Goal: Task Accomplishment & Management: Complete application form

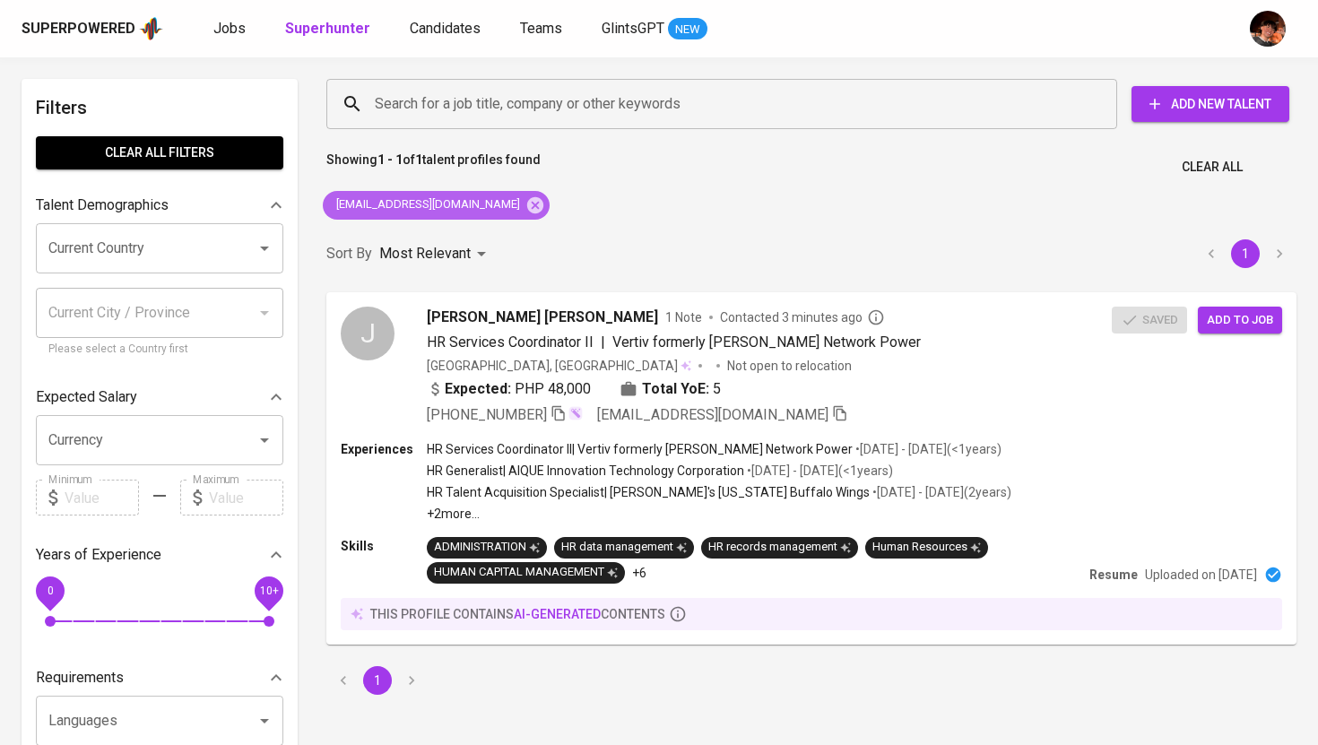
click at [527, 206] on icon at bounding box center [535, 204] width 16 height 16
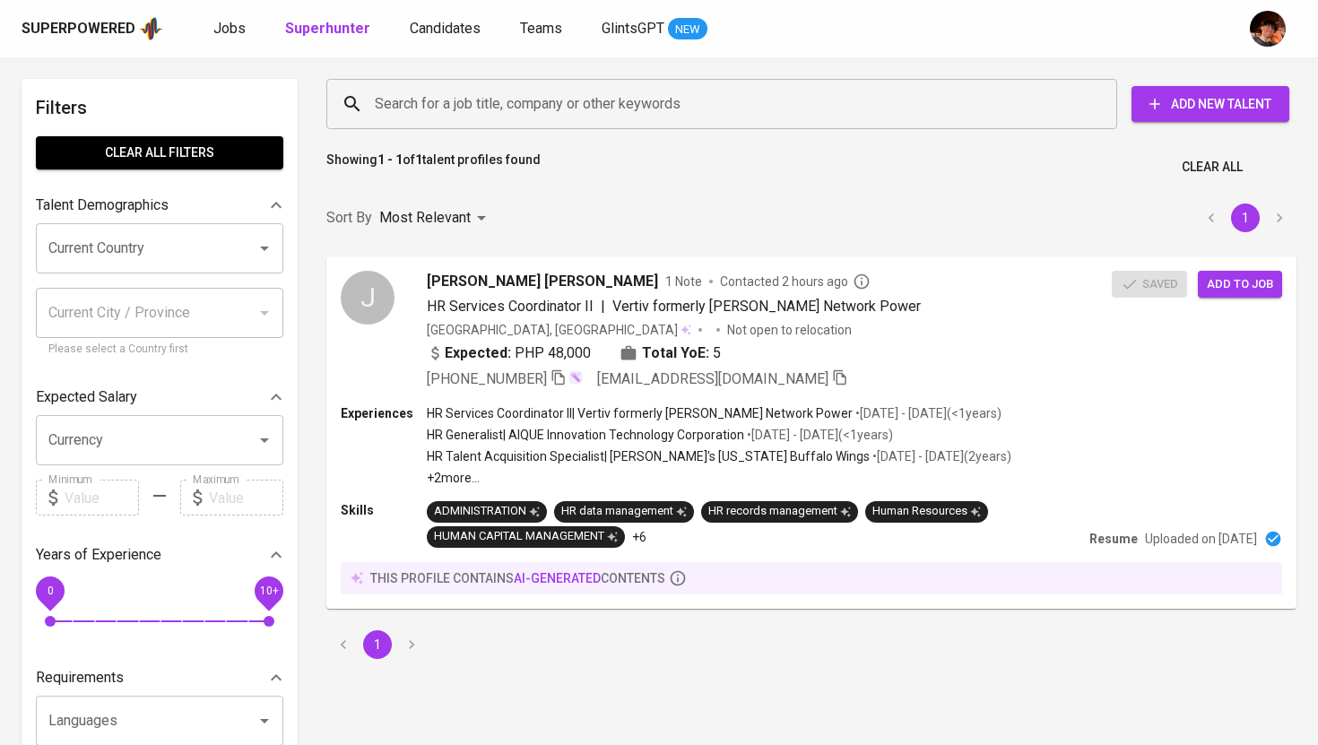
click at [506, 108] on input "Search for a job title, company or other keywords" at bounding box center [726, 104] width 712 height 34
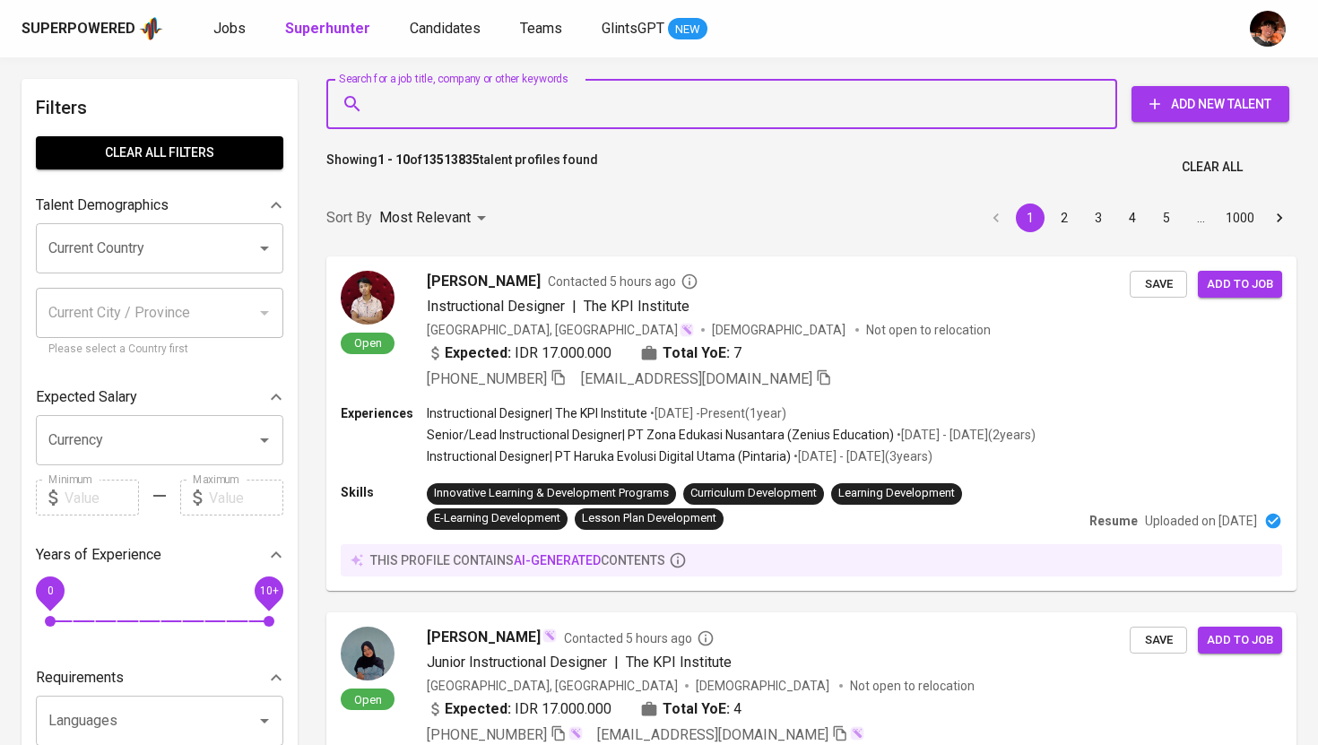
paste input "[EMAIL_ADDRESS][DOMAIN_NAME]"
type input "[EMAIL_ADDRESS][DOMAIN_NAME]"
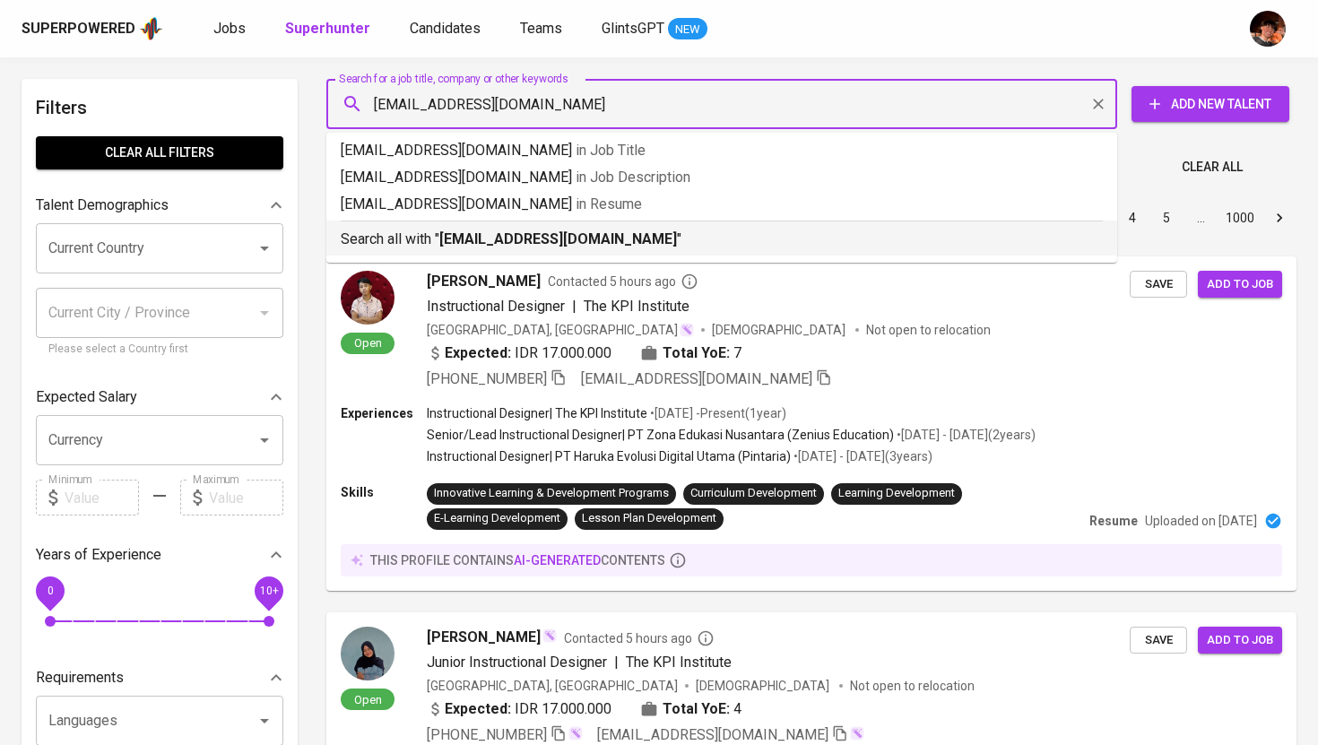
click at [505, 233] on b "catherinedjreyes@gmail.com" at bounding box center [558, 238] width 238 height 17
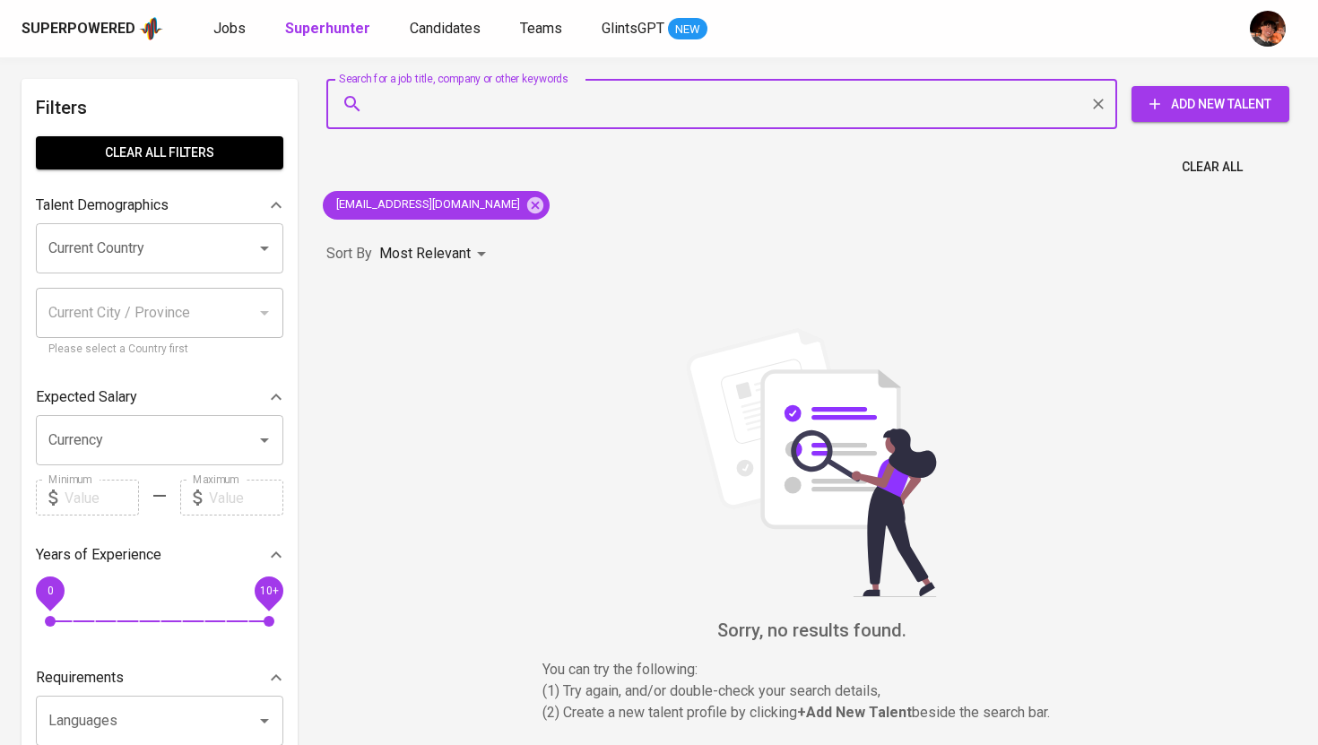
click at [1162, 104] on icon "button" at bounding box center [1155, 104] width 18 height 18
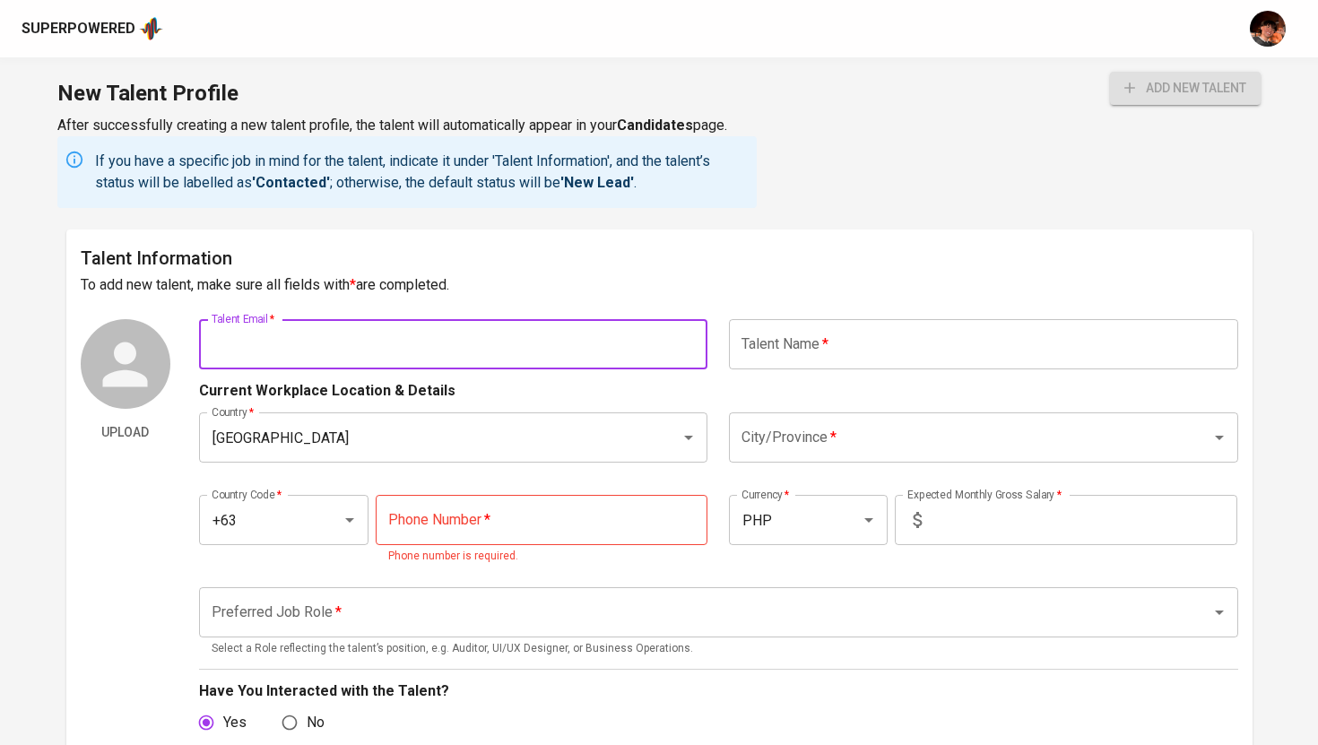
click at [595, 342] on input "text" at bounding box center [453, 344] width 509 height 50
paste input "catherinedjreyes@gmail.com"
type input "catherinedjreyes@gmail.com"
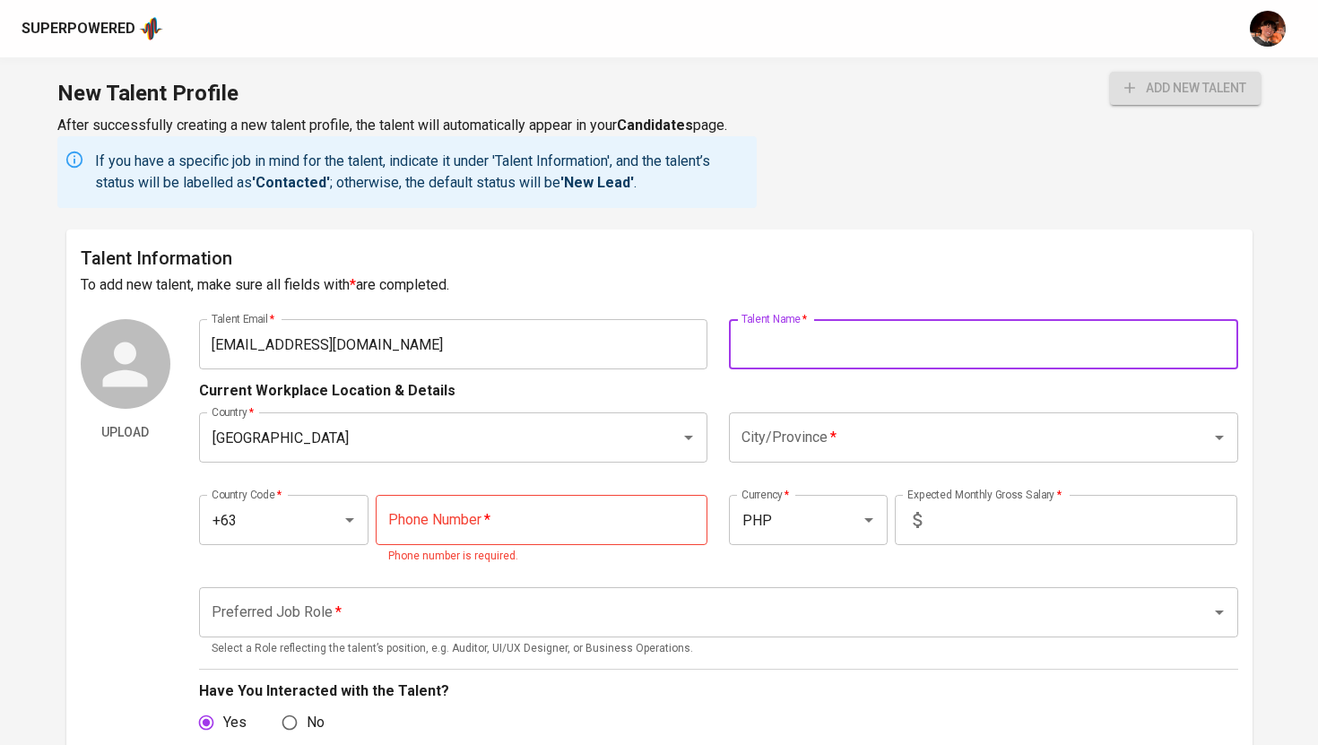
click at [775, 355] on input "text" at bounding box center [983, 344] width 509 height 50
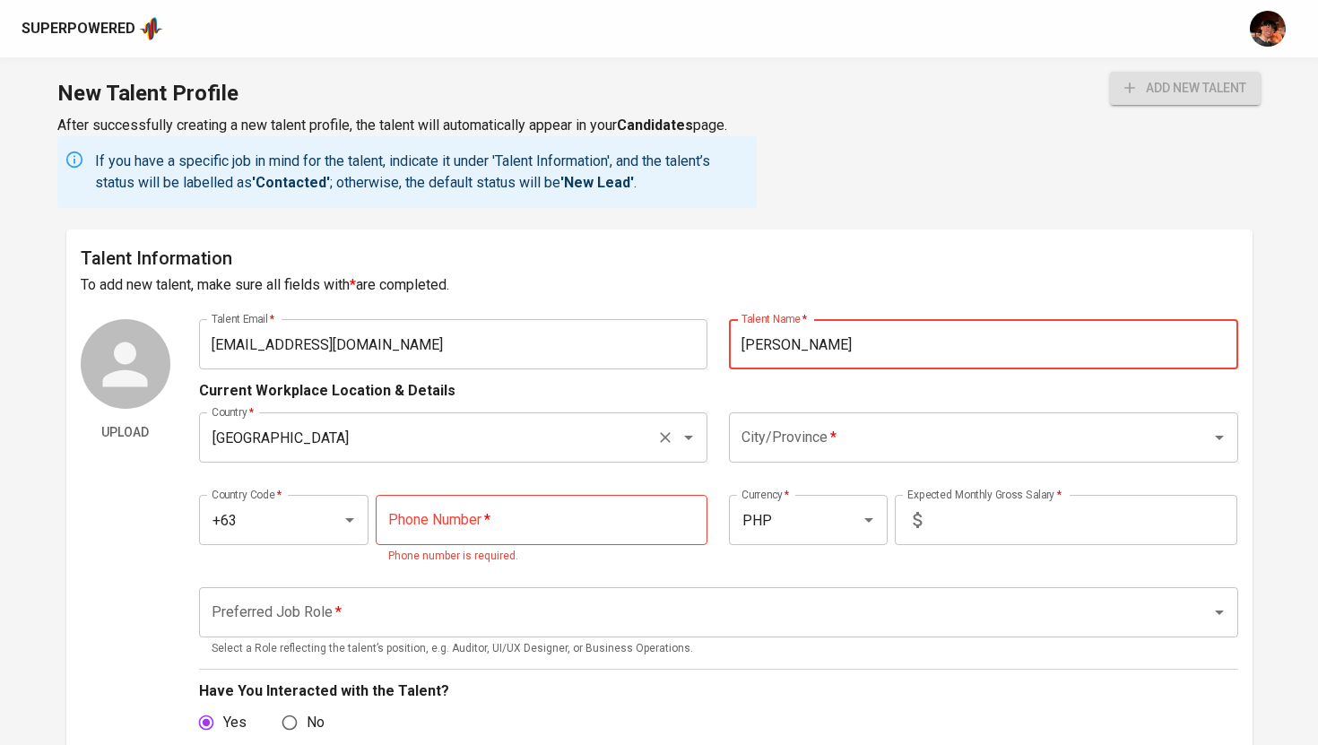
type input "[PERSON_NAME]"
click at [572, 429] on input "Philippines" at bounding box center [428, 437] width 443 height 34
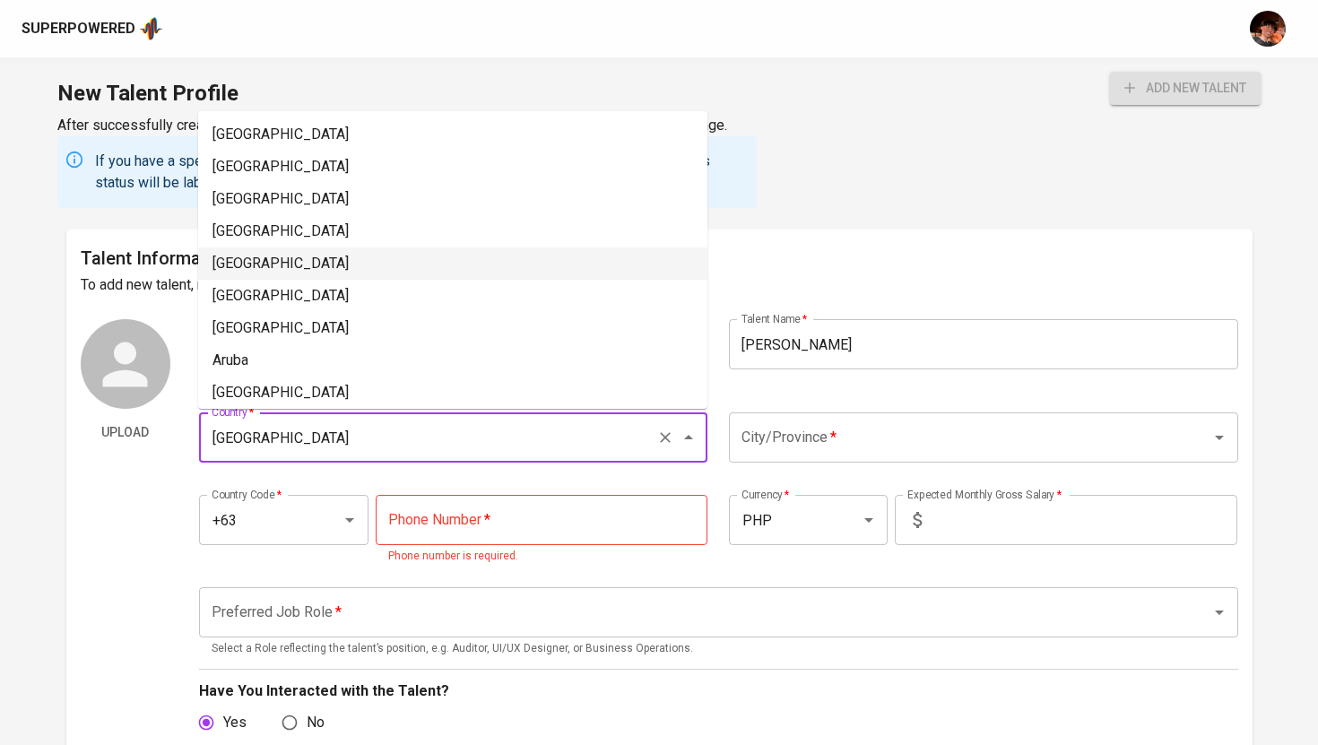
click at [882, 431] on input "City/Province   *" at bounding box center [958, 437] width 443 height 34
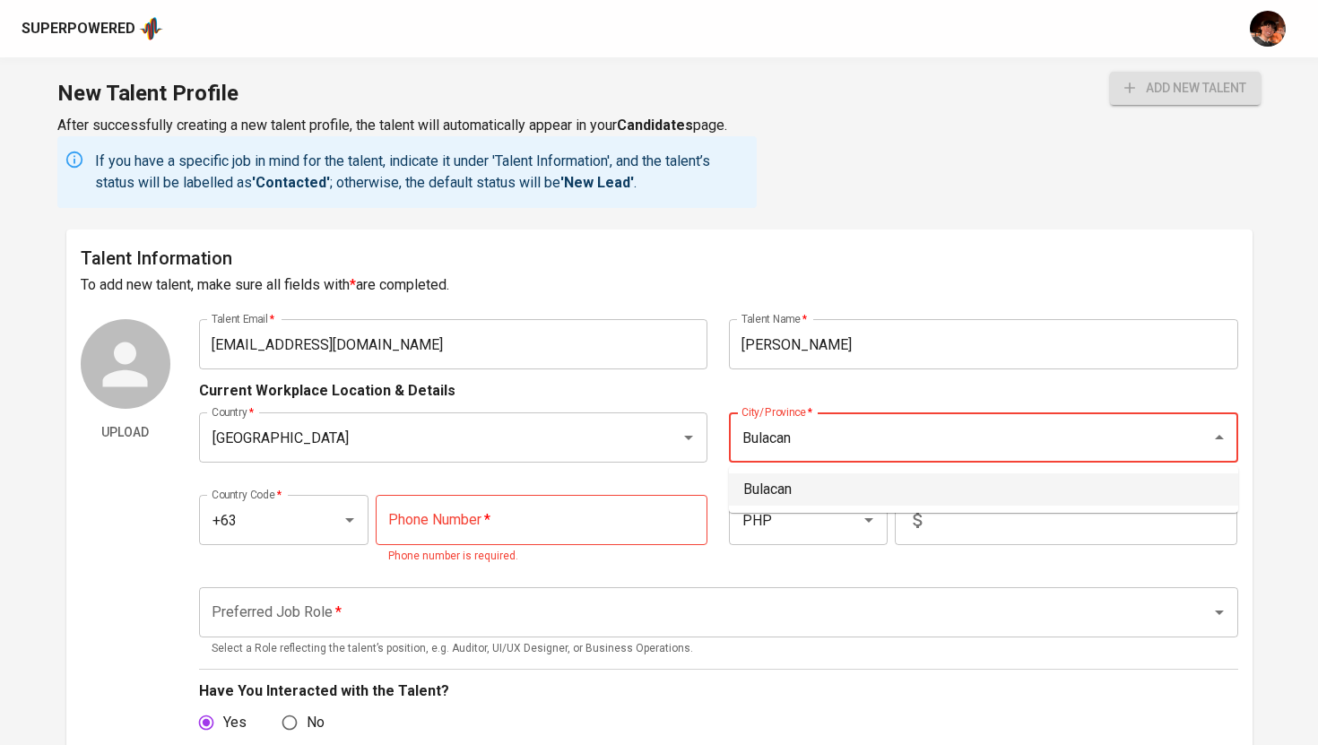
click at [826, 483] on li "Bulacan" at bounding box center [983, 489] width 509 height 32
type input "Bulacan"
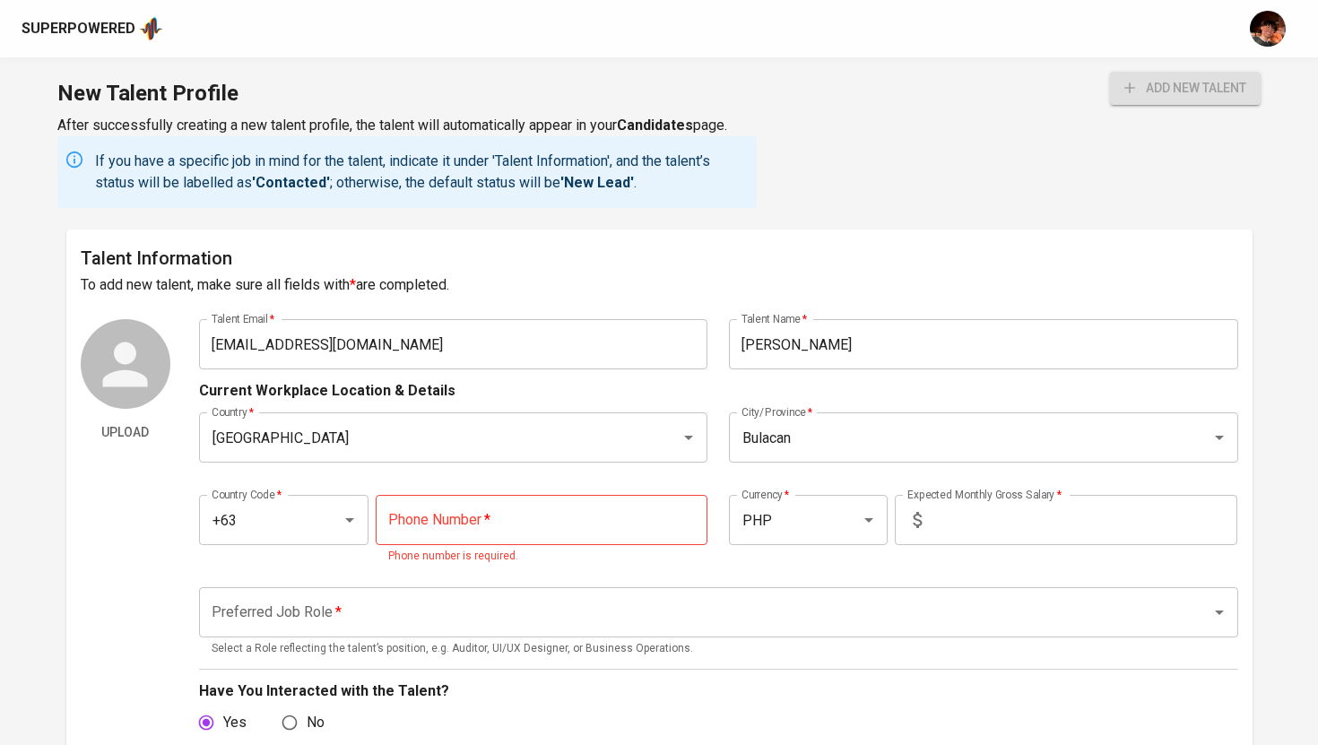
click at [555, 549] on p "Phone number is required." at bounding box center [541, 557] width 307 height 18
click at [557, 511] on input "tel" at bounding box center [542, 520] width 332 height 50
paste input "956-557-9375"
type input "956-557-9375"
click at [971, 527] on input "text" at bounding box center [1083, 520] width 308 height 50
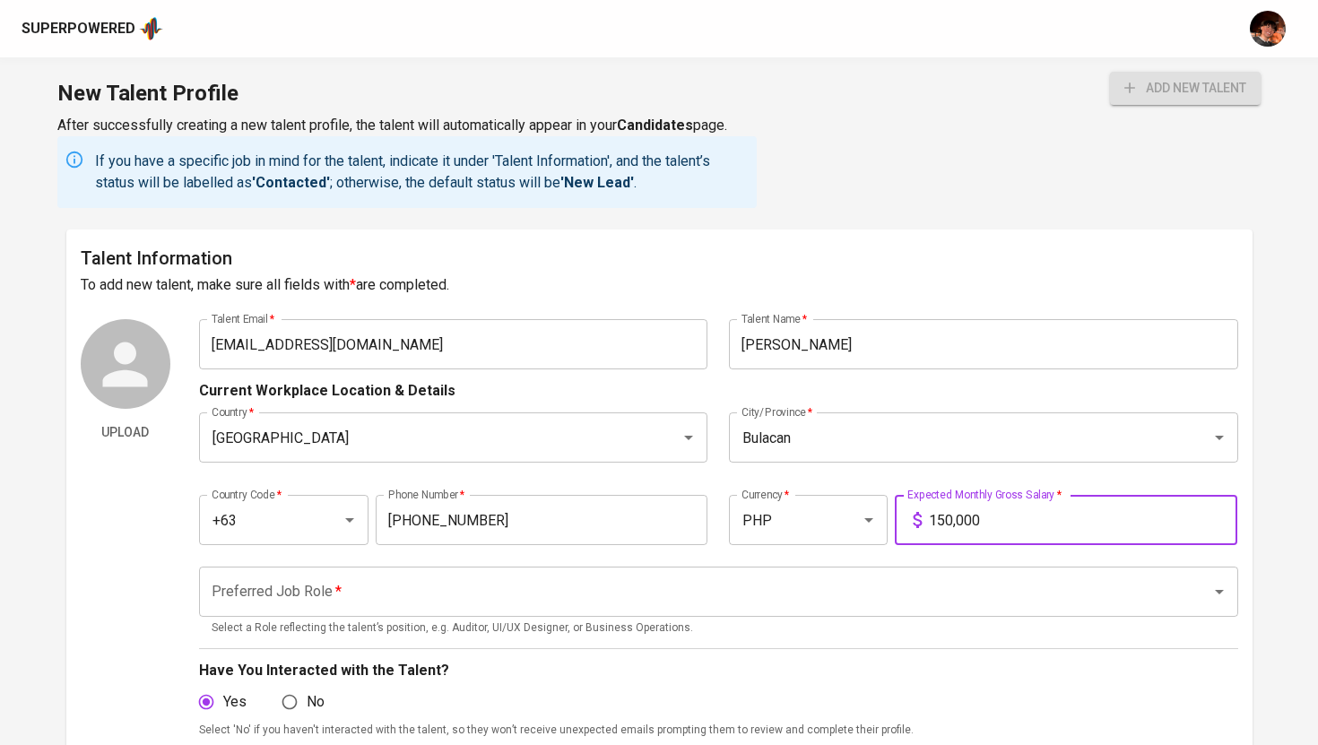
scroll to position [218, 0]
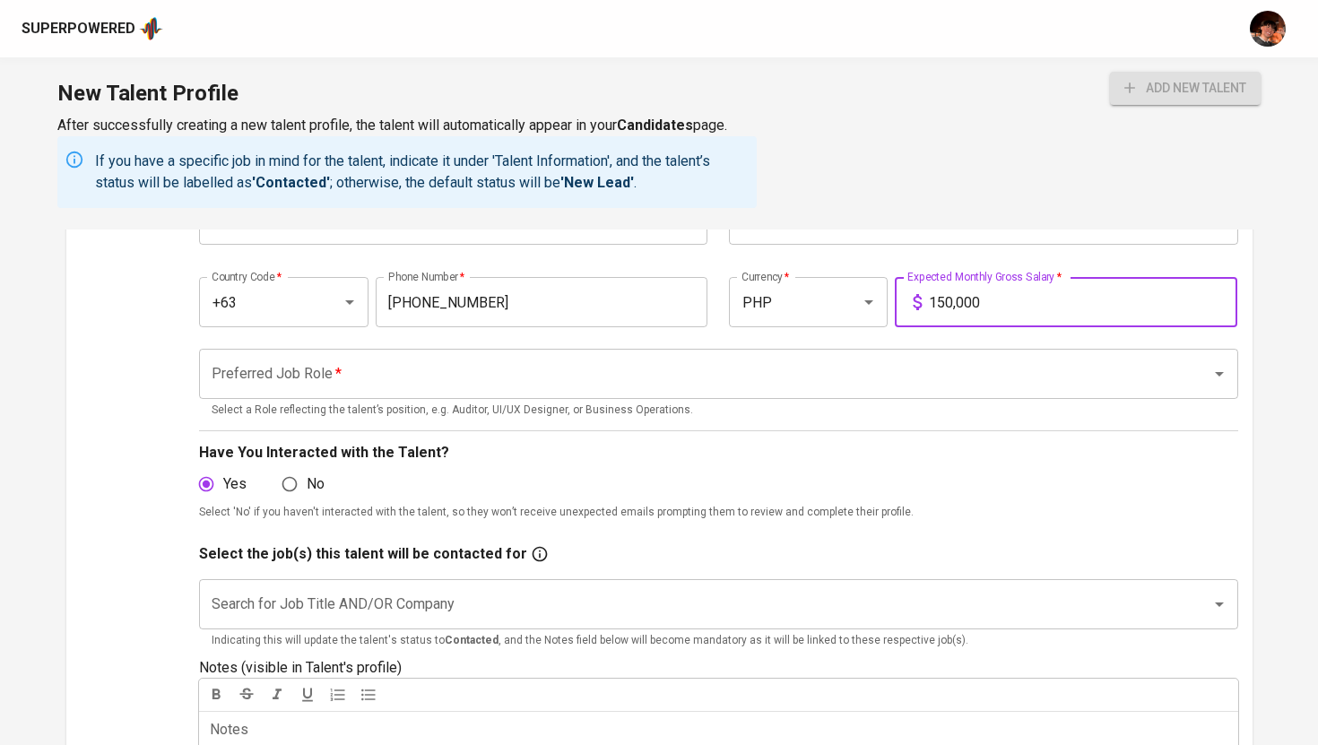
type input "150,000"
click at [705, 367] on input "Preferred Job Role   *" at bounding box center [693, 374] width 973 height 34
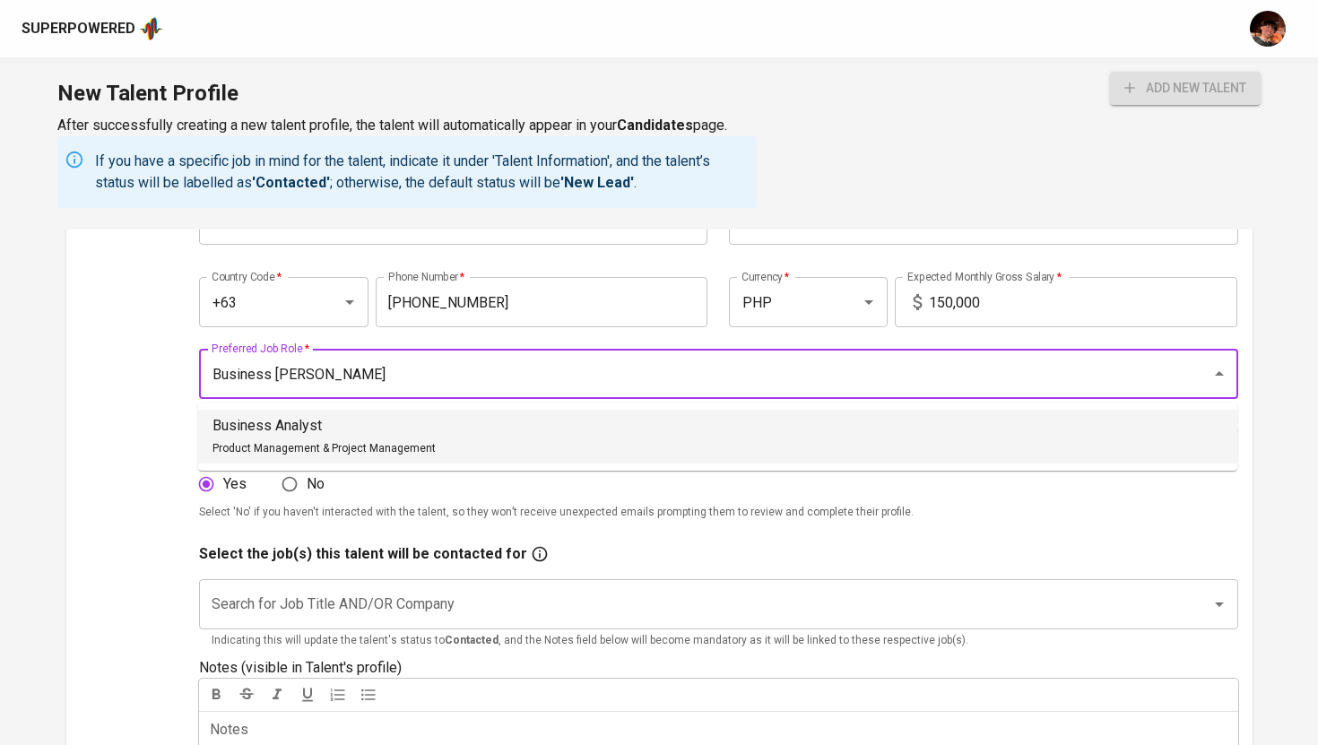
click at [693, 423] on li "Business Analyst Product Management & Project Management" at bounding box center [717, 437] width 1039 height 54
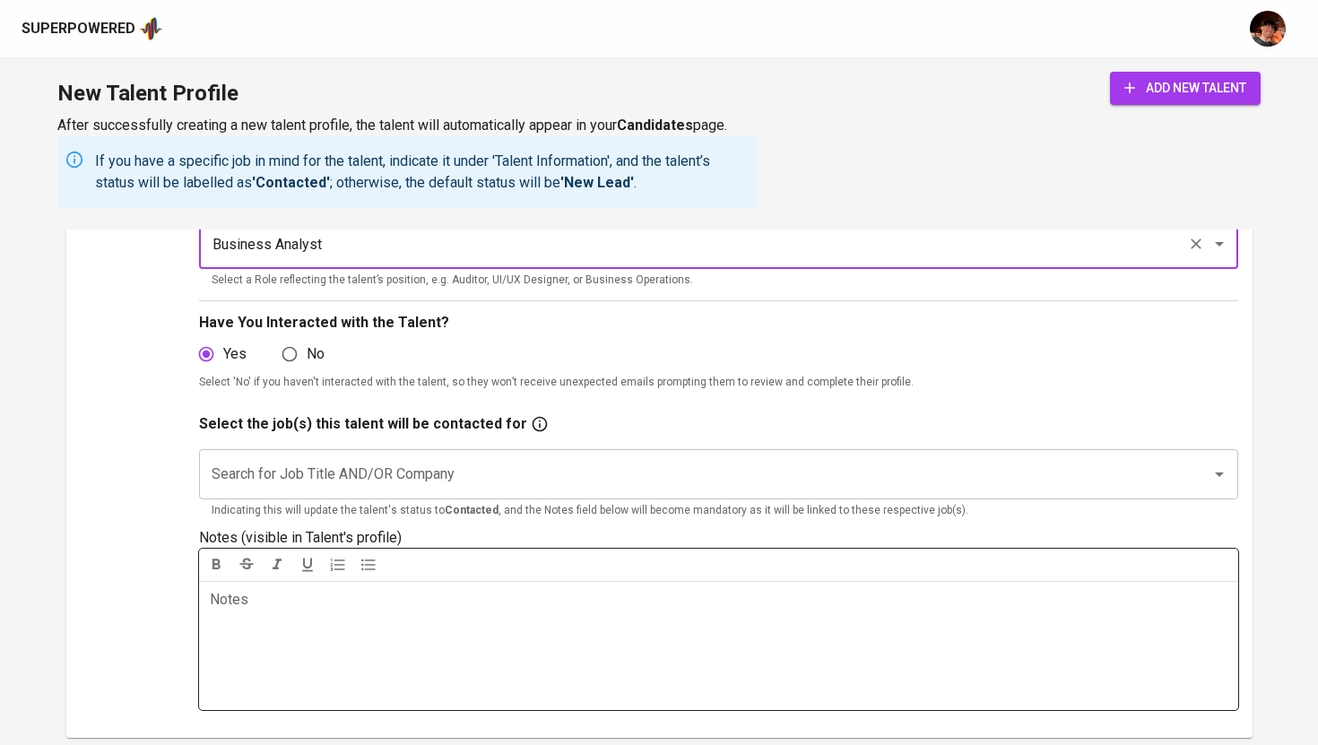
scroll to position [390, 0]
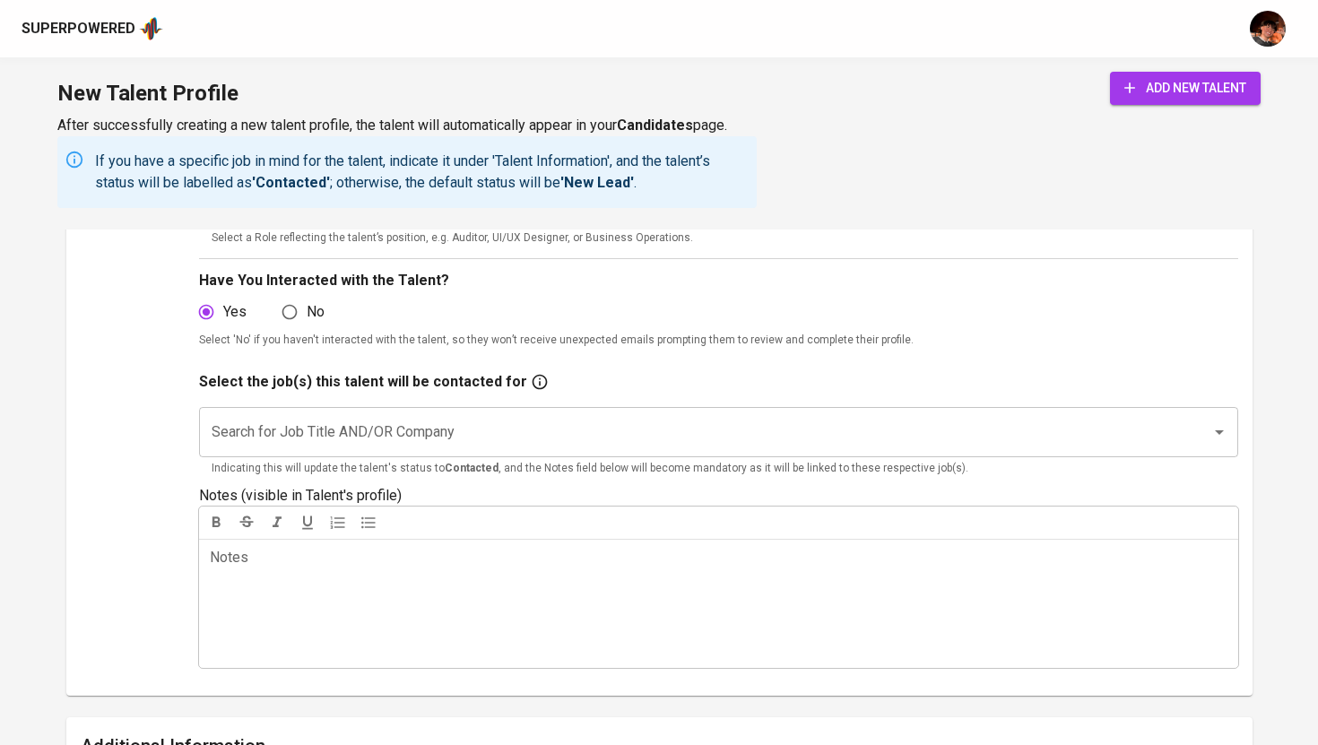
type input "Business Analyst"
click at [595, 431] on input "Search for Job Title AND/OR Company" at bounding box center [693, 432] width 973 height 34
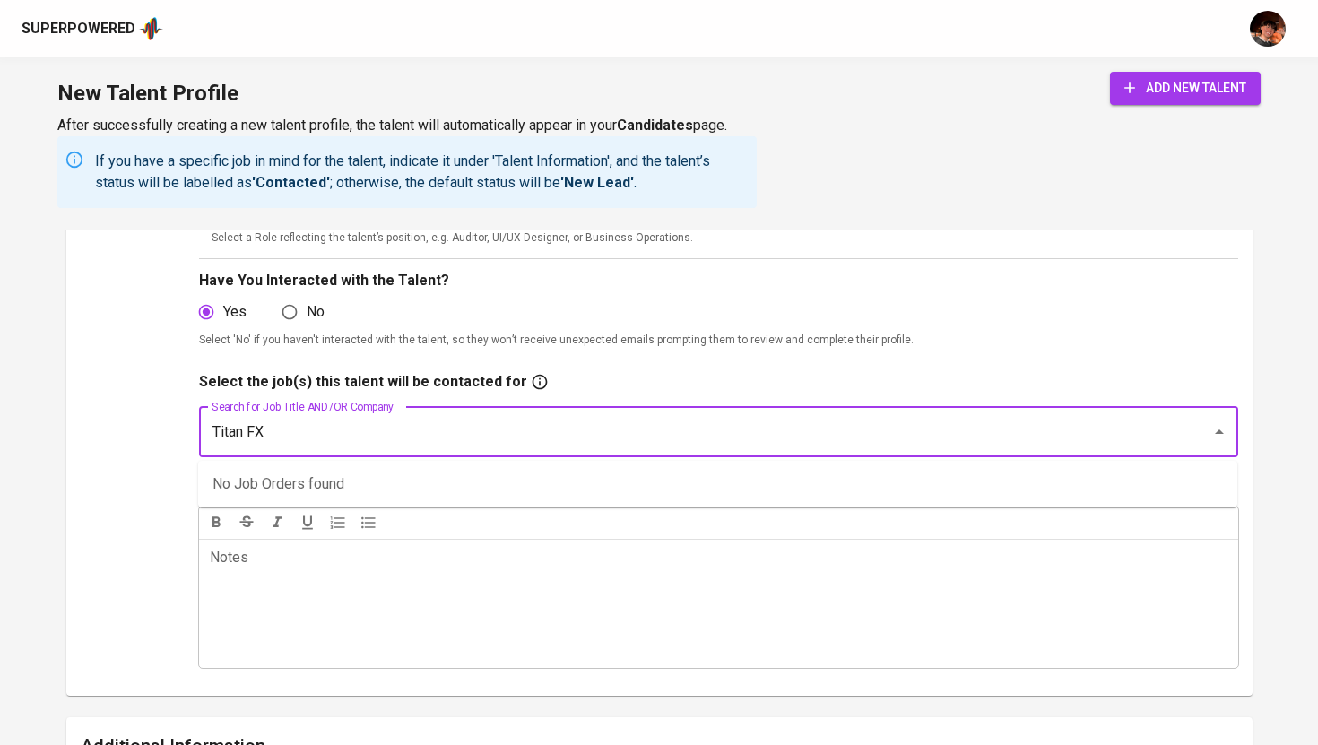
type input "G"
type input "Agile"
click at [585, 471] on li "Agile Business Analyst (Titan FX)" at bounding box center [717, 484] width 1039 height 32
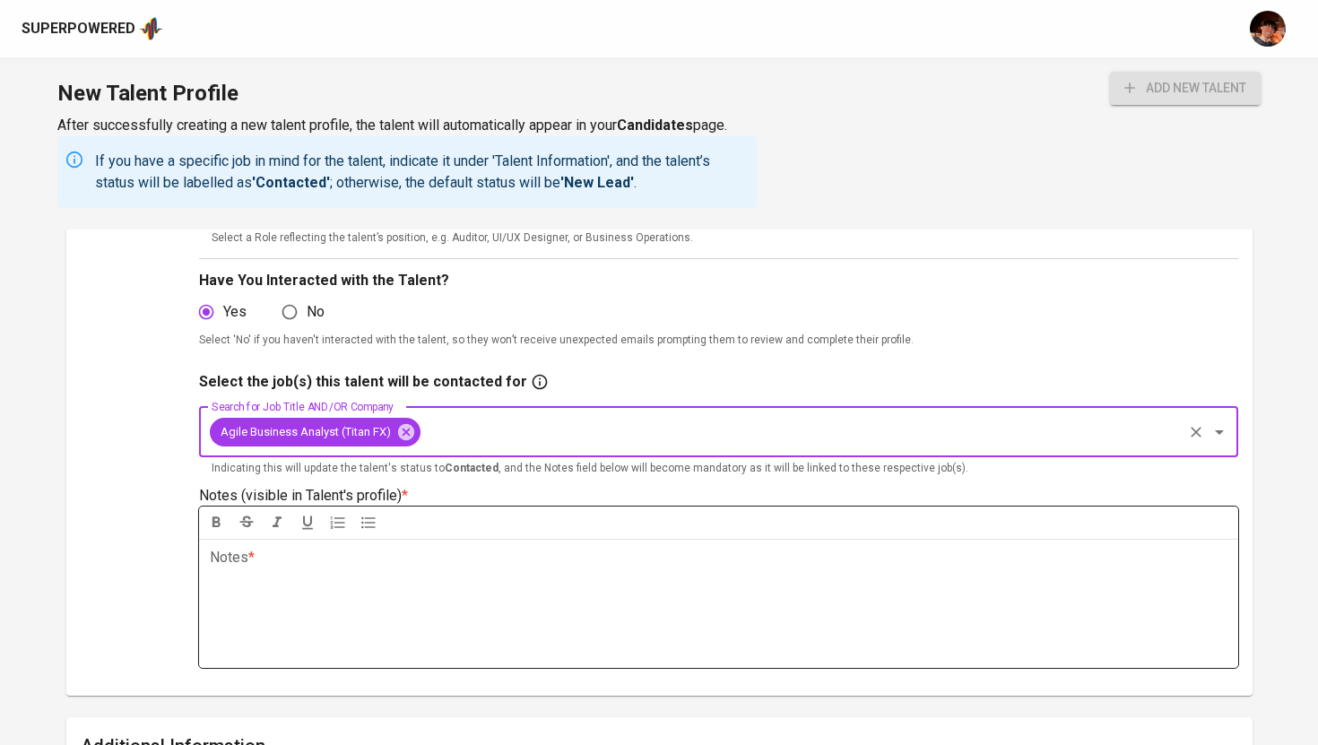
click at [548, 616] on div "Notes * ﻿" at bounding box center [718, 603] width 1039 height 129
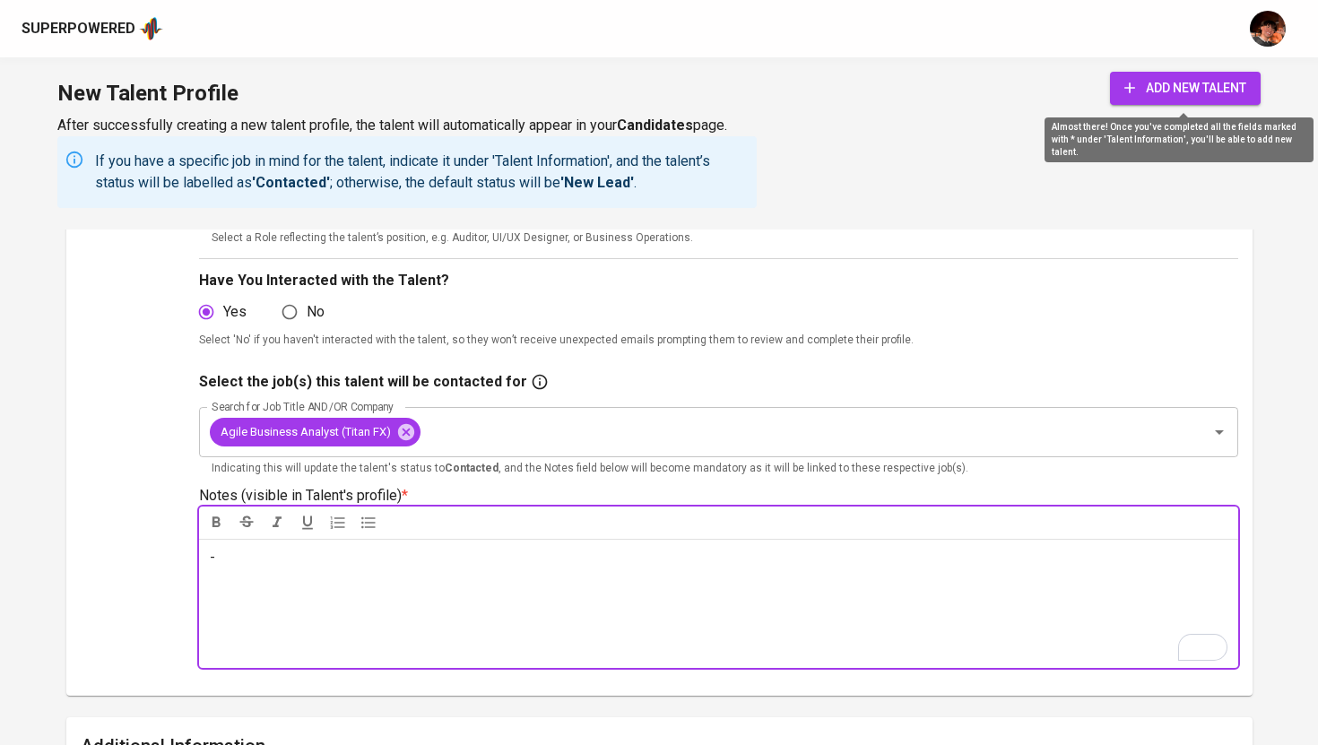
click at [1164, 82] on span "add new talent" at bounding box center [1185, 88] width 122 height 22
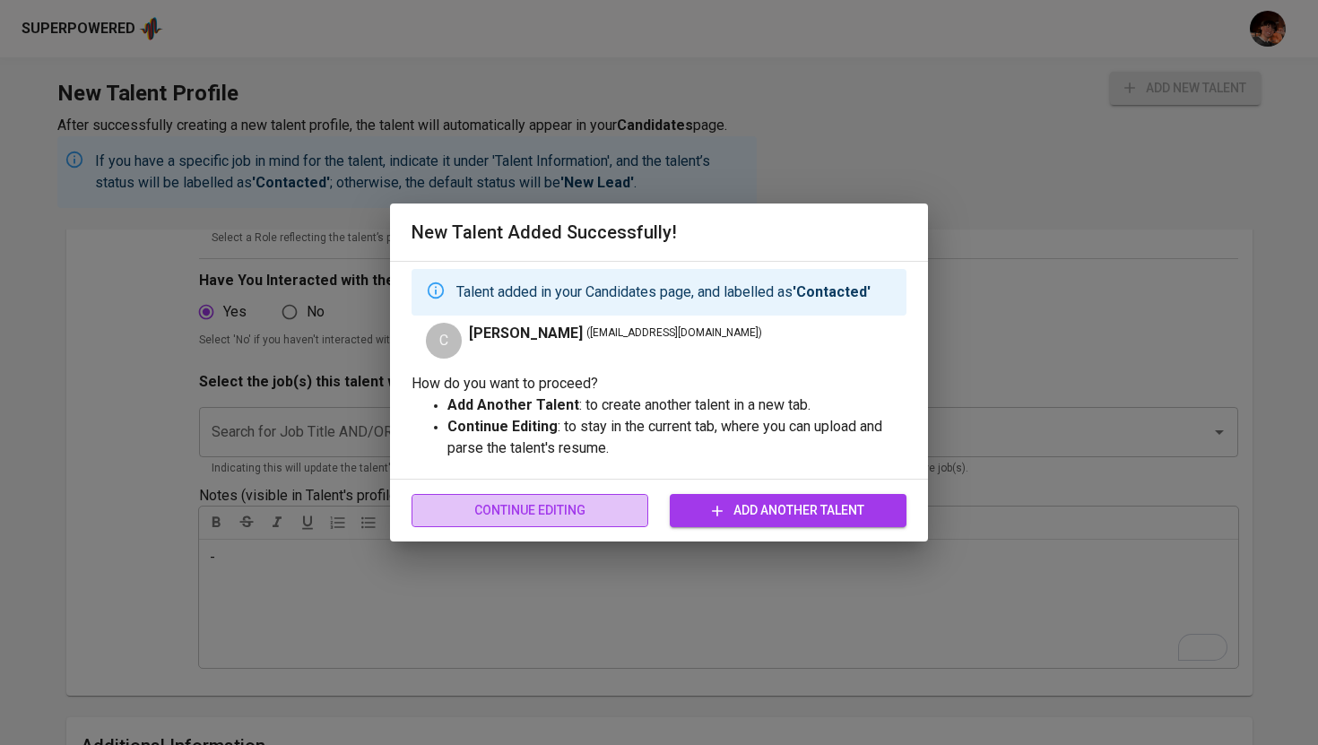
click at [570, 512] on span "Continue Editing" at bounding box center [530, 510] width 208 height 22
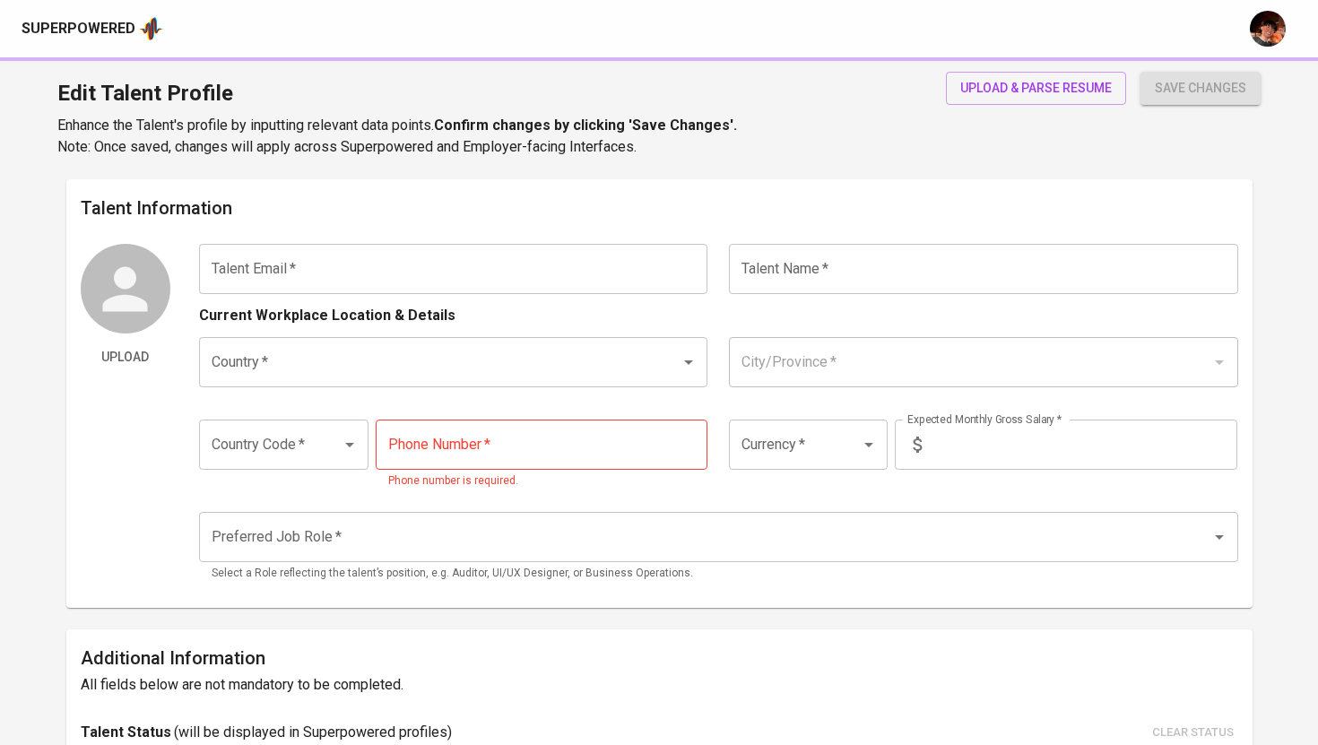
type input "catherinedjreyes@gmail.com"
type input "[PERSON_NAME]"
type input "Philippines"
type input "Bulacan"
type input "+63"
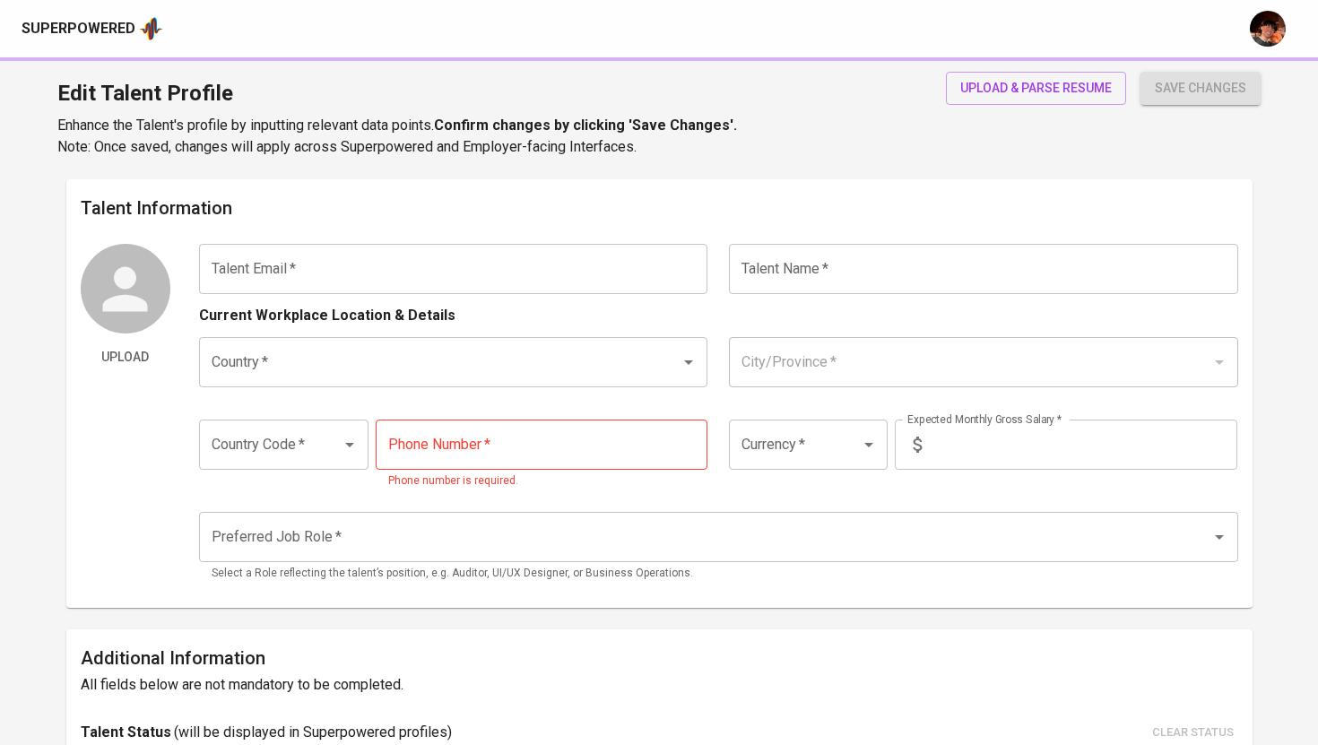
type input "956-557-9375"
type input "PHP"
type input "150,000"
type input "Business Analyst"
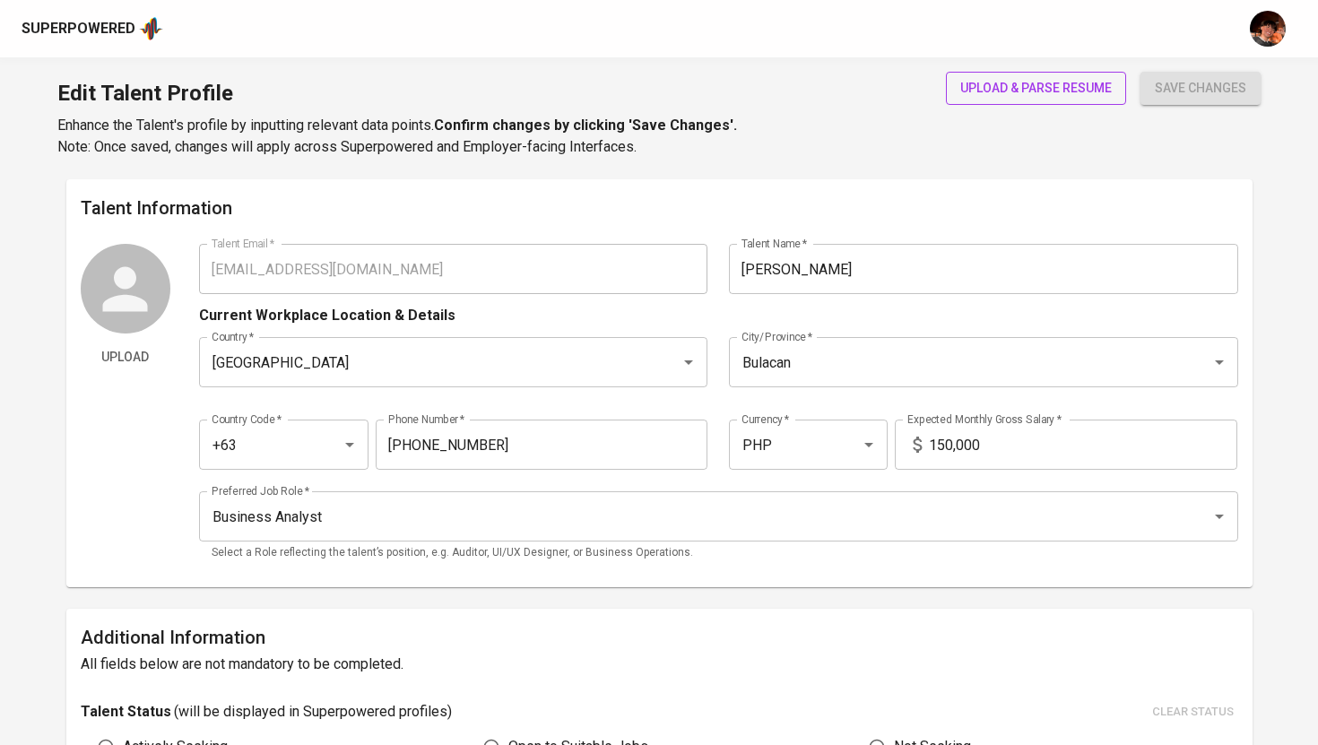
click at [999, 94] on span "upload & parse resume" at bounding box center [1035, 88] width 151 height 22
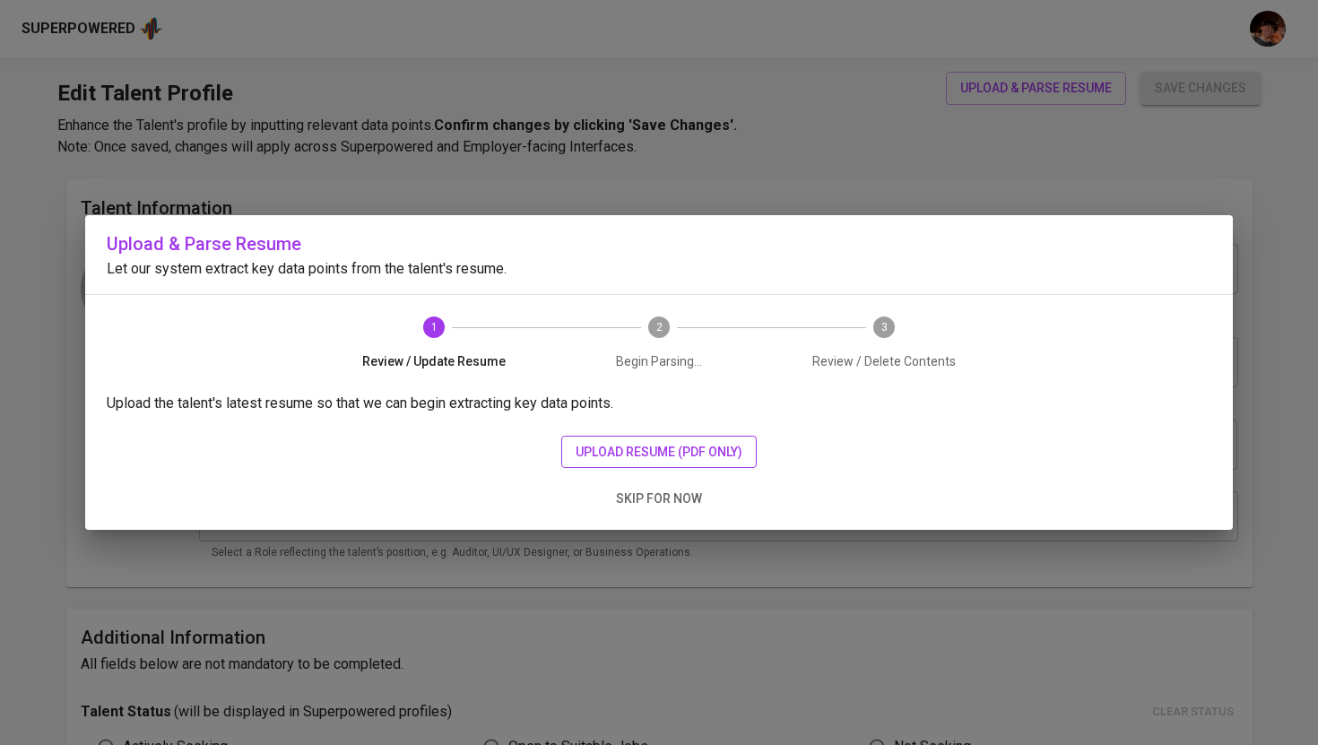
click at [708, 448] on span "upload resume (pdf only)" at bounding box center [658, 452] width 167 height 22
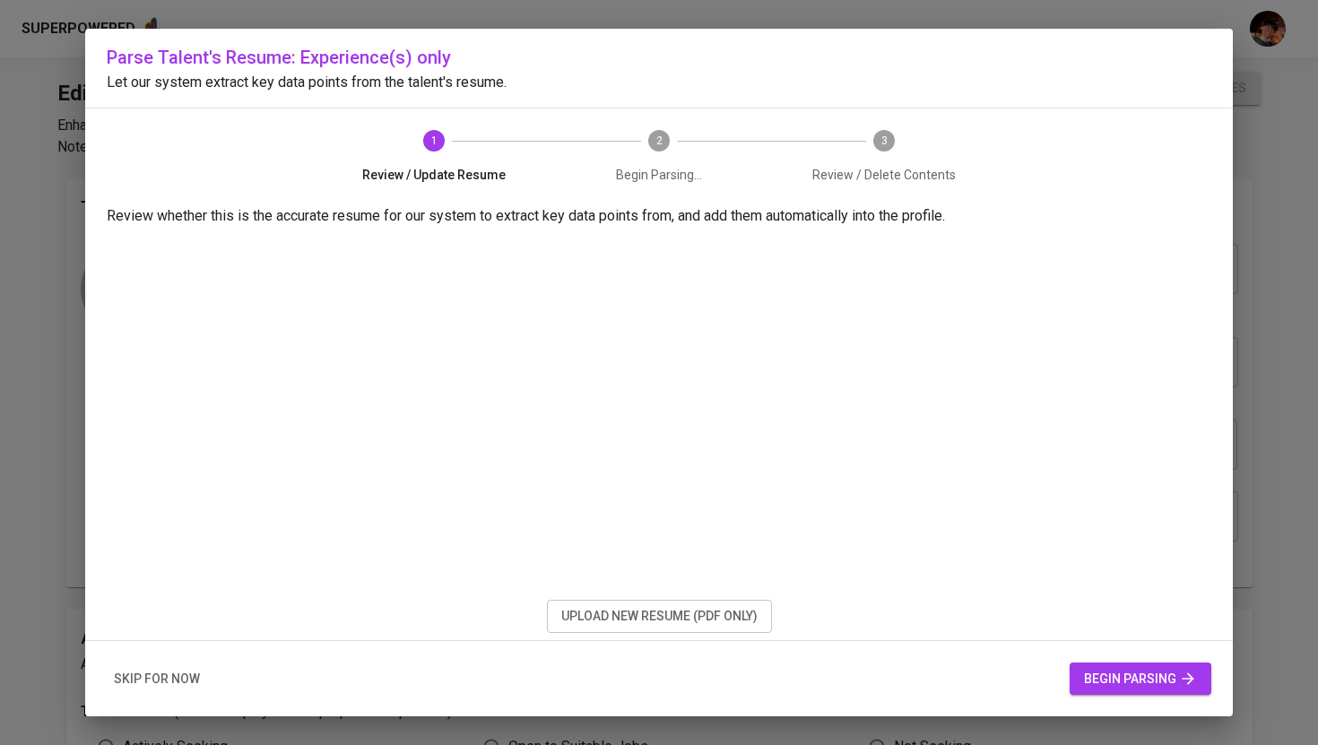
click at [1092, 677] on span "begin parsing" at bounding box center [1140, 679] width 113 height 22
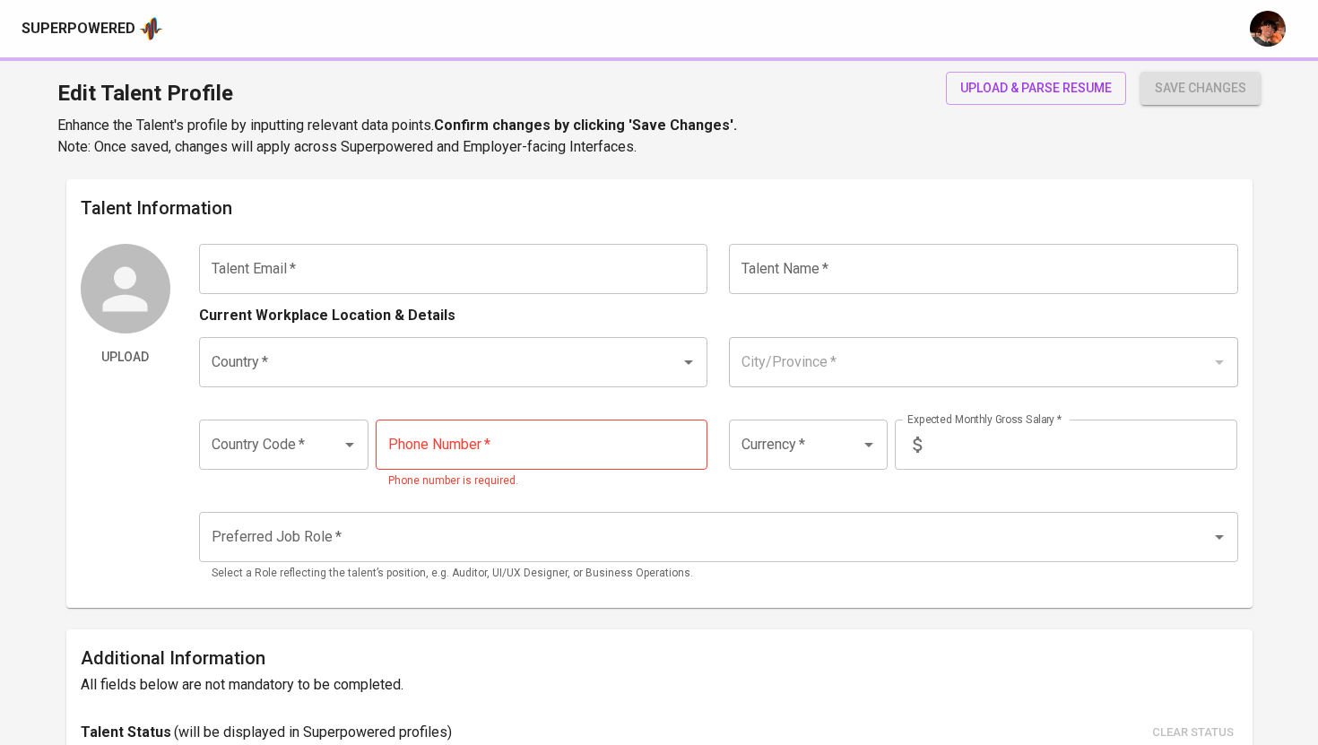
type input "catherinedjreyes@gmail.com"
type input "Catherine D. Reyes"
type input "[GEOGRAPHIC_DATA]"
type input "Bulacan"
type input "+63"
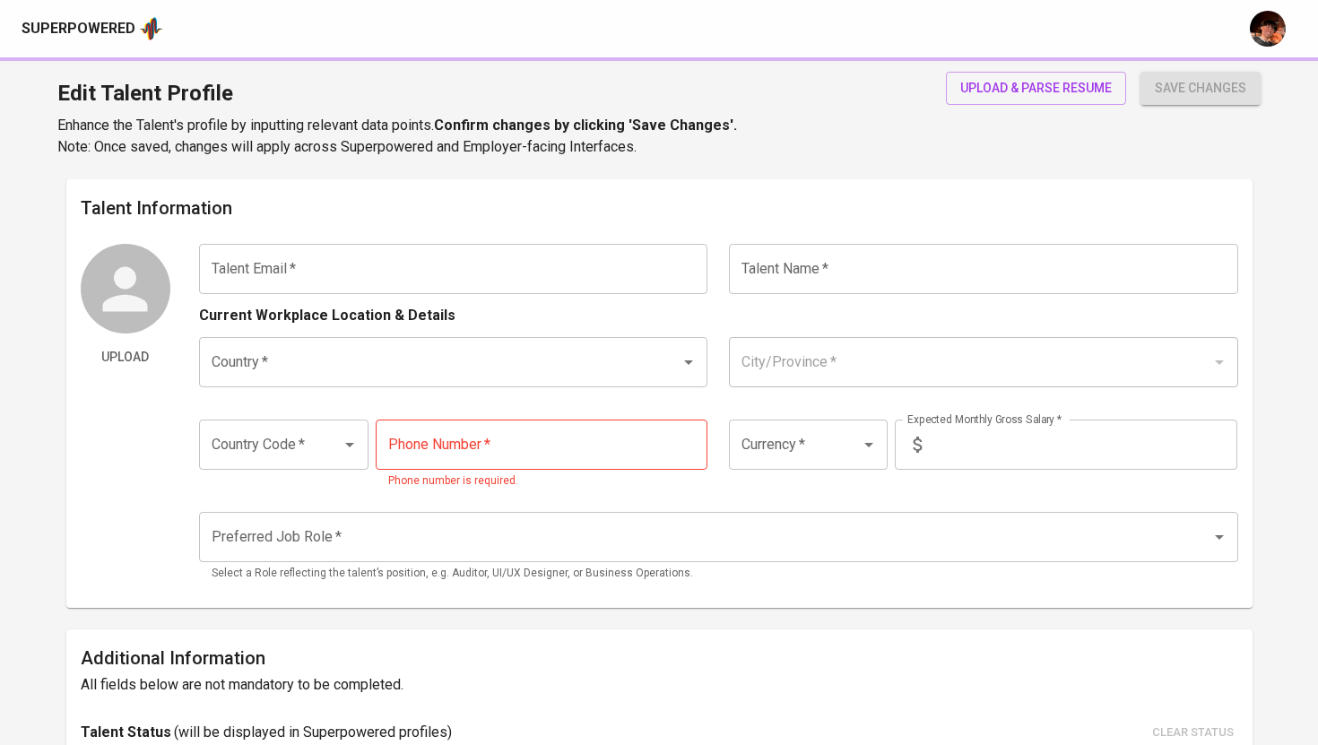
type input "[PHONE_NUMBER]"
type input "PHP"
type input "150,000"
type input "Business Analyst"
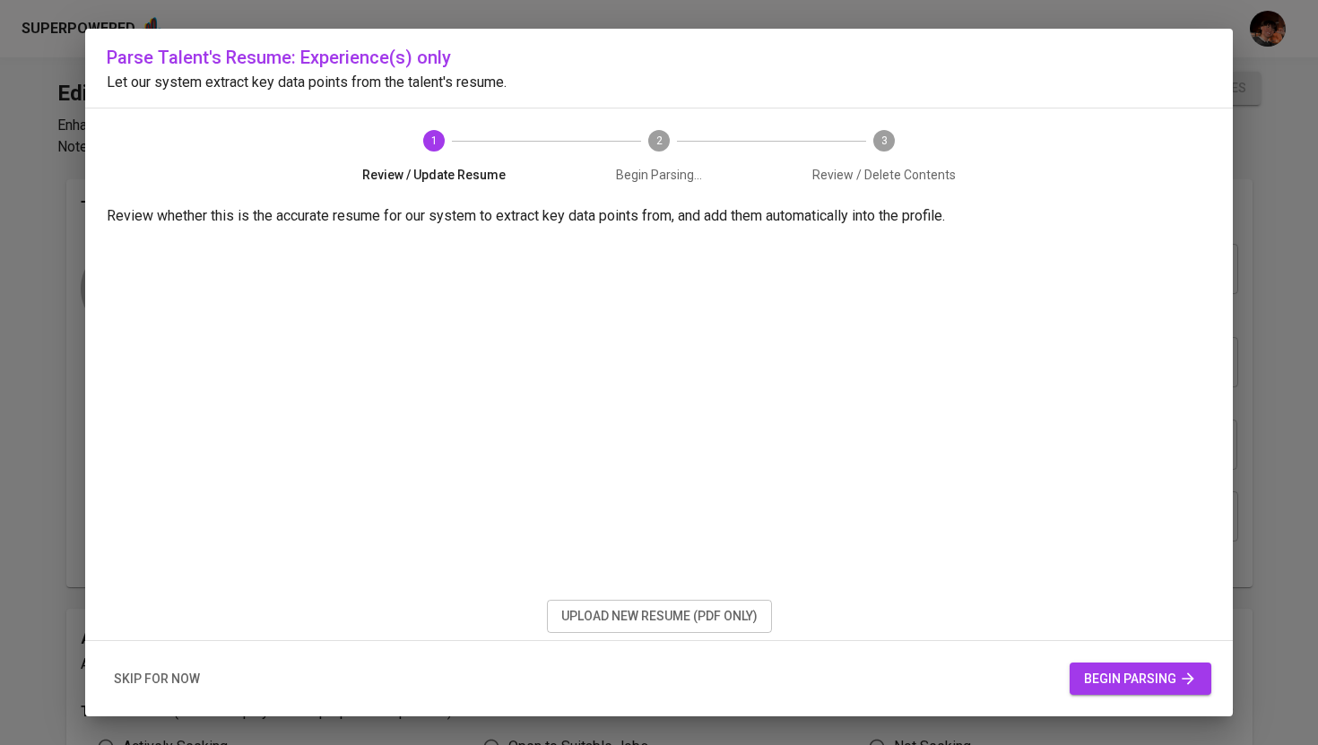
click at [1138, 673] on span "begin parsing" at bounding box center [1140, 679] width 113 height 22
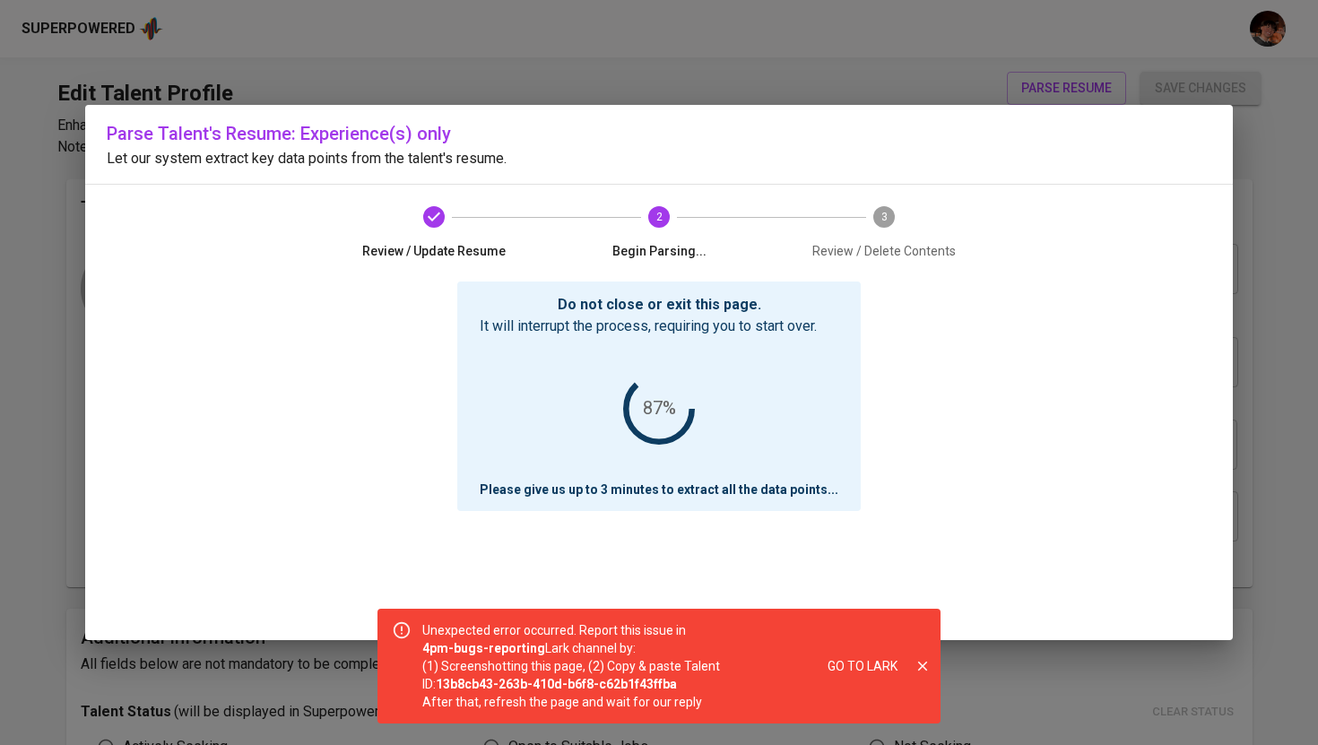
click at [926, 670] on icon "close" at bounding box center [923, 667] width 10 height 10
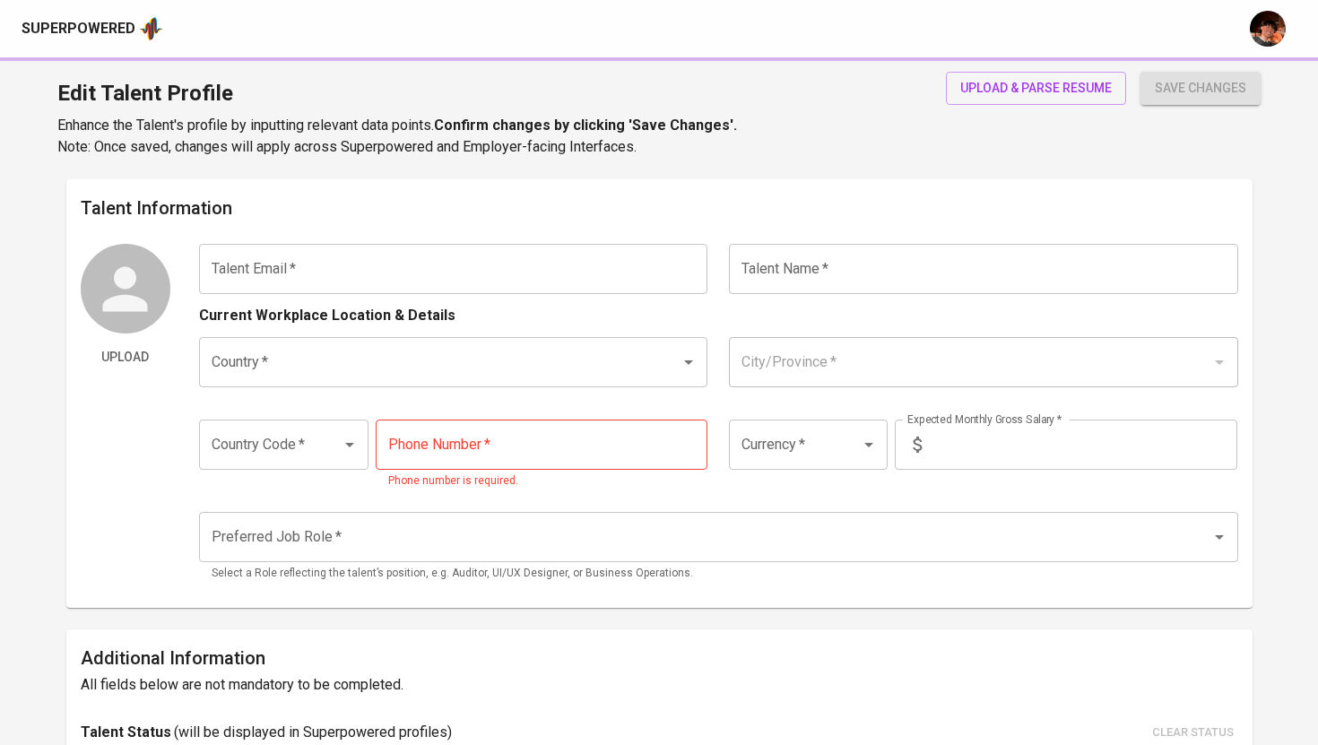
type input "[EMAIL_ADDRESS][DOMAIN_NAME]"
type input "[PERSON_NAME]"
type input "Philippines"
type input "Bulacan"
type input "+63"
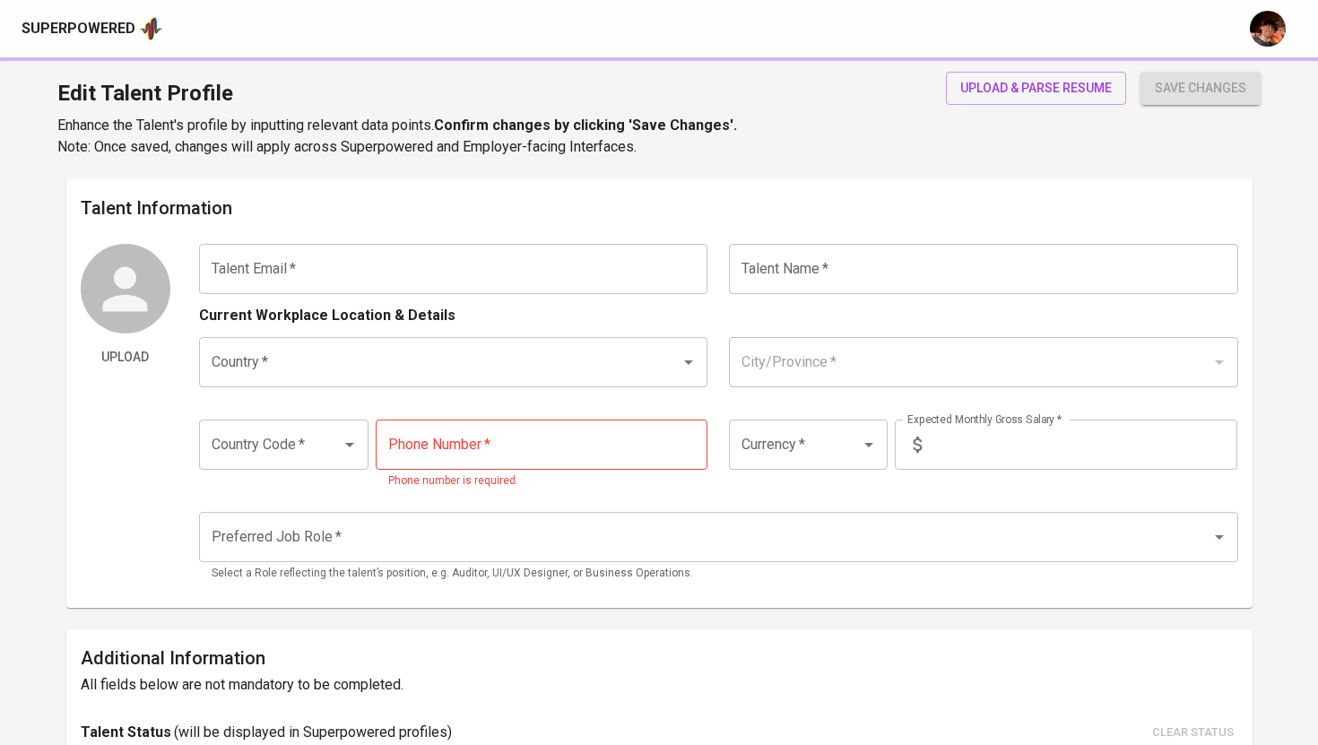
type input "956-557-9375"
type input "PHP"
type input "150,000"
type input "Business Analyst"
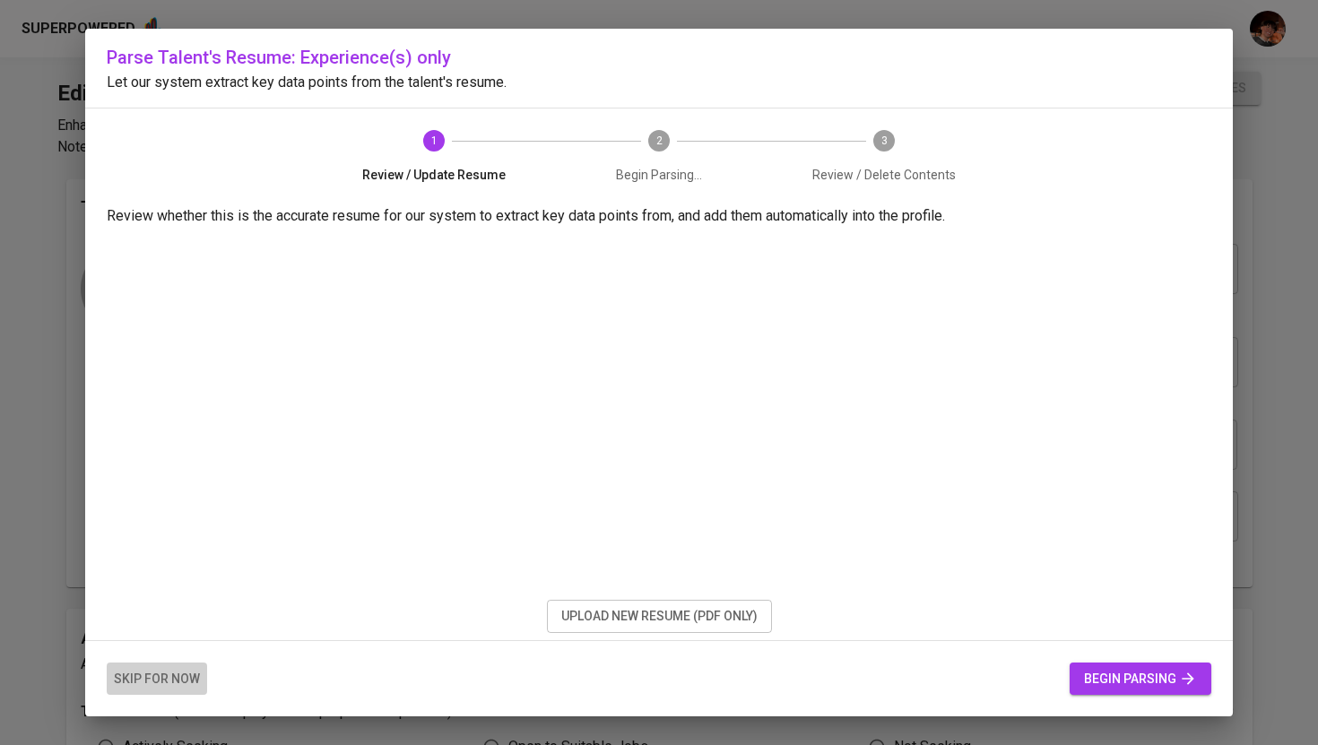
click at [169, 682] on span "skip for now" at bounding box center [157, 679] width 86 height 22
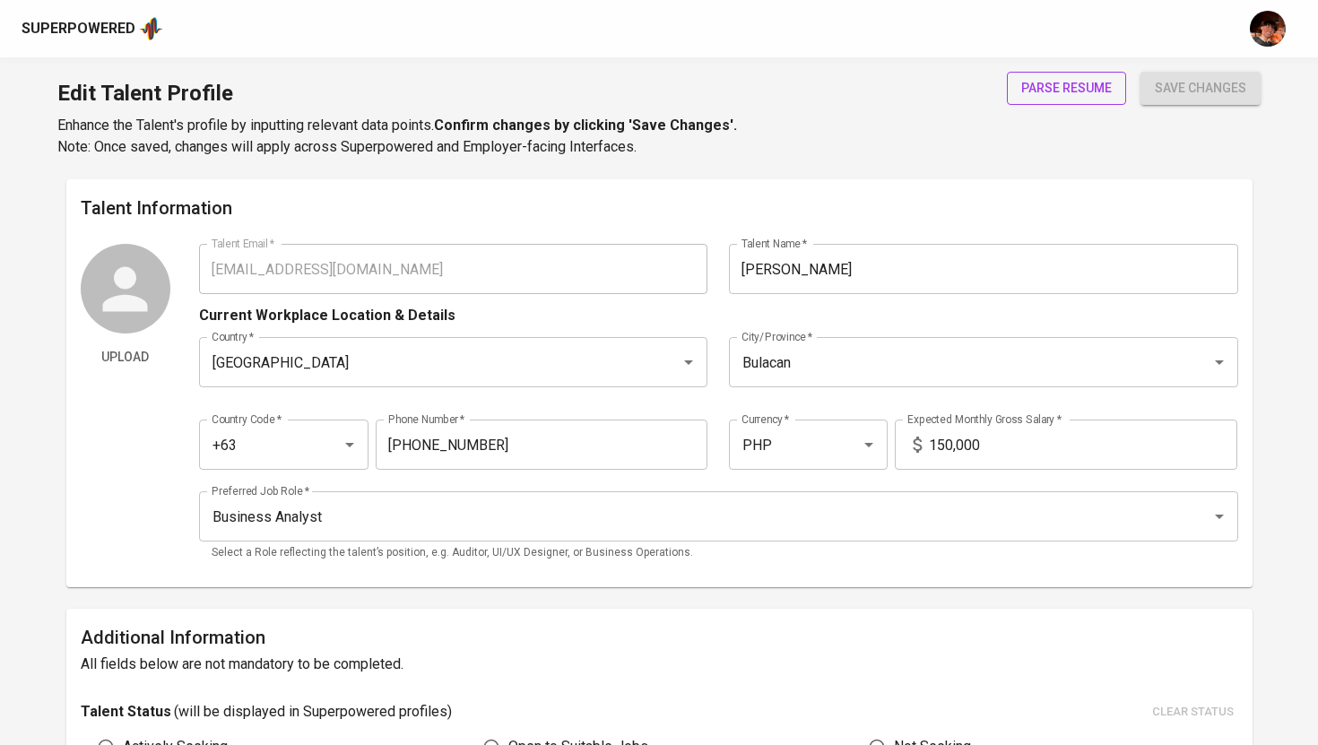
click at [1034, 82] on span "parse resume" at bounding box center [1066, 88] width 91 height 22
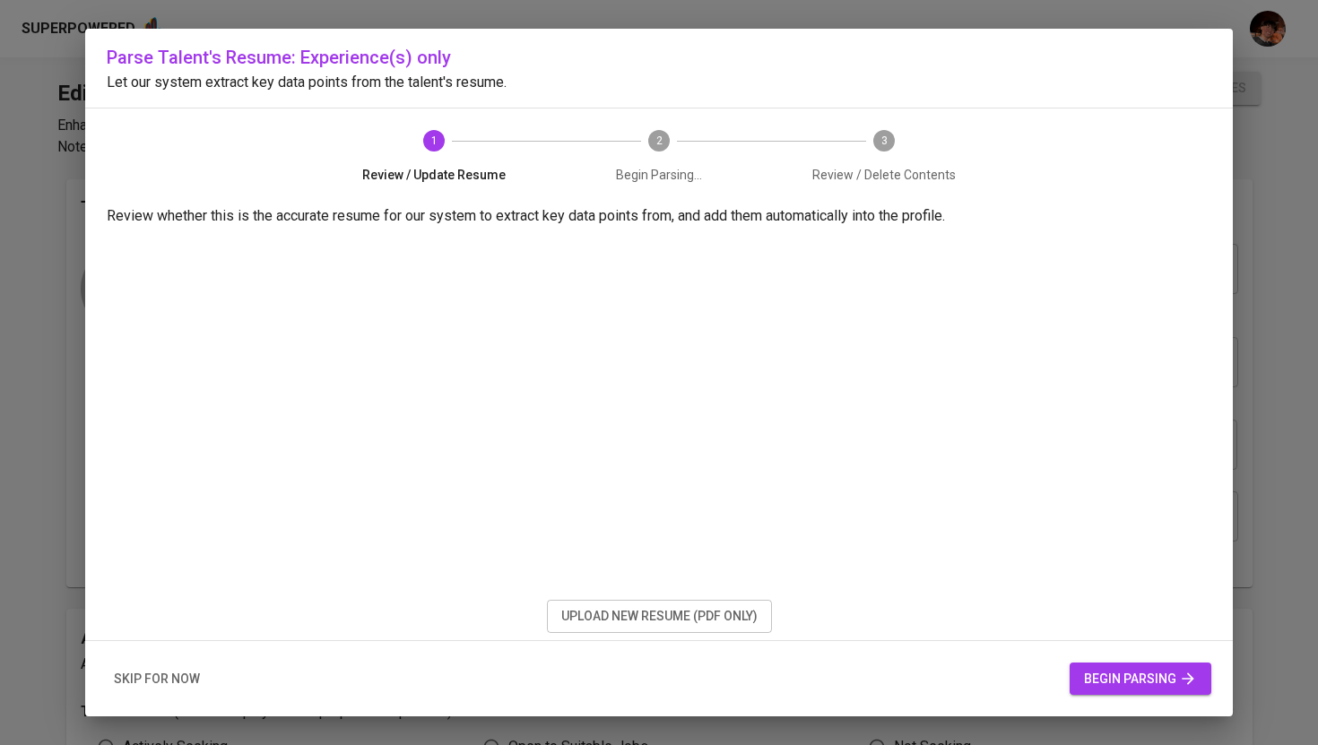
click at [661, 613] on span "upload new resume (pdf only)" at bounding box center [659, 616] width 196 height 22
click at [1132, 662] on button "begin parsing" at bounding box center [1140, 678] width 142 height 33
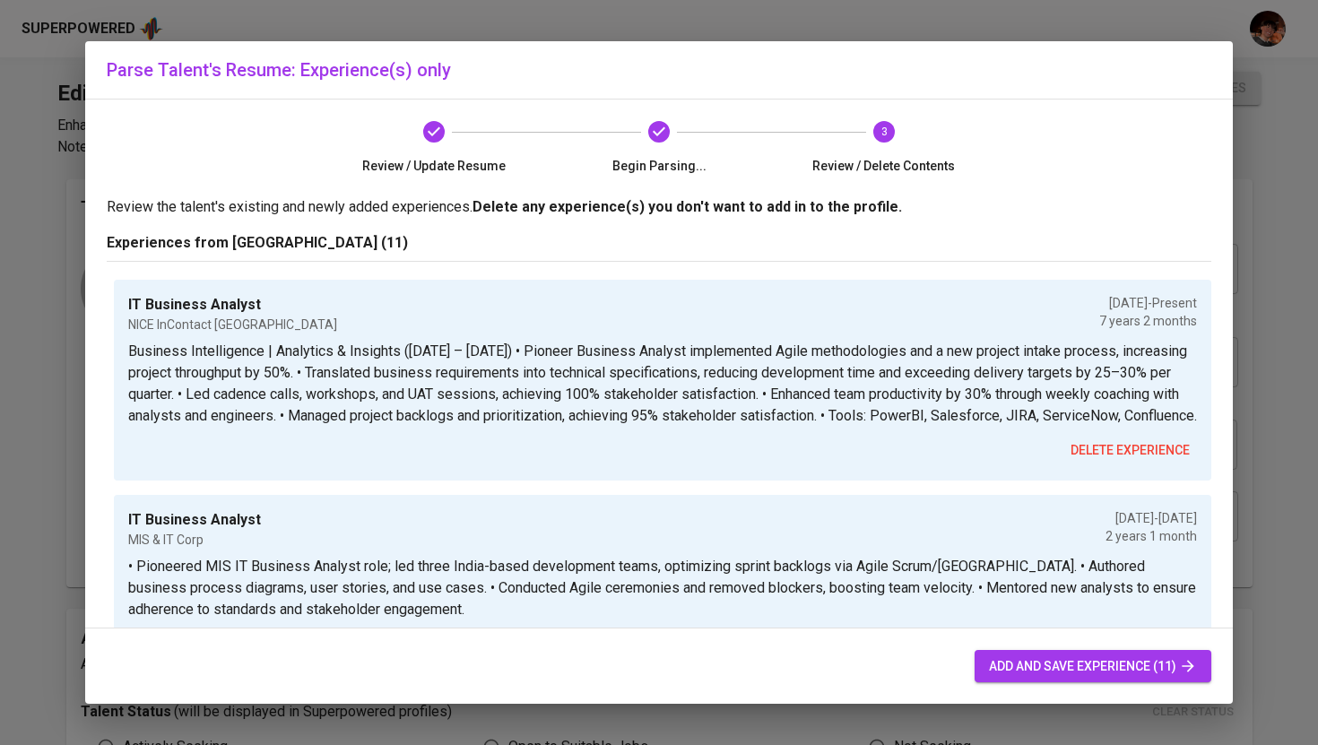
click at [1132, 662] on span "add and save experience (11)" at bounding box center [1093, 666] width 208 height 22
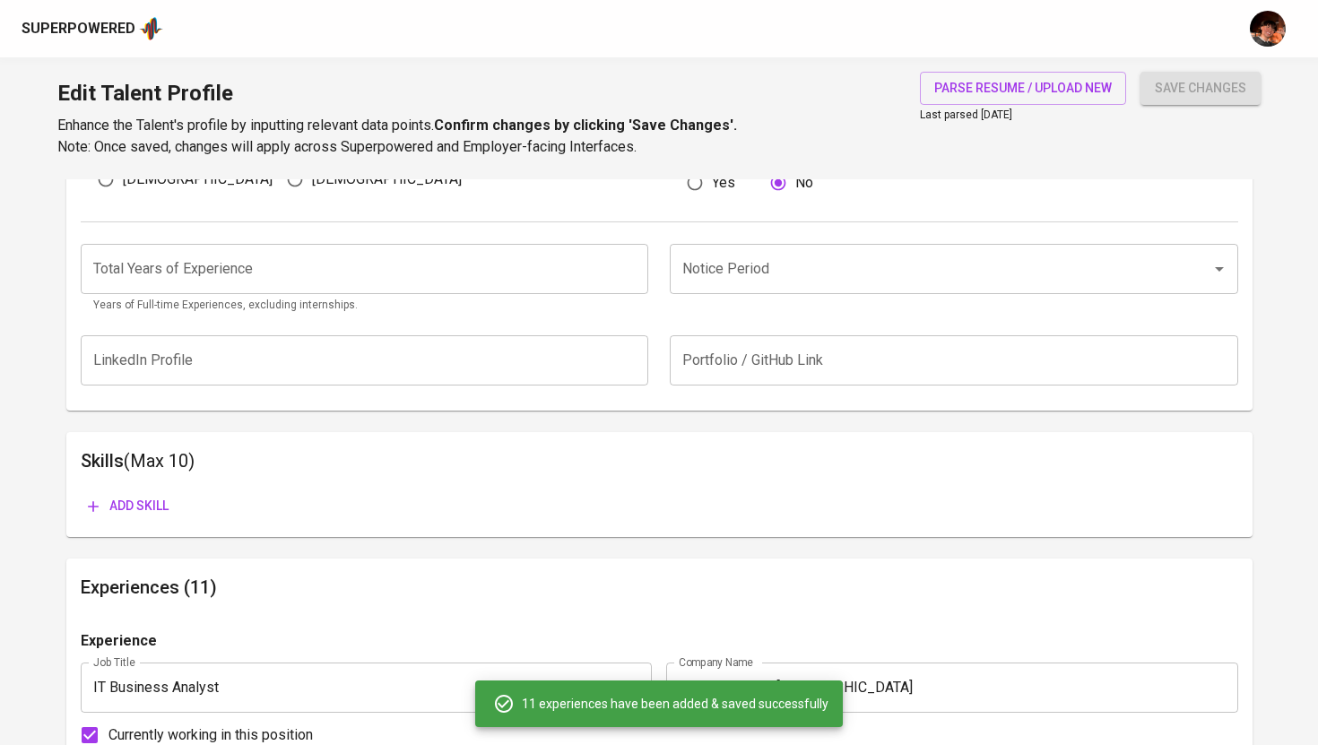
scroll to position [683, 0]
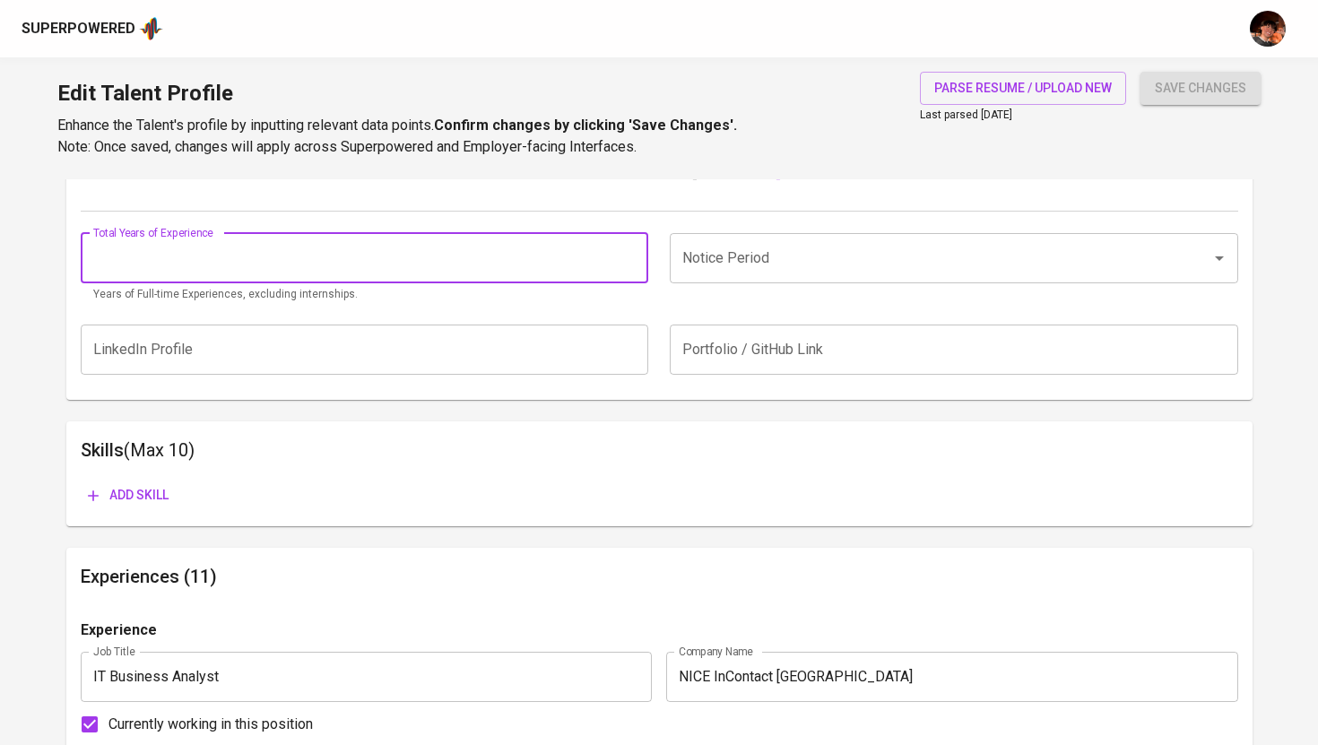
click at [506, 272] on input "number" at bounding box center [365, 258] width 568 height 50
click at [987, 274] on div "Notice Period" at bounding box center [954, 258] width 568 height 50
type input "15"
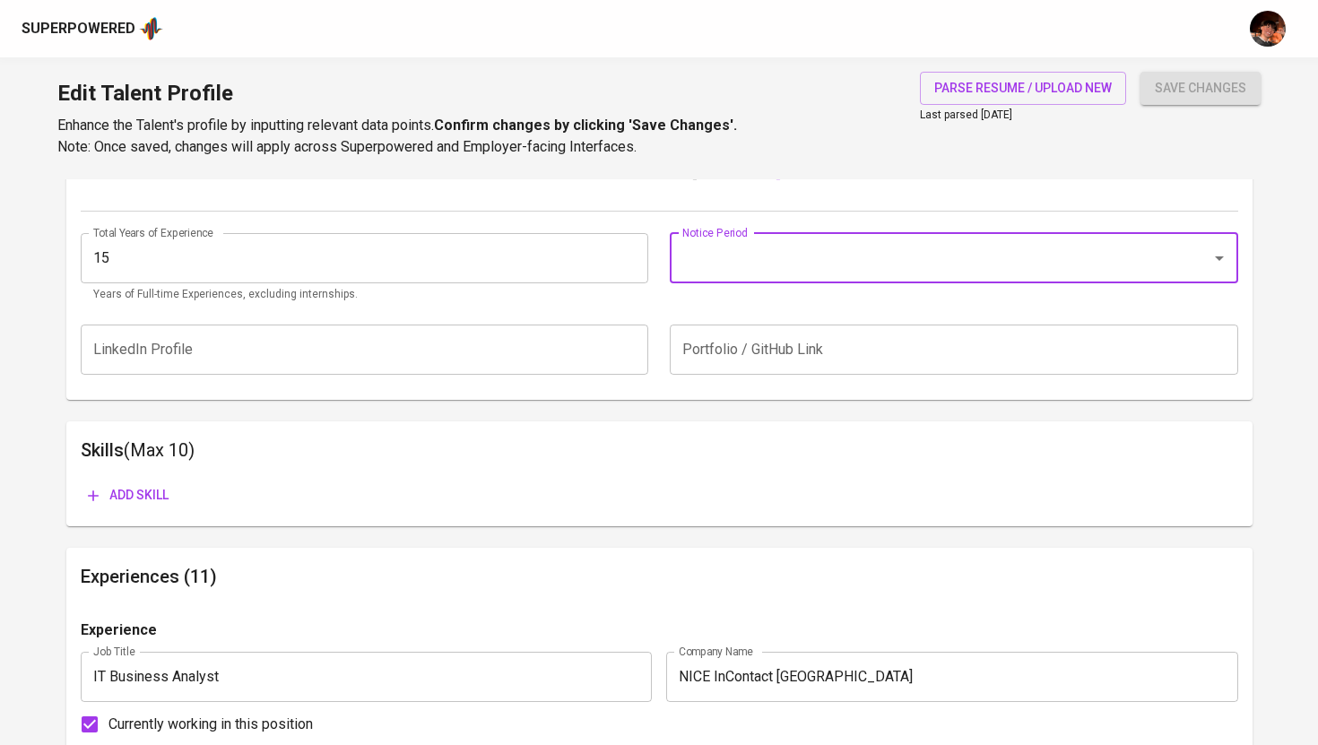
click at [960, 265] on input "Notice Period" at bounding box center [929, 258] width 502 height 34
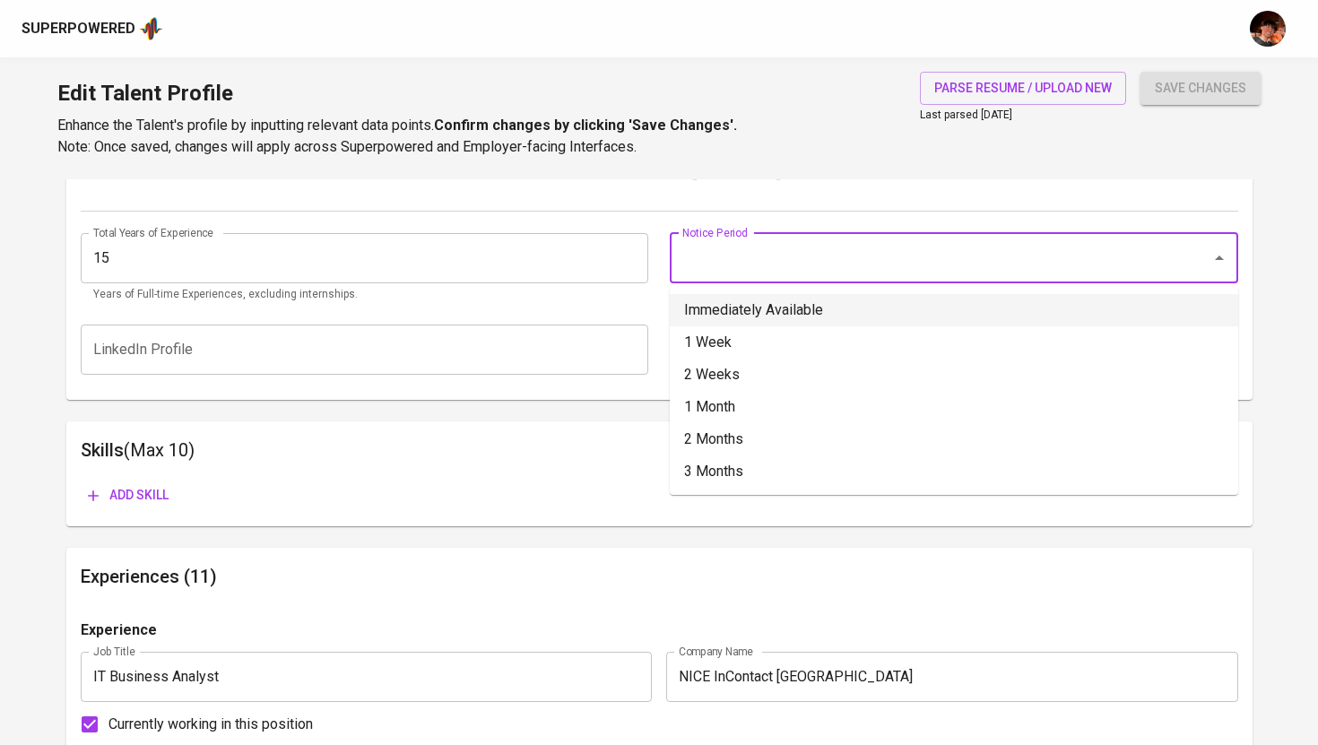
click at [820, 303] on li "Immediately Available" at bounding box center [954, 310] width 568 height 32
type input "Immediately Available"
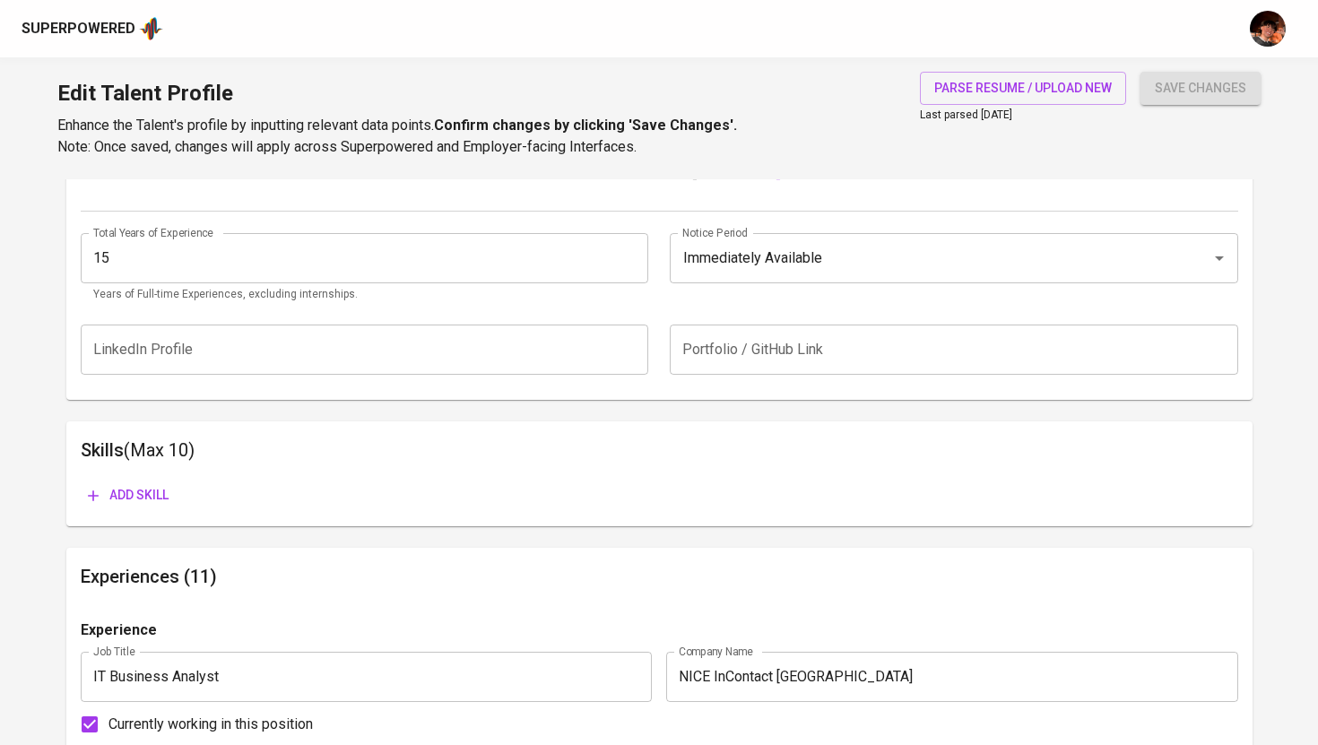
click at [154, 489] on span "Add skill" at bounding box center [128, 495] width 81 height 22
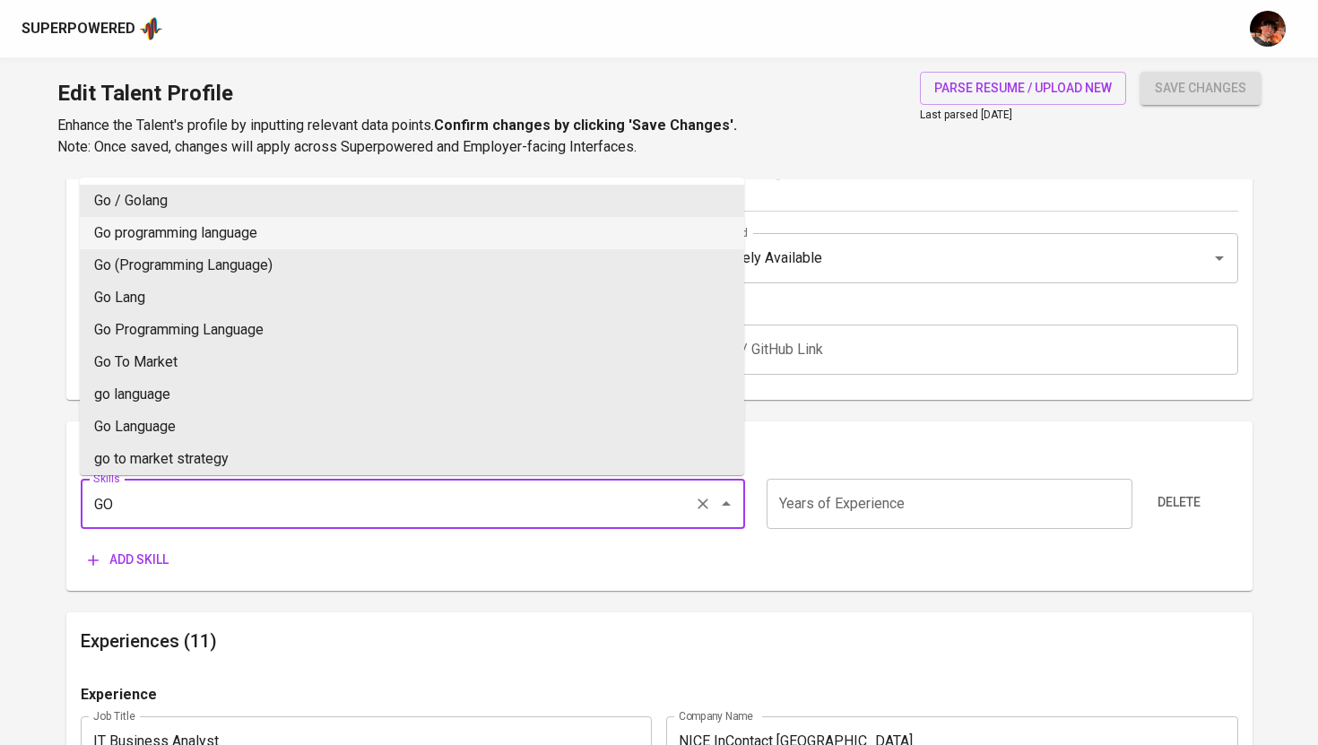
click at [275, 244] on li "Go programming language" at bounding box center [412, 233] width 664 height 32
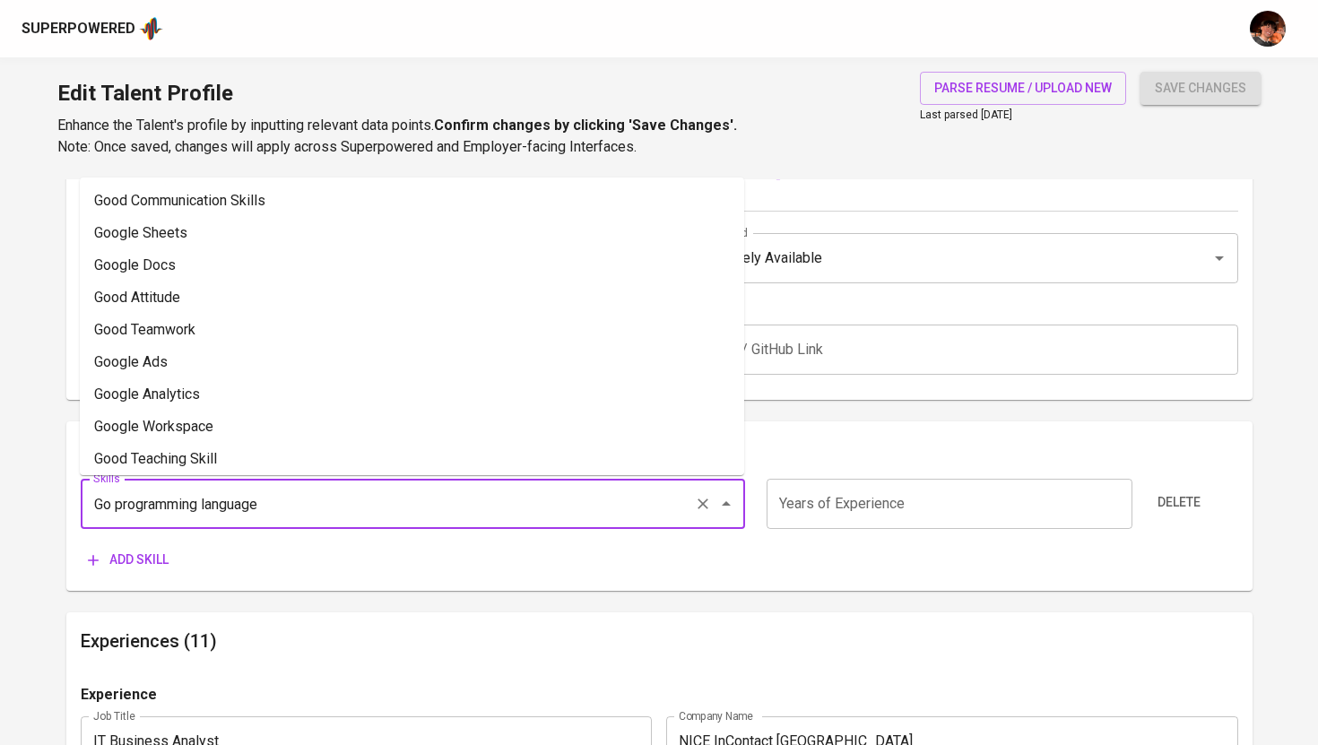
click at [271, 509] on input "Go programming language" at bounding box center [388, 504] width 598 height 34
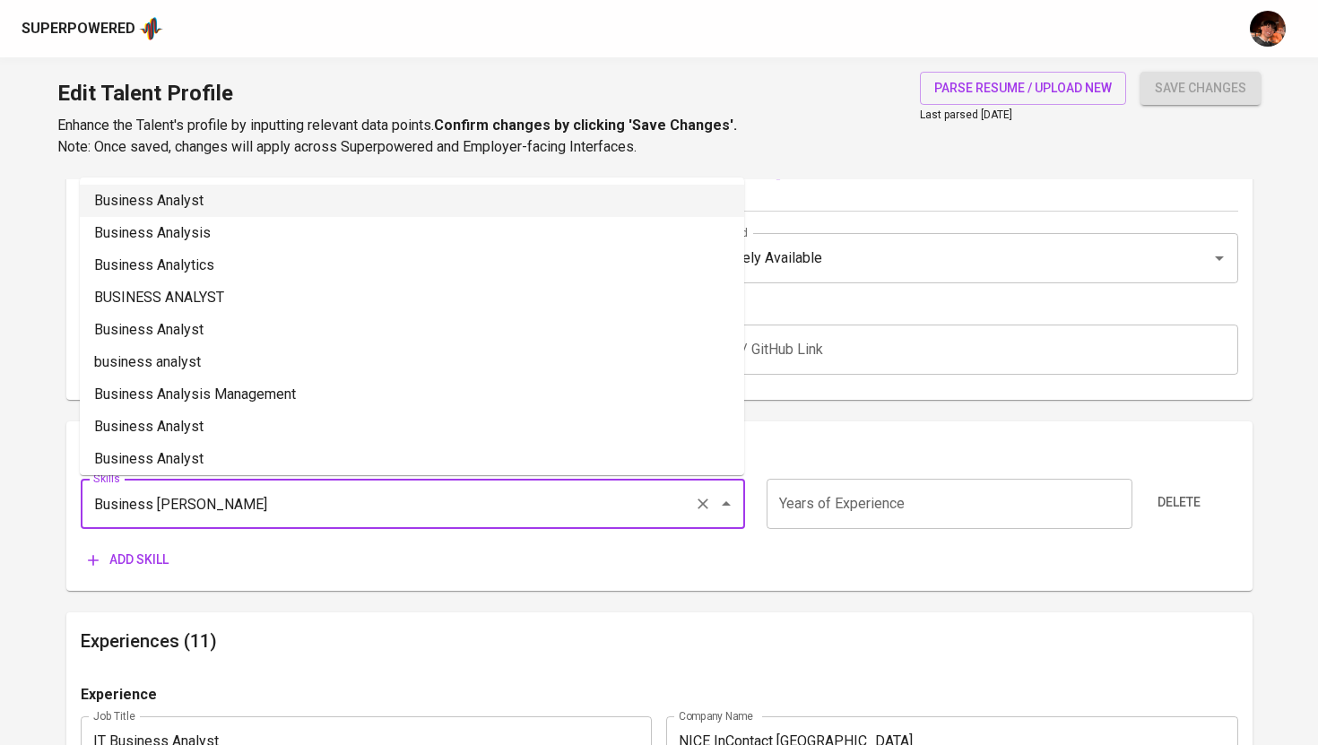
click at [281, 200] on li "Business Analyst" at bounding box center [412, 201] width 664 height 32
type input "Business Analyst"
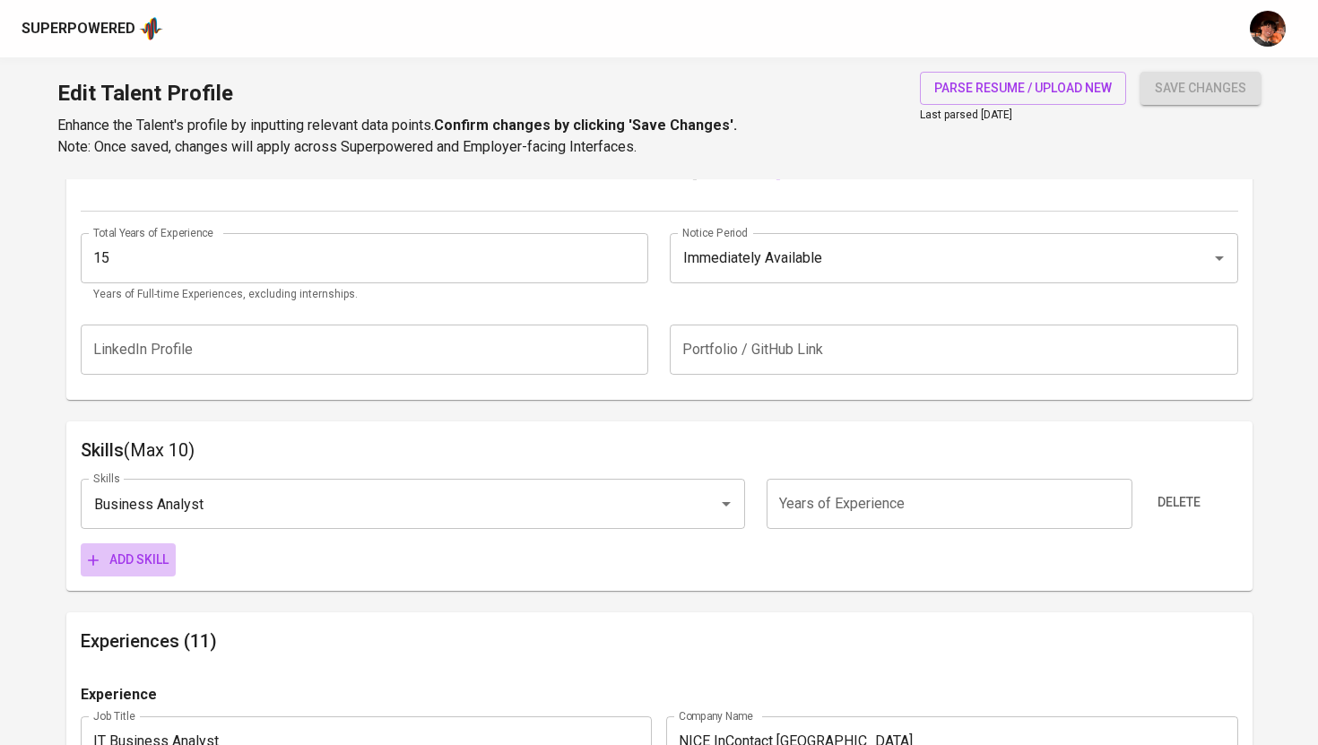
click at [134, 571] on button "Add skill" at bounding box center [128, 559] width 95 height 33
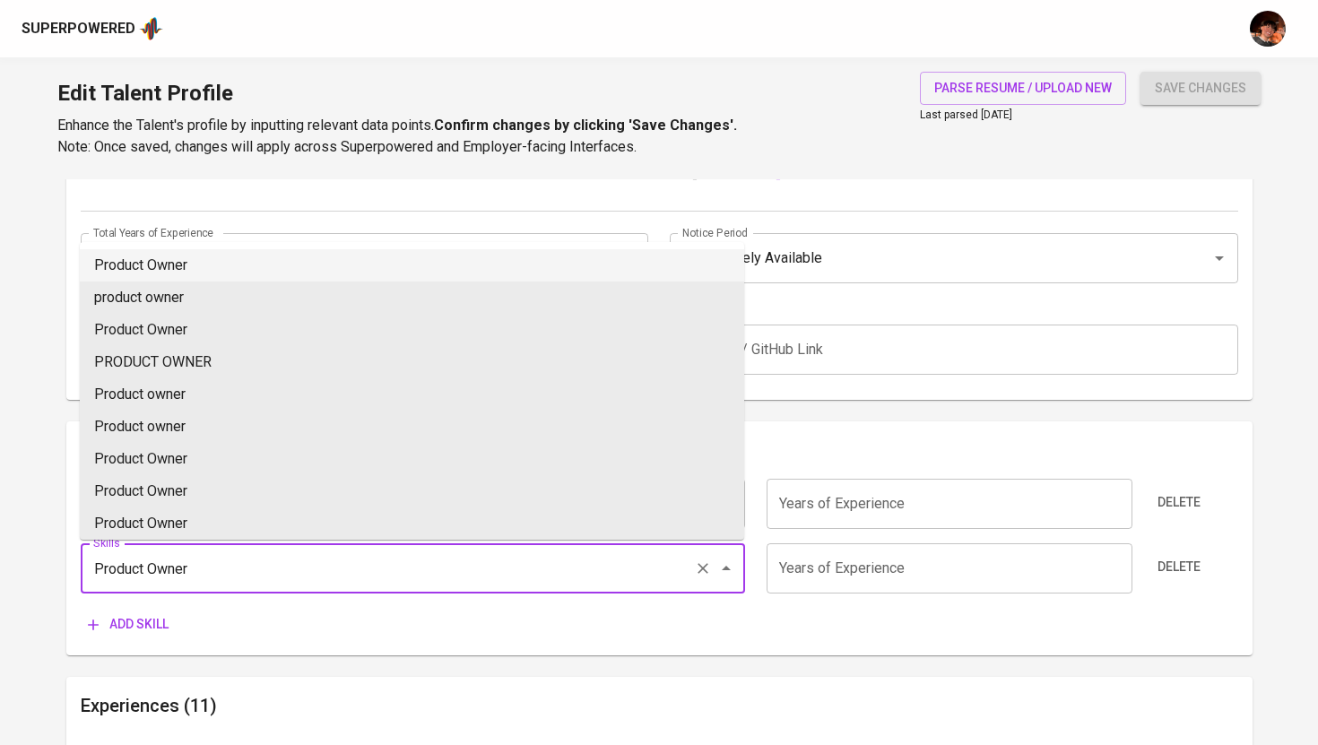
type input "Product Owner"
click at [118, 626] on div "Skills Business Analyst Skills Years of Experience Years of Experience Delete S…" at bounding box center [659, 552] width 1157 height 177
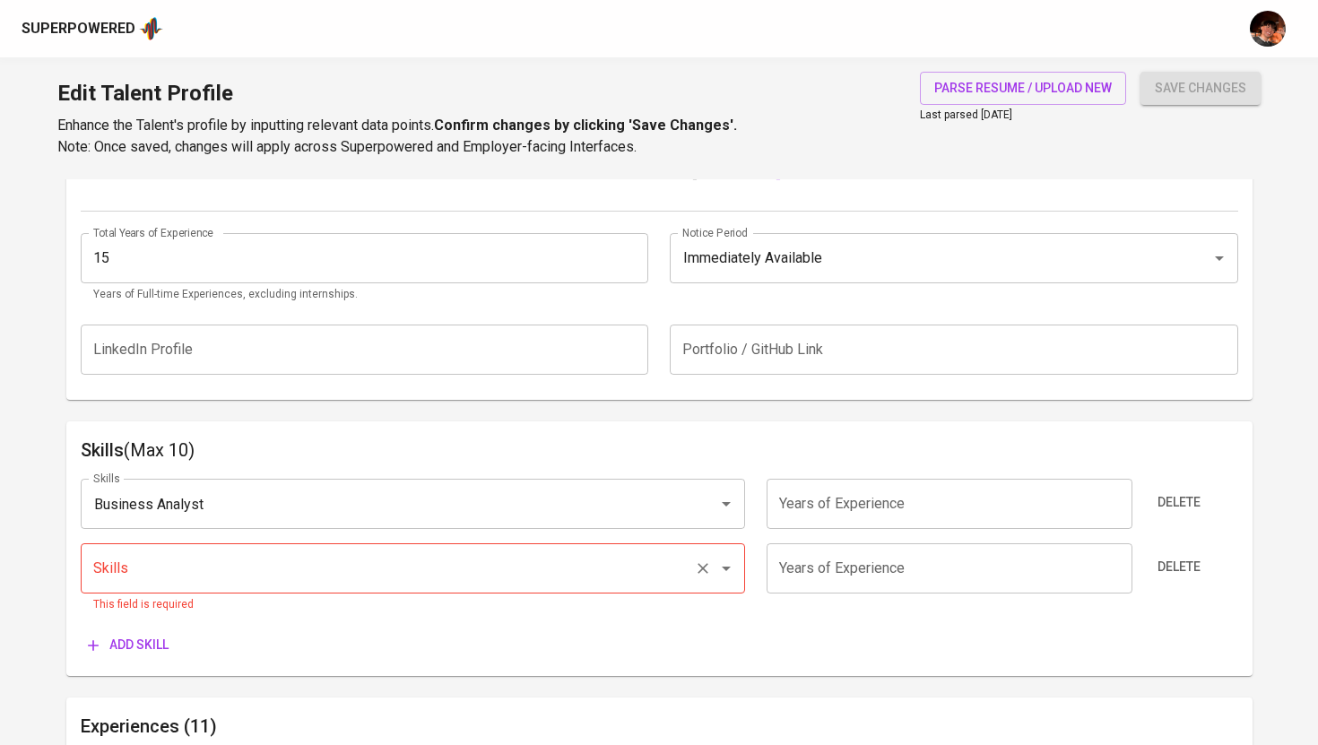
click at [165, 577] on input "Skills" at bounding box center [388, 568] width 598 height 34
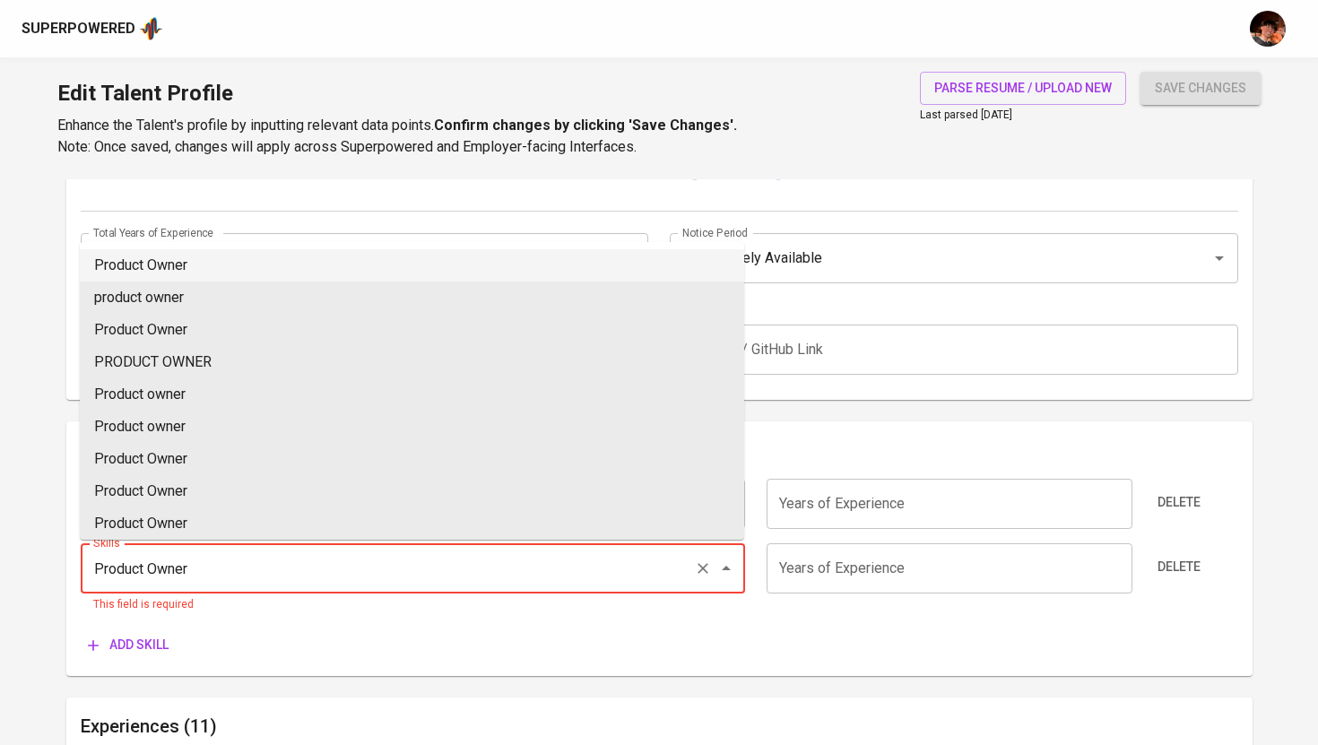
click at [205, 269] on li "Product Owner" at bounding box center [412, 265] width 664 height 32
type input "Product Owner"
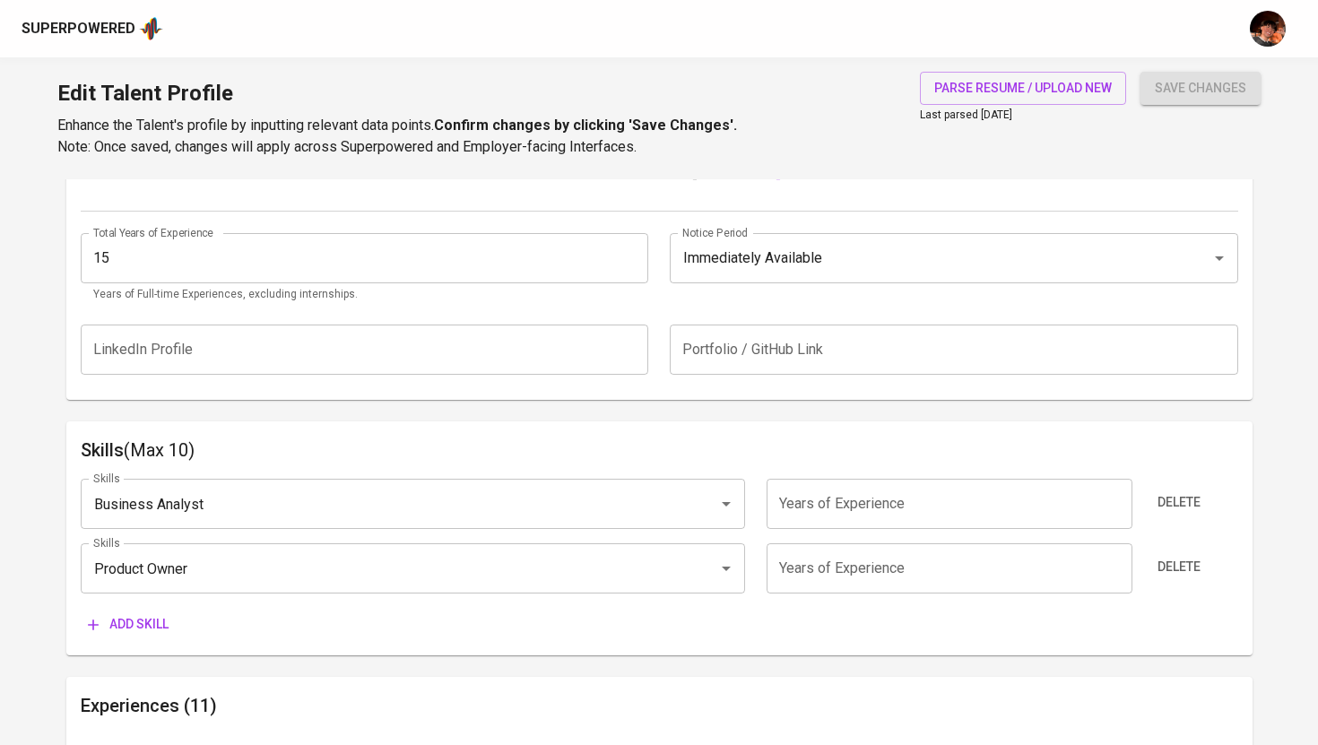
click at [145, 625] on span "Add skill" at bounding box center [128, 624] width 81 height 22
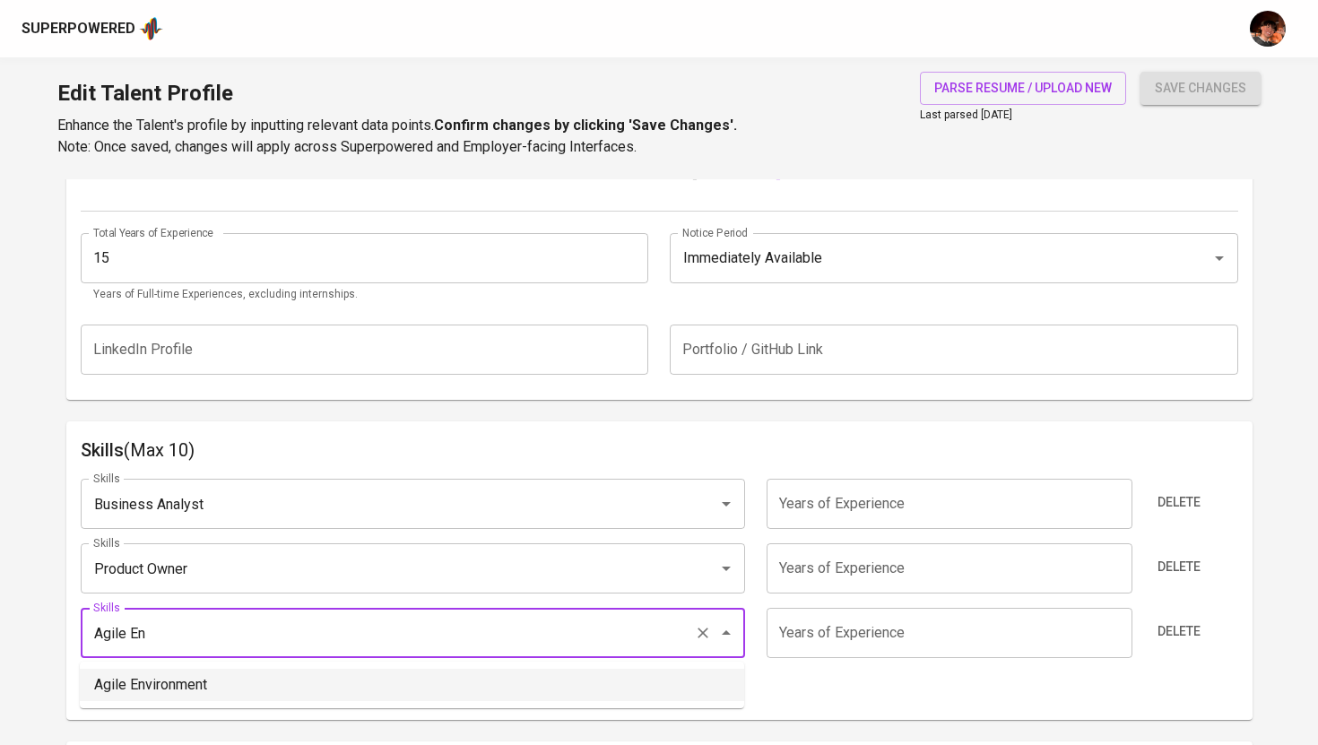
click at [134, 682] on li "Agile Environment" at bounding box center [412, 685] width 664 height 32
type input "Agile Environment"
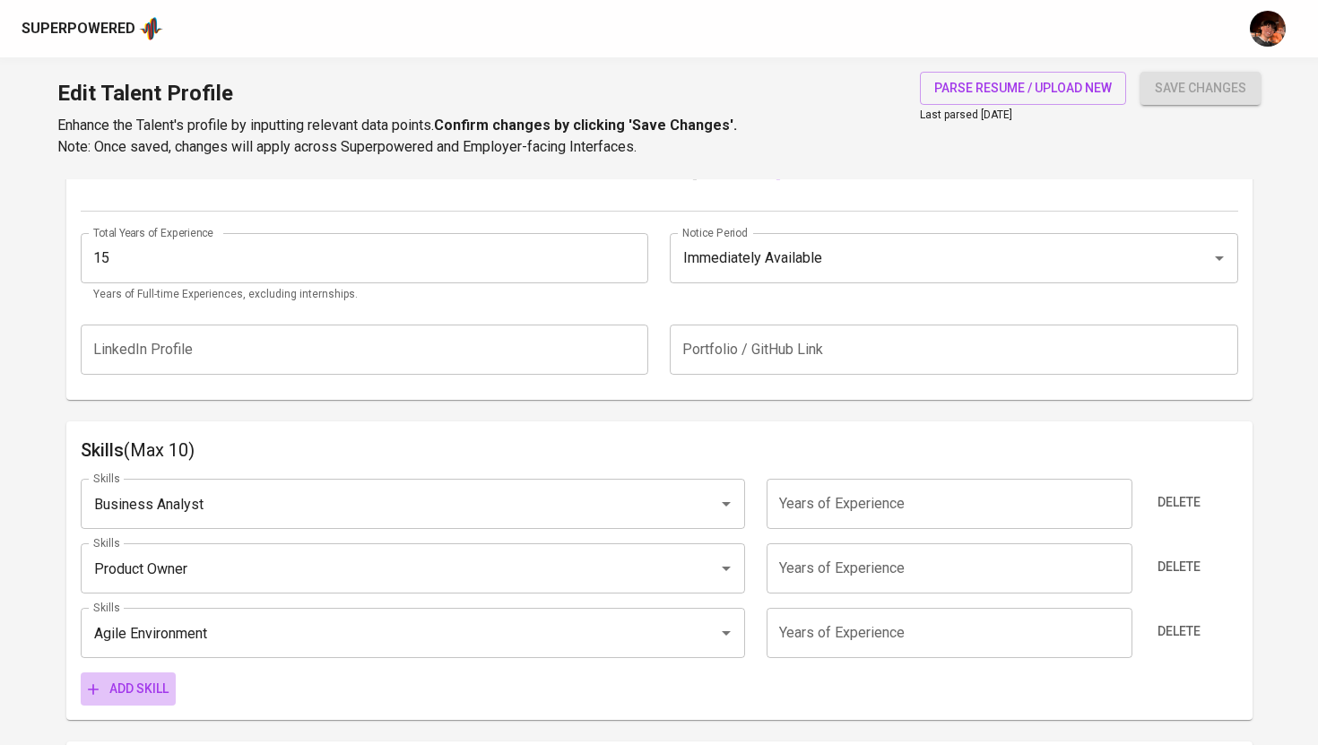
click at [146, 695] on span "Add skill" at bounding box center [128, 689] width 81 height 22
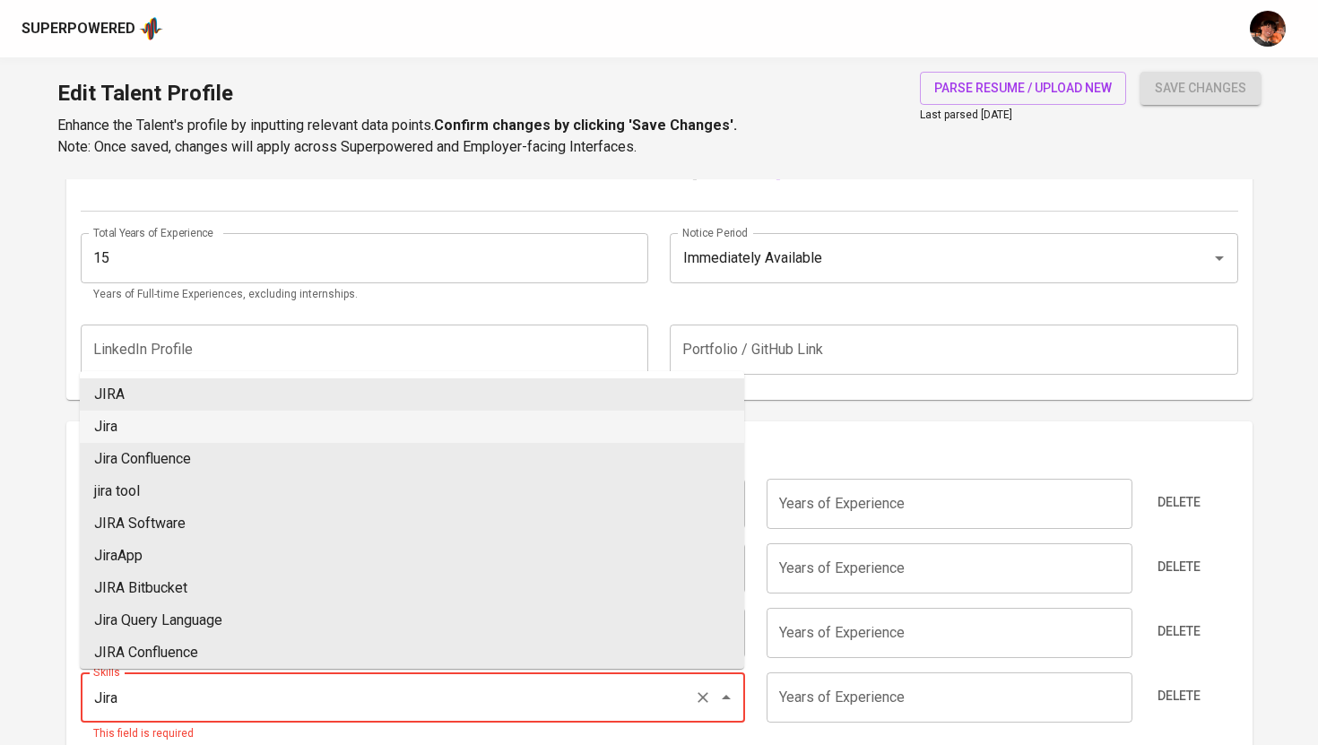
click at [182, 427] on li "Jira" at bounding box center [412, 427] width 664 height 32
type input "Jira"
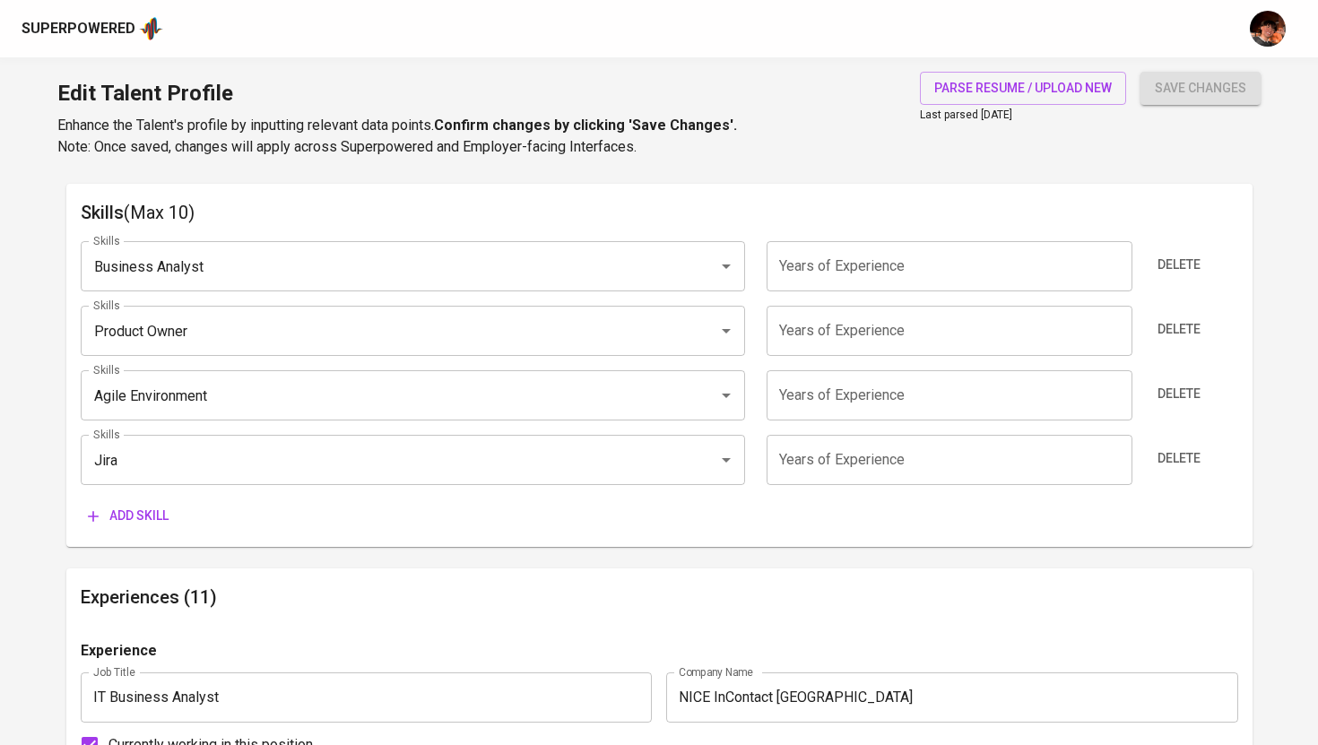
scroll to position [942, 0]
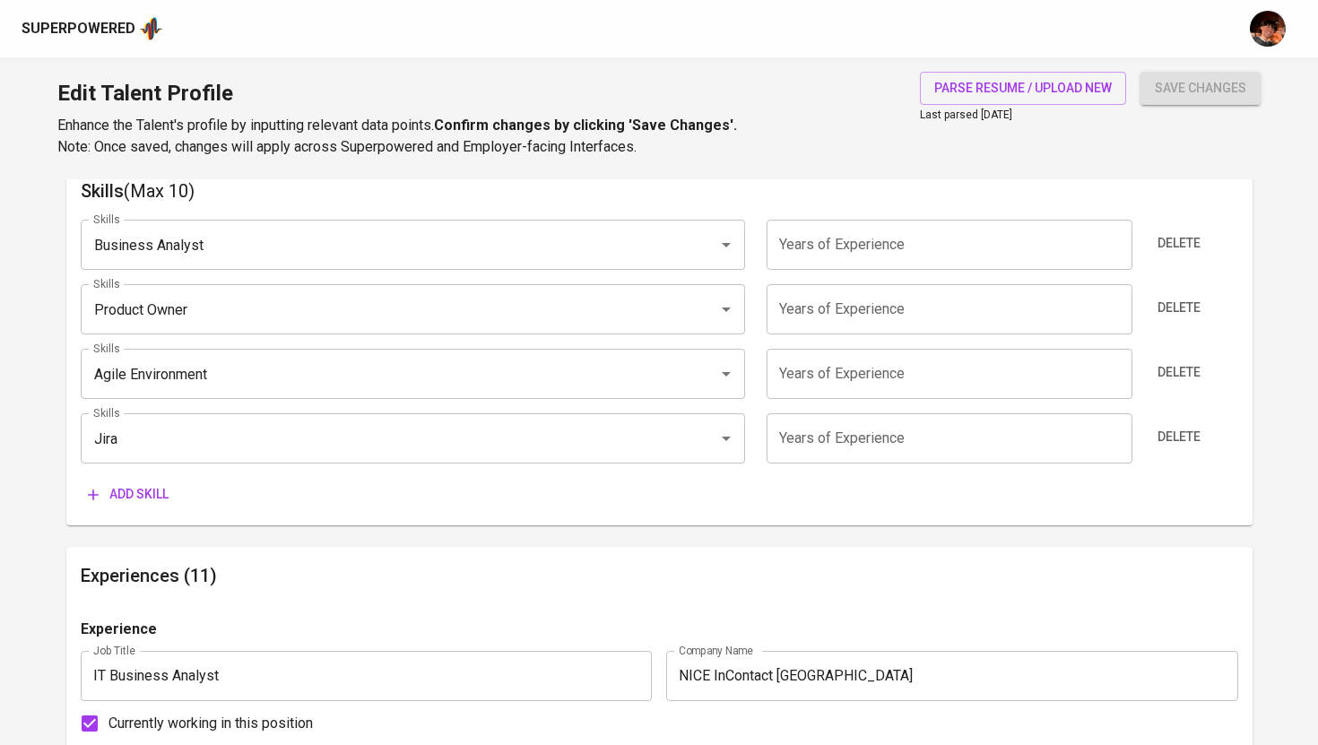
click at [160, 487] on span "Add skill" at bounding box center [128, 494] width 81 height 22
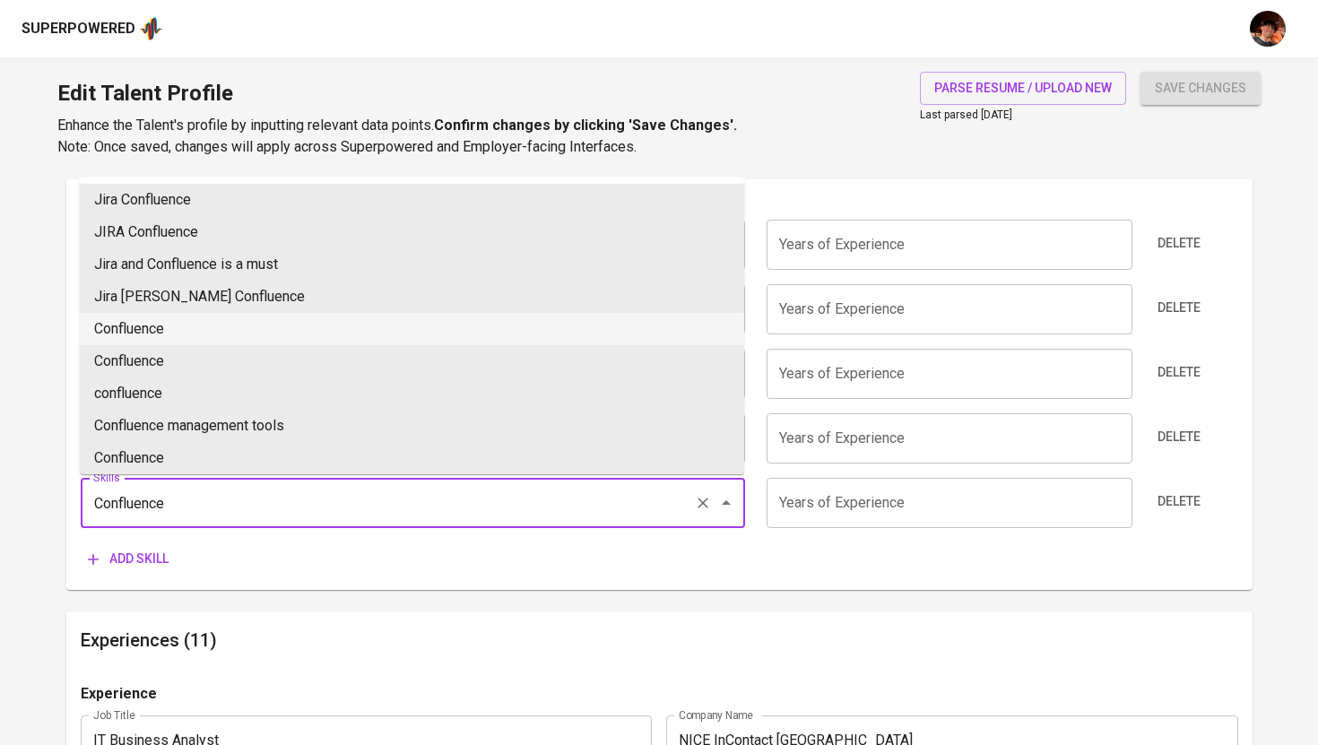
click at [188, 341] on li "Confluence" at bounding box center [412, 329] width 664 height 32
type input "Confluence"
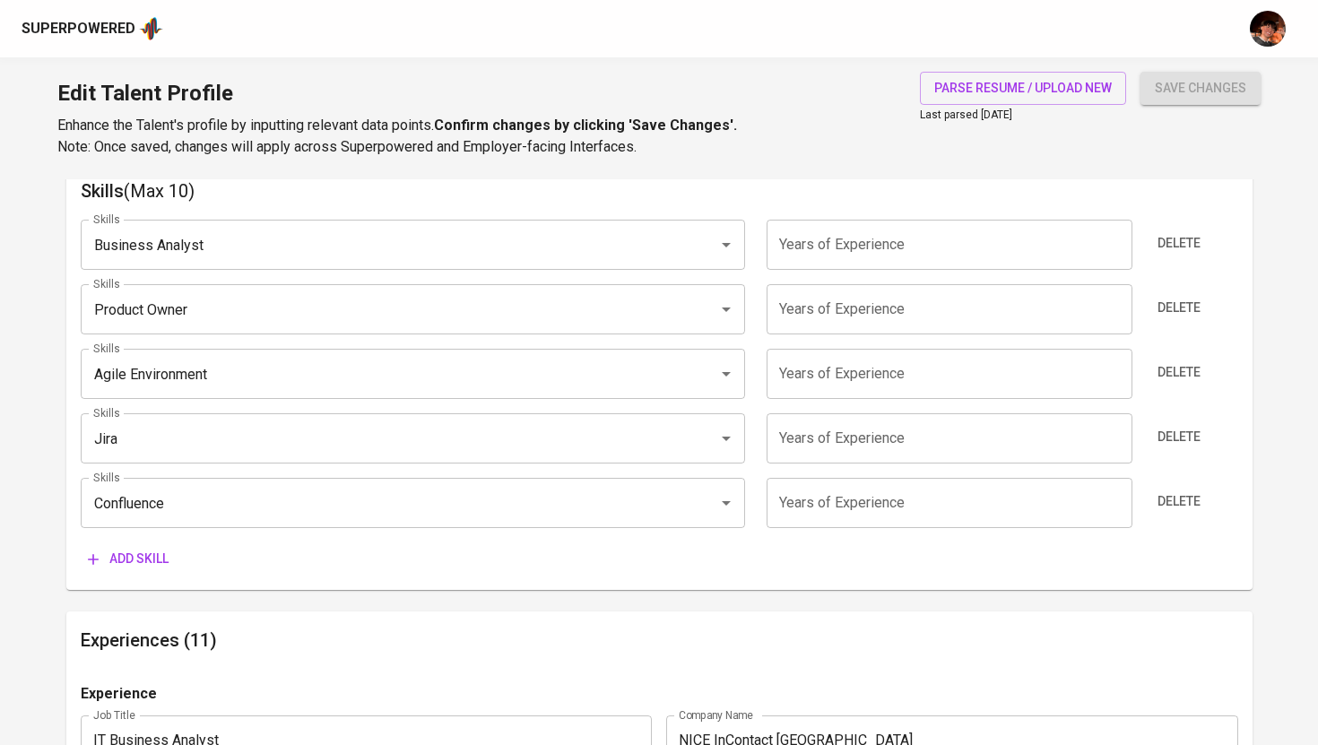
click at [155, 556] on span "Add skill" at bounding box center [128, 559] width 81 height 22
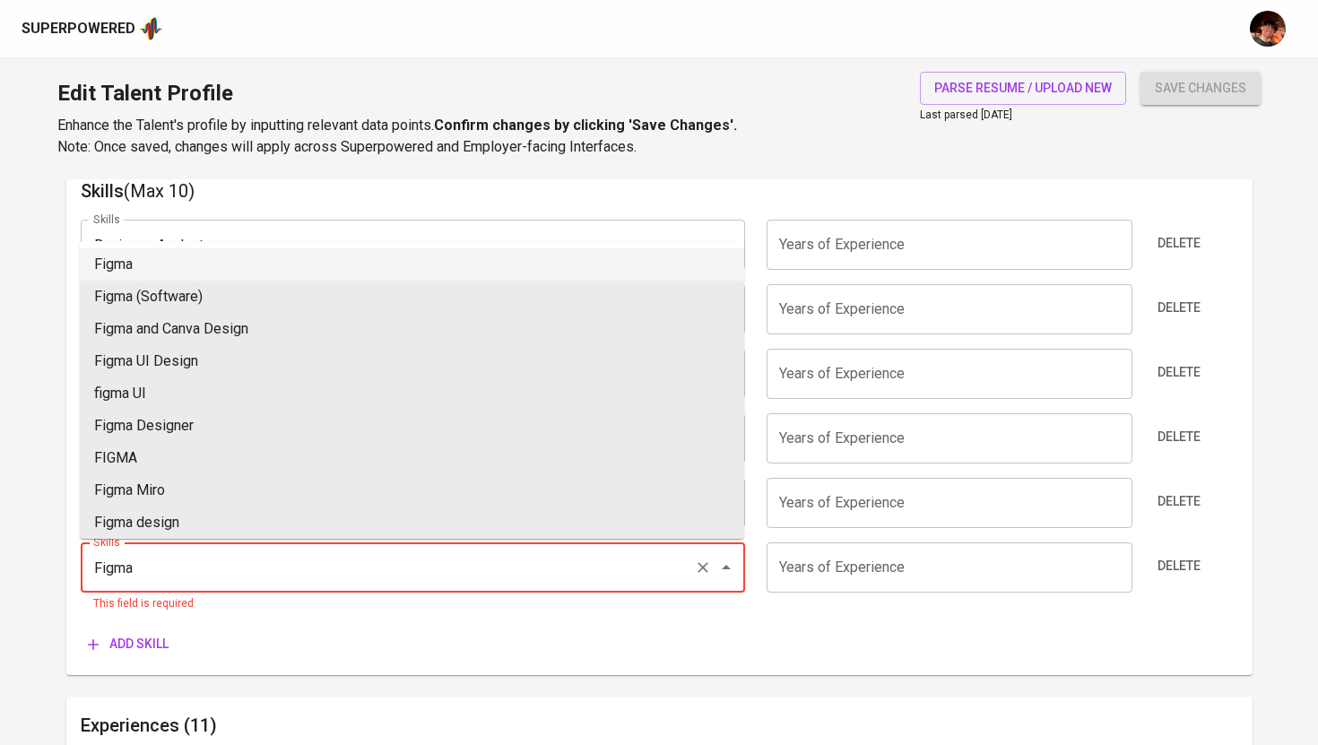
click at [202, 265] on li "Figma" at bounding box center [412, 264] width 664 height 32
type input "Figma"
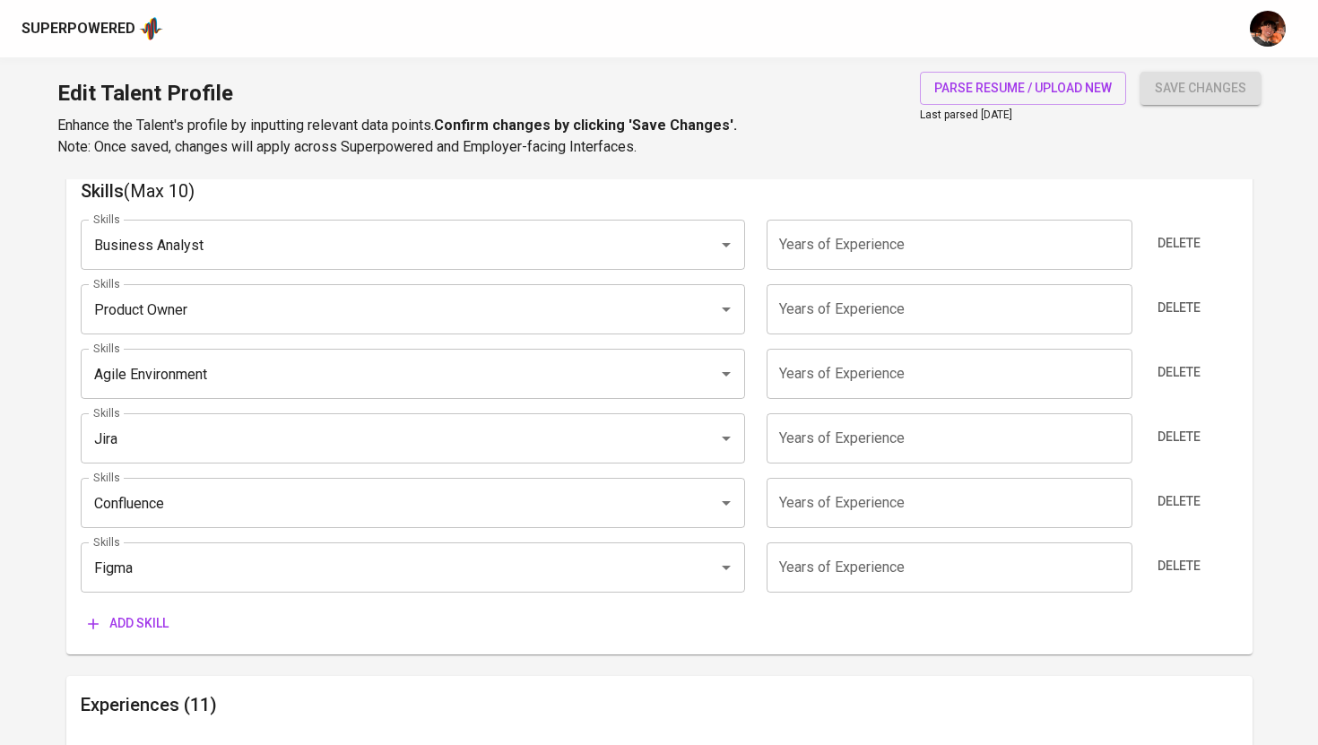
click at [126, 621] on span "Add skill" at bounding box center [128, 623] width 81 height 22
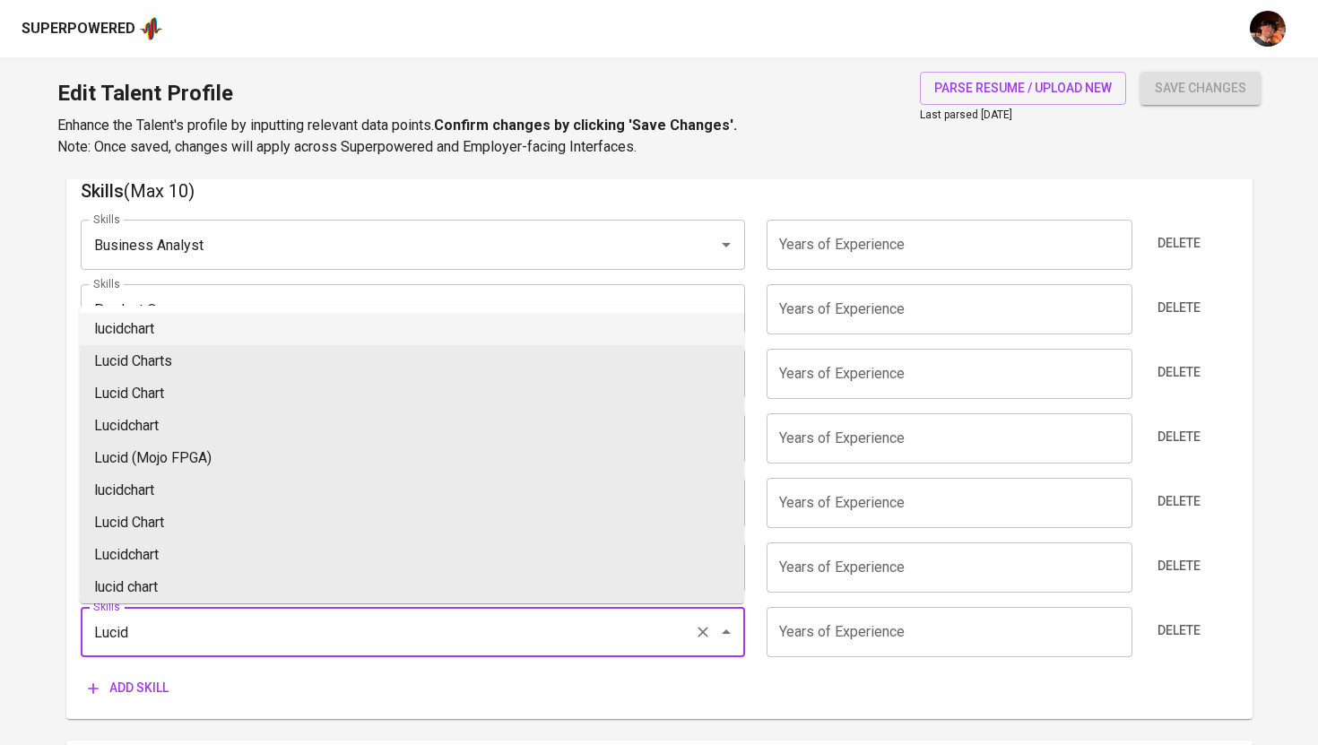
click at [176, 333] on li "lucidchart" at bounding box center [412, 329] width 664 height 32
type input "lucidchart"
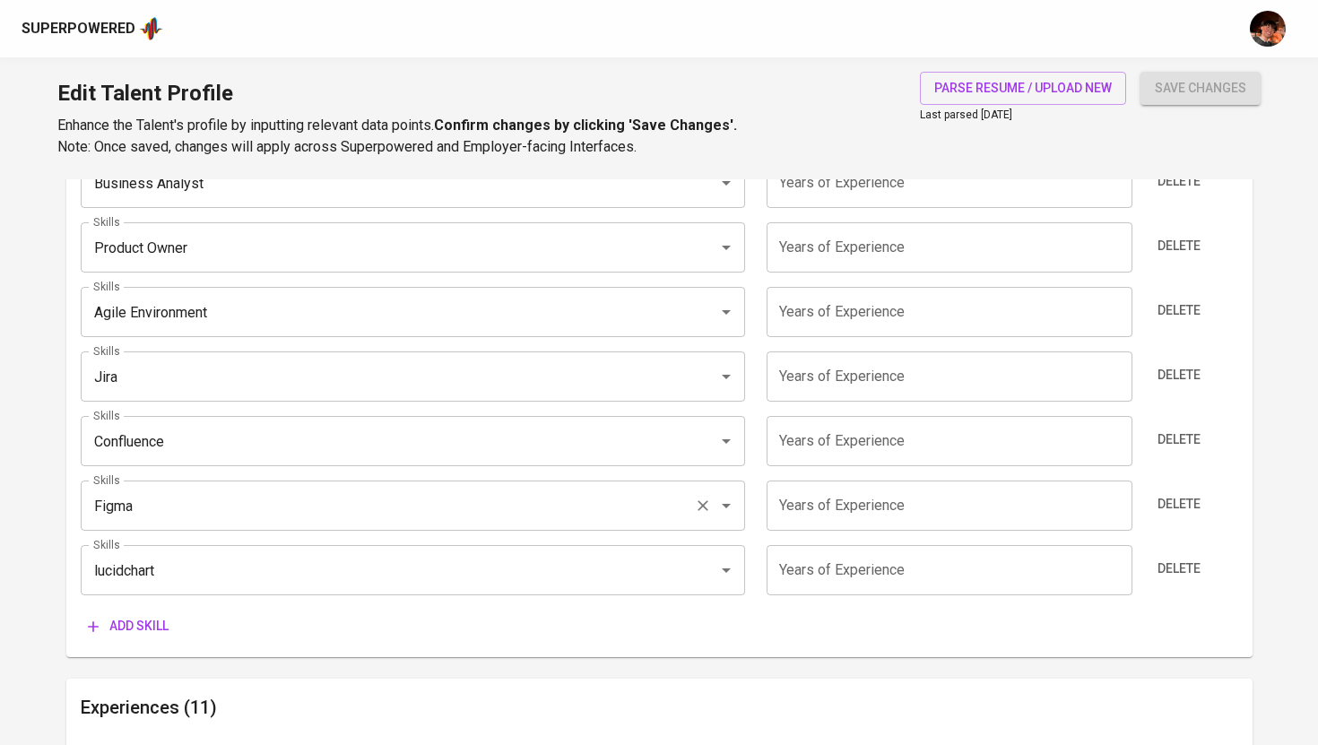
scroll to position [1077, 0]
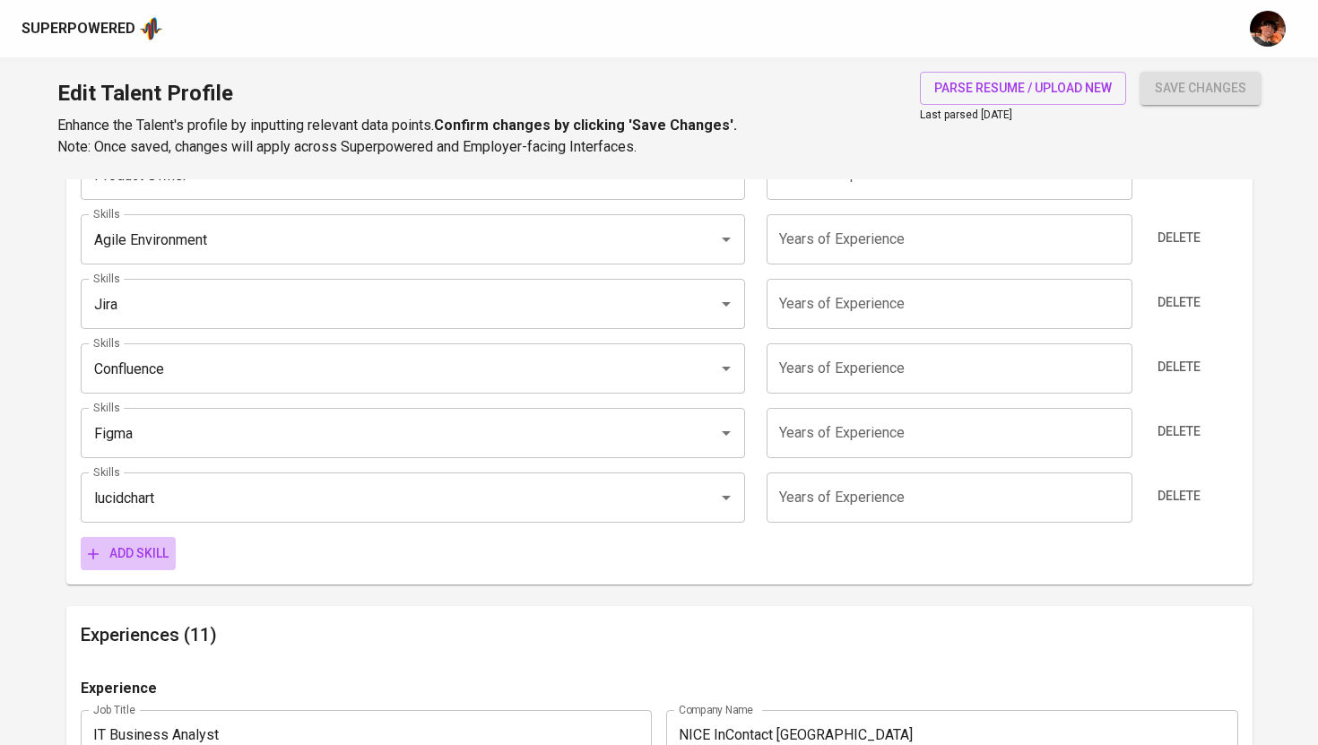
click at [148, 555] on span "Add skill" at bounding box center [128, 553] width 81 height 22
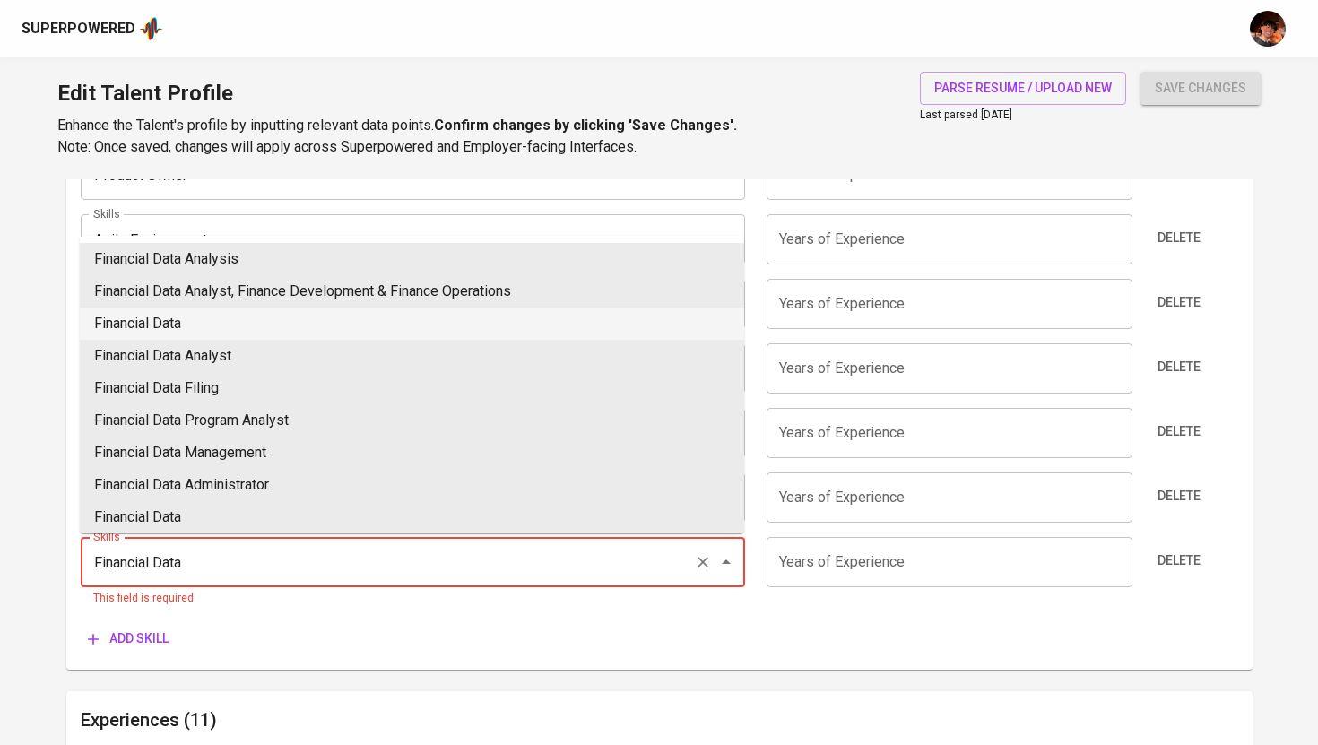
click at [300, 330] on li "Financial Data" at bounding box center [412, 323] width 664 height 32
type input "Financial Data"
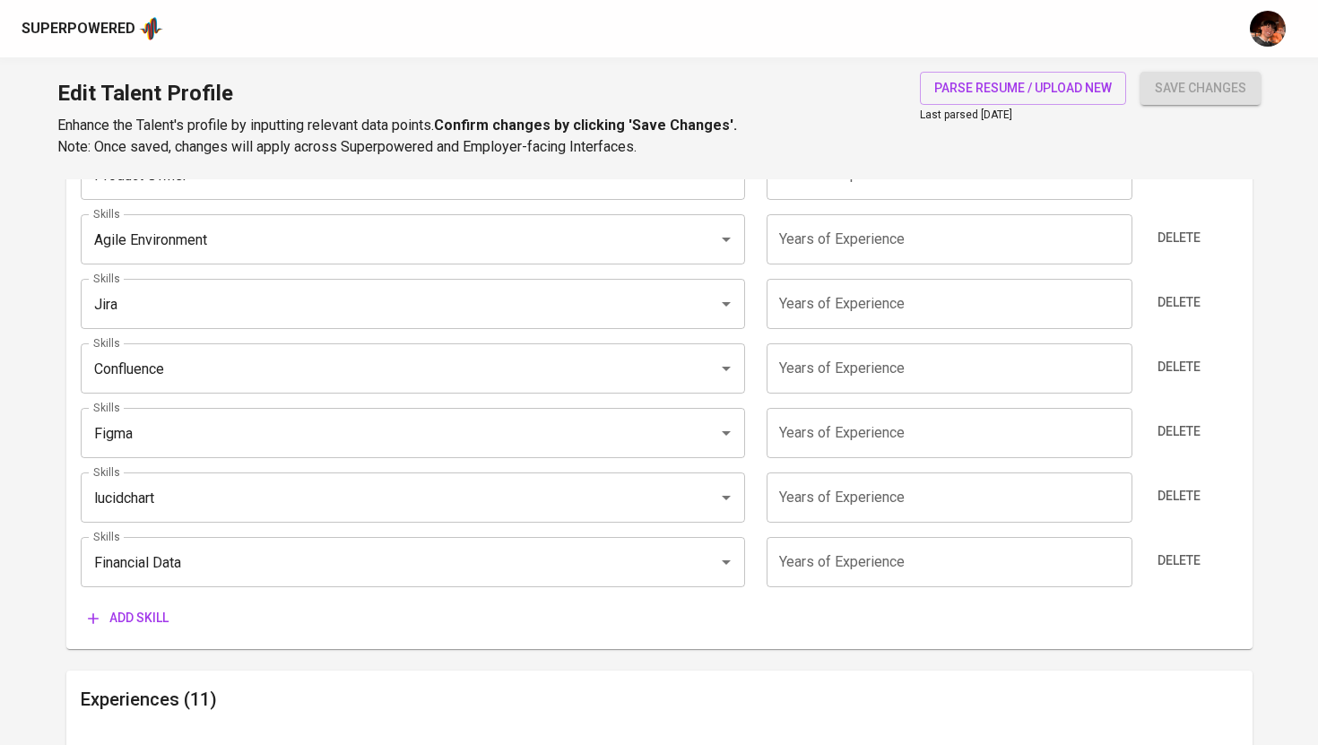
click at [134, 610] on span "Add skill" at bounding box center [128, 618] width 81 height 22
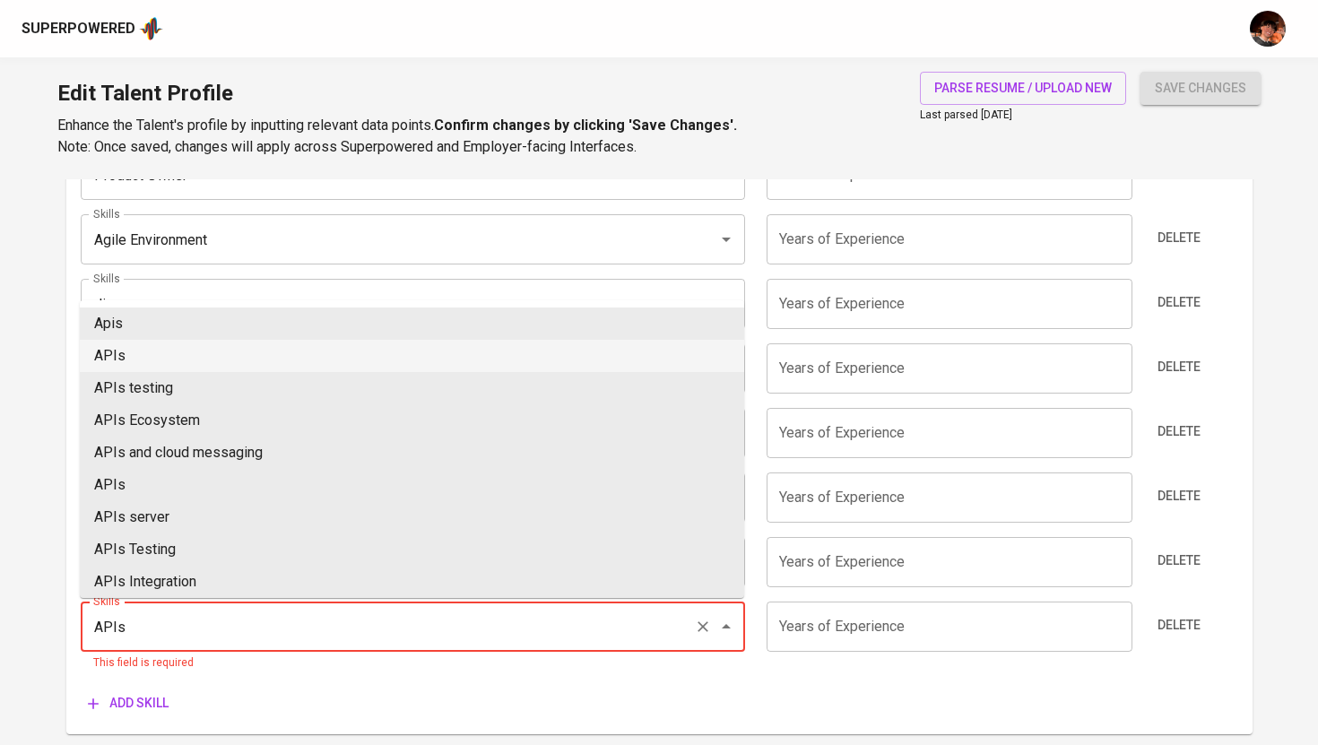
click at [375, 359] on li "APIs" at bounding box center [412, 356] width 664 height 32
type input "APIs"
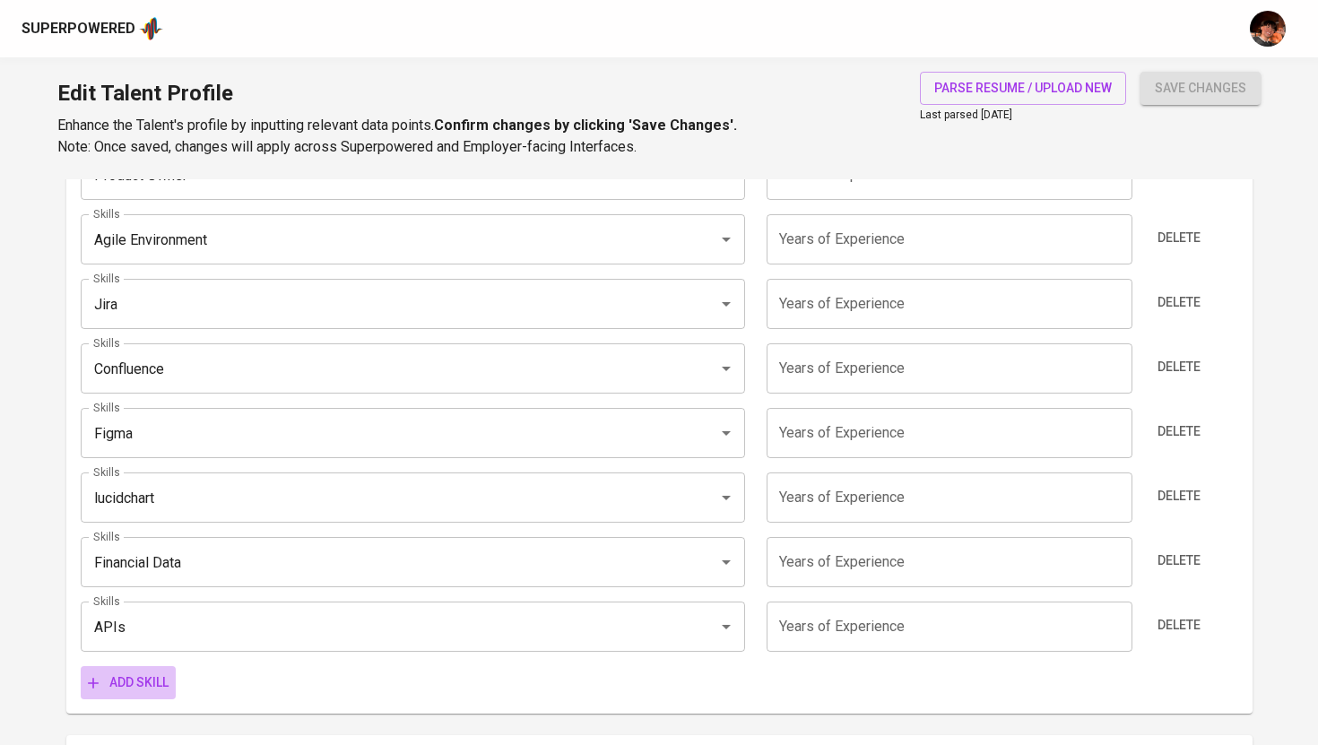
click at [149, 681] on span "Add skill" at bounding box center [128, 682] width 81 height 22
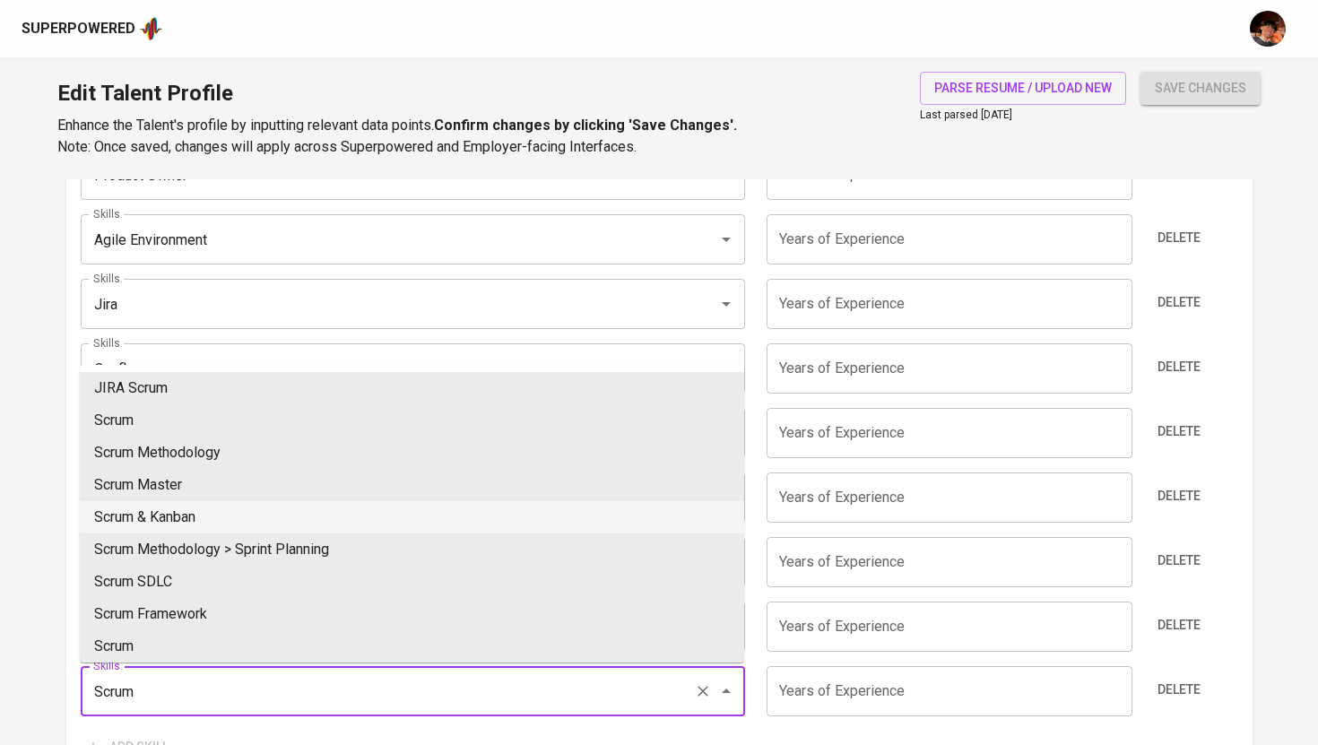
click at [242, 511] on li "Scrum & Kanban" at bounding box center [412, 517] width 664 height 32
type input "Scrum & Kanban"
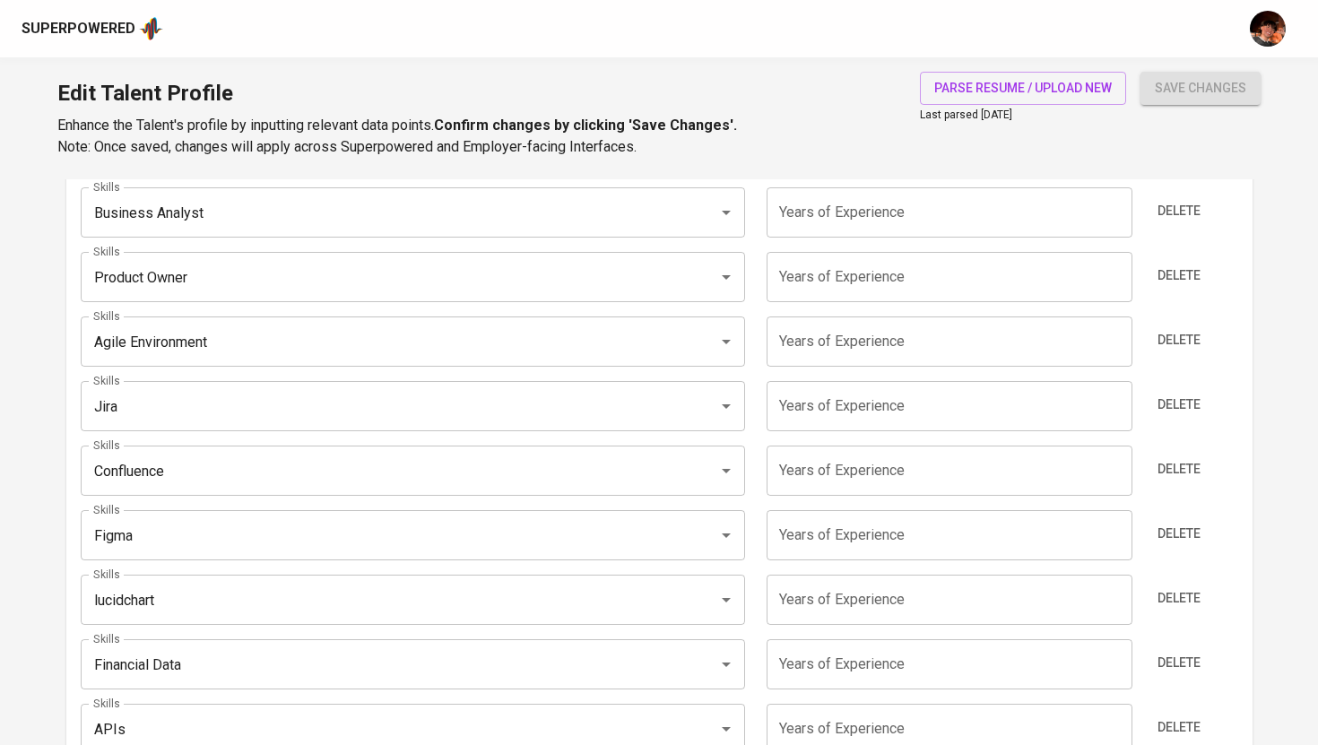
scroll to position [918, 0]
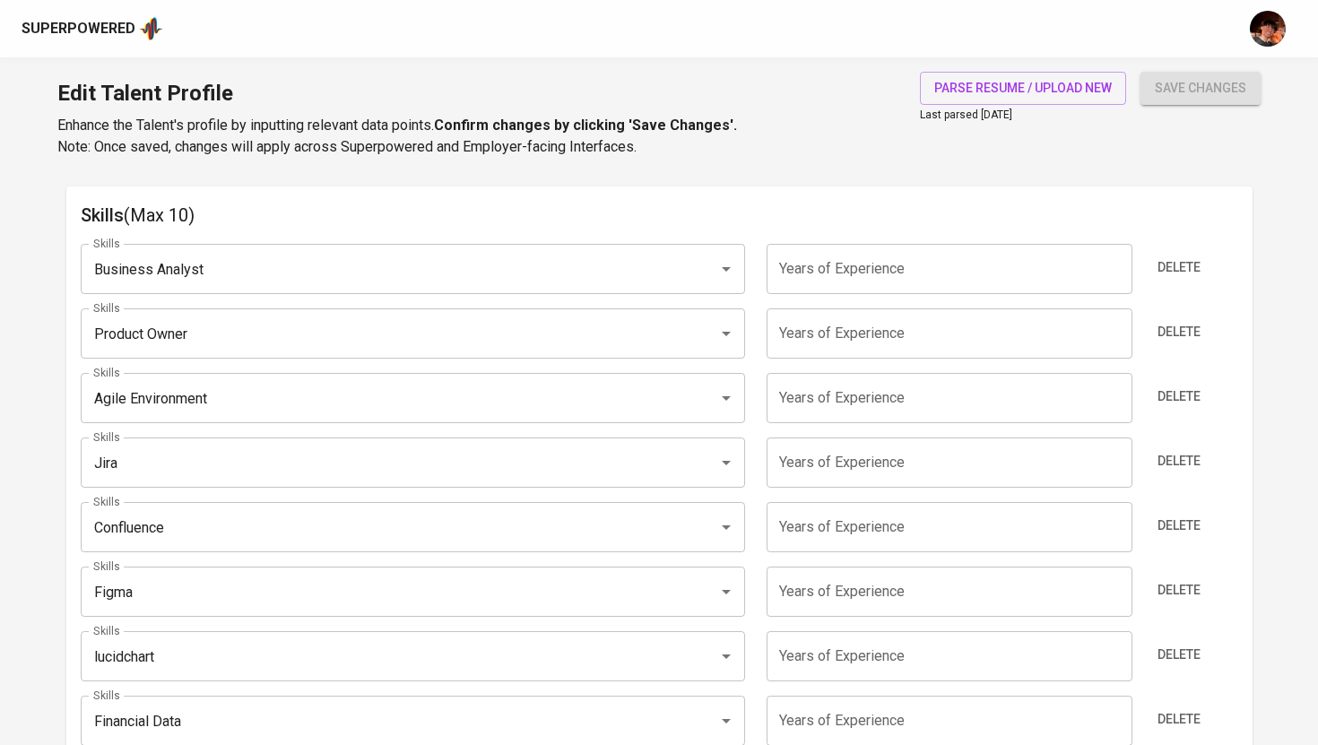
click at [831, 272] on input "number" at bounding box center [949, 269] width 366 height 50
type input "15"
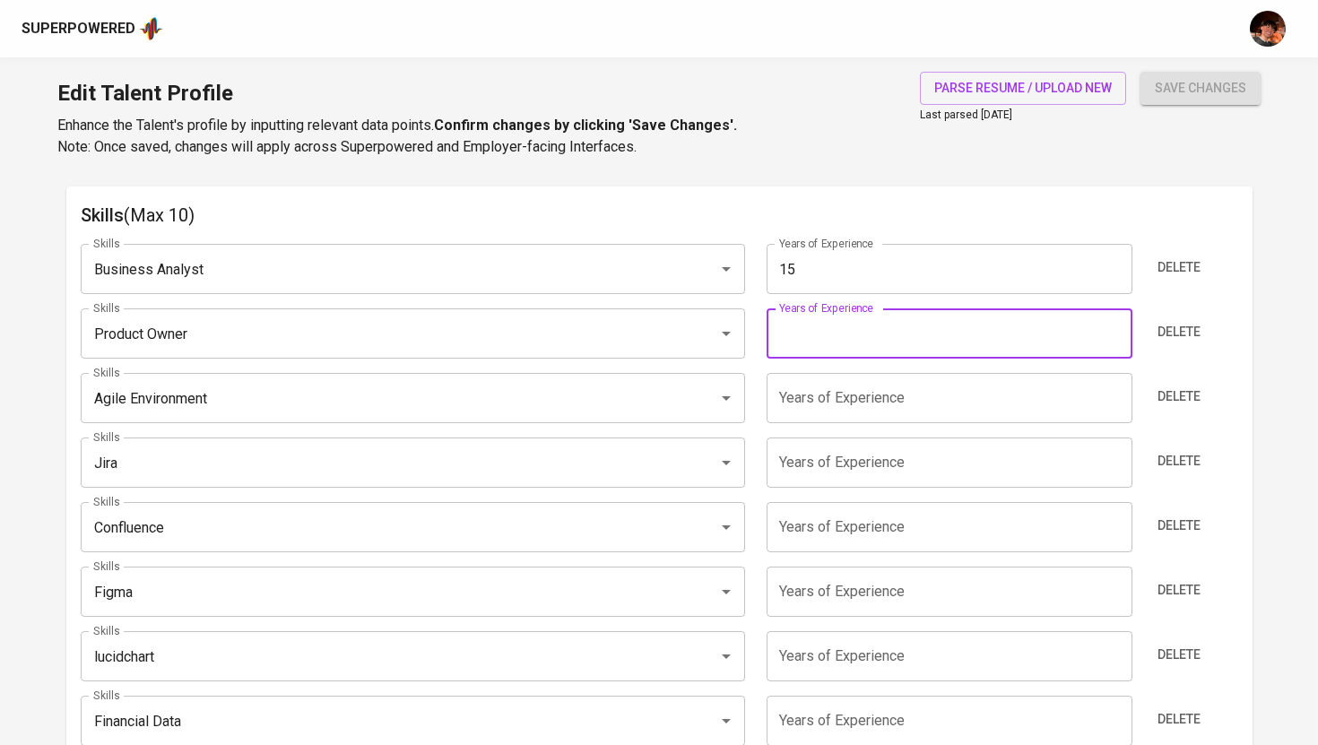
click at [818, 357] on input "number" at bounding box center [949, 333] width 366 height 50
type input "6"
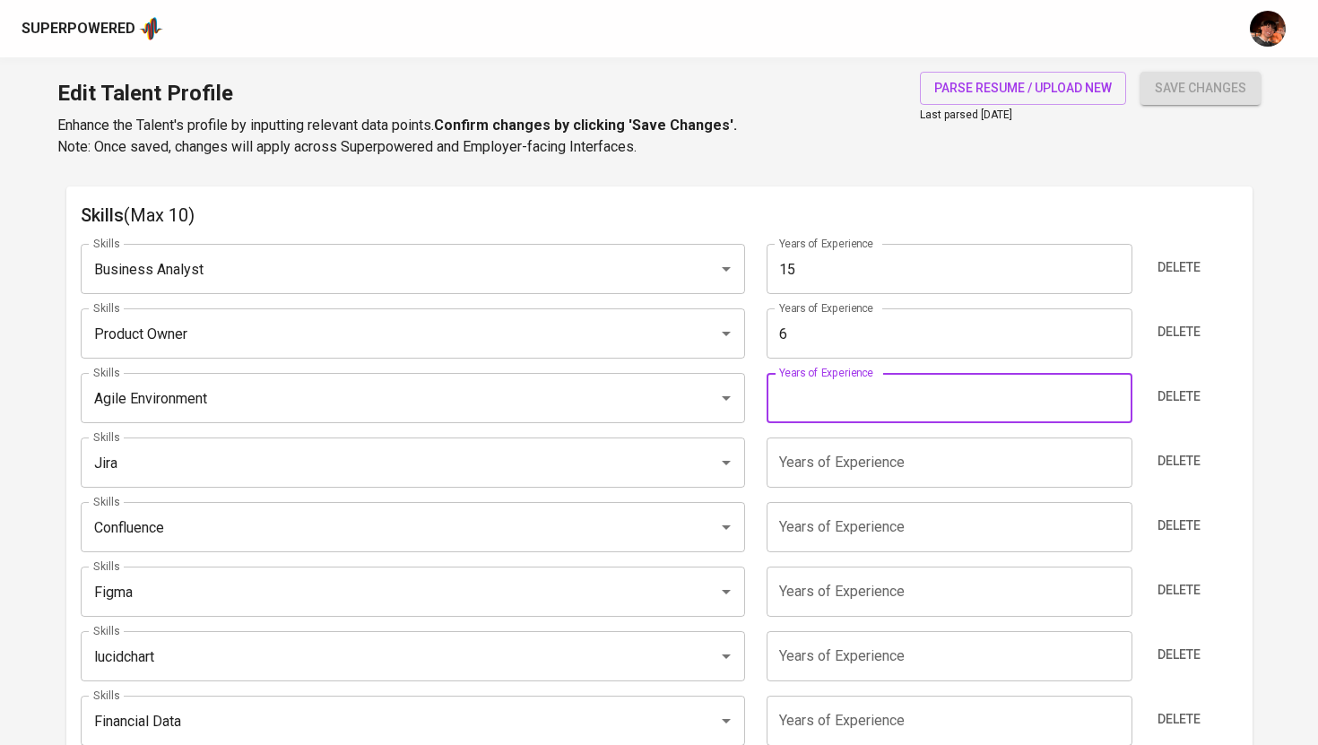
click at [867, 408] on input "number" at bounding box center [949, 398] width 366 height 50
type input "7"
click at [877, 463] on input "number" at bounding box center [949, 462] width 366 height 50
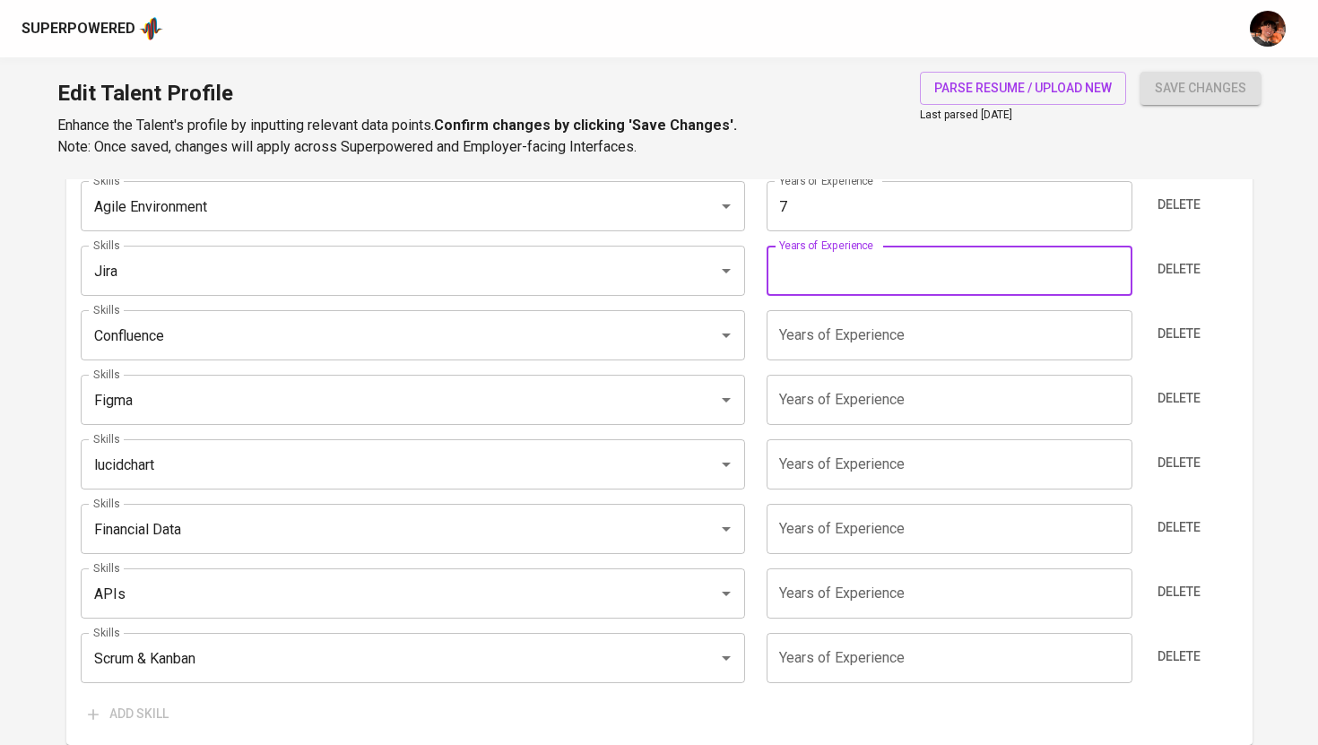
scroll to position [1131, 0]
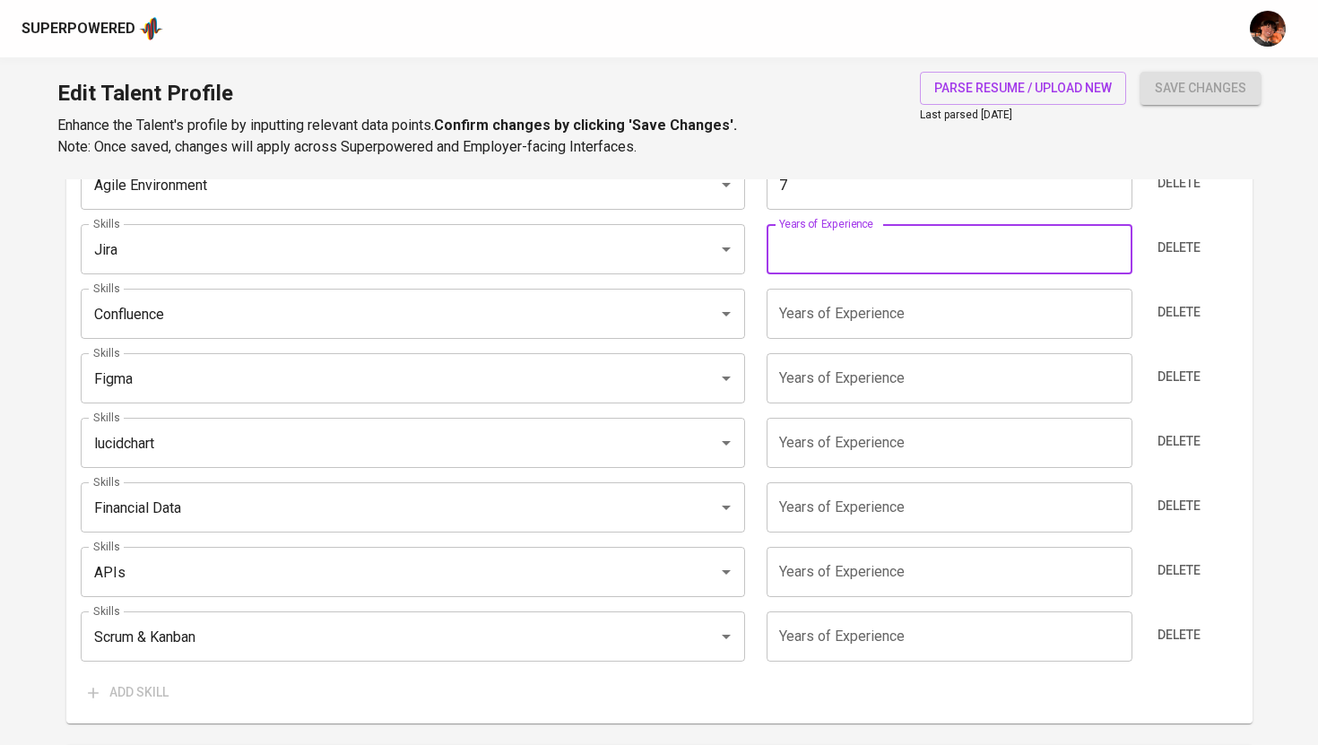
click at [842, 648] on input "number" at bounding box center [949, 636] width 366 height 50
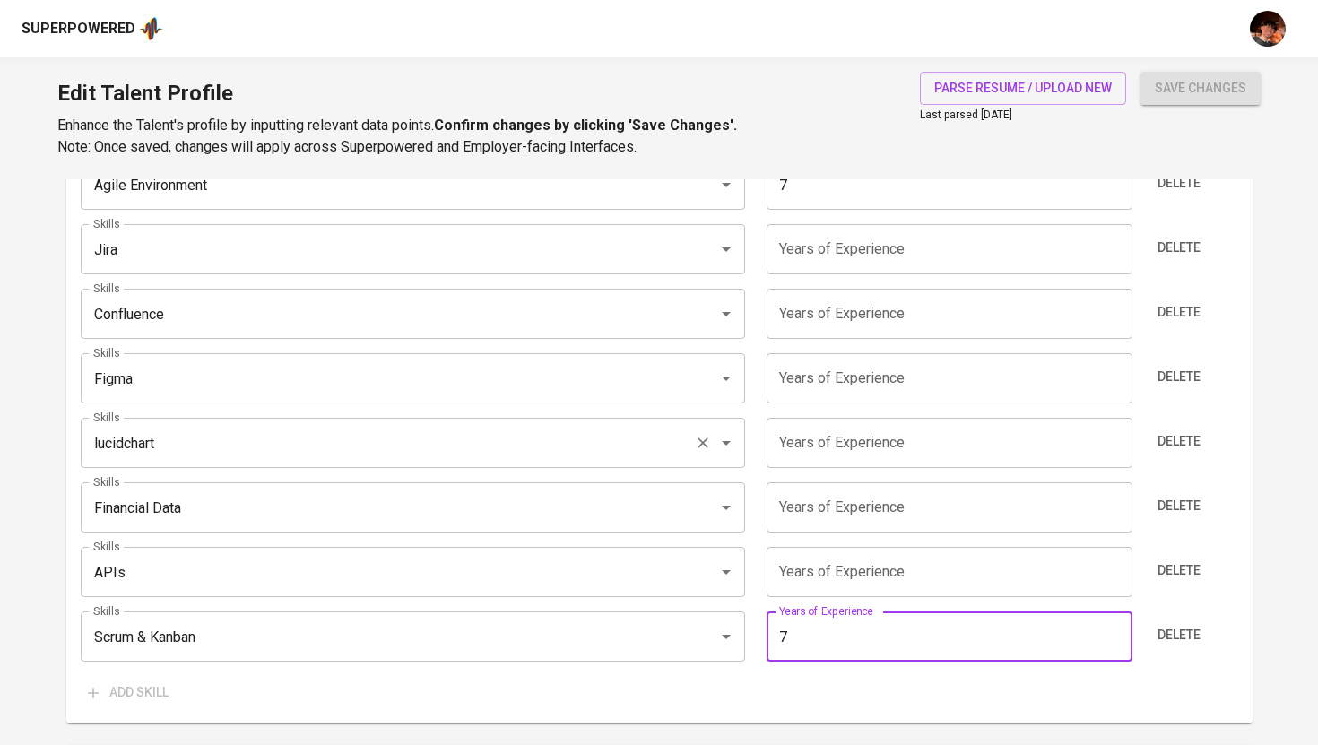
scroll to position [1122, 0]
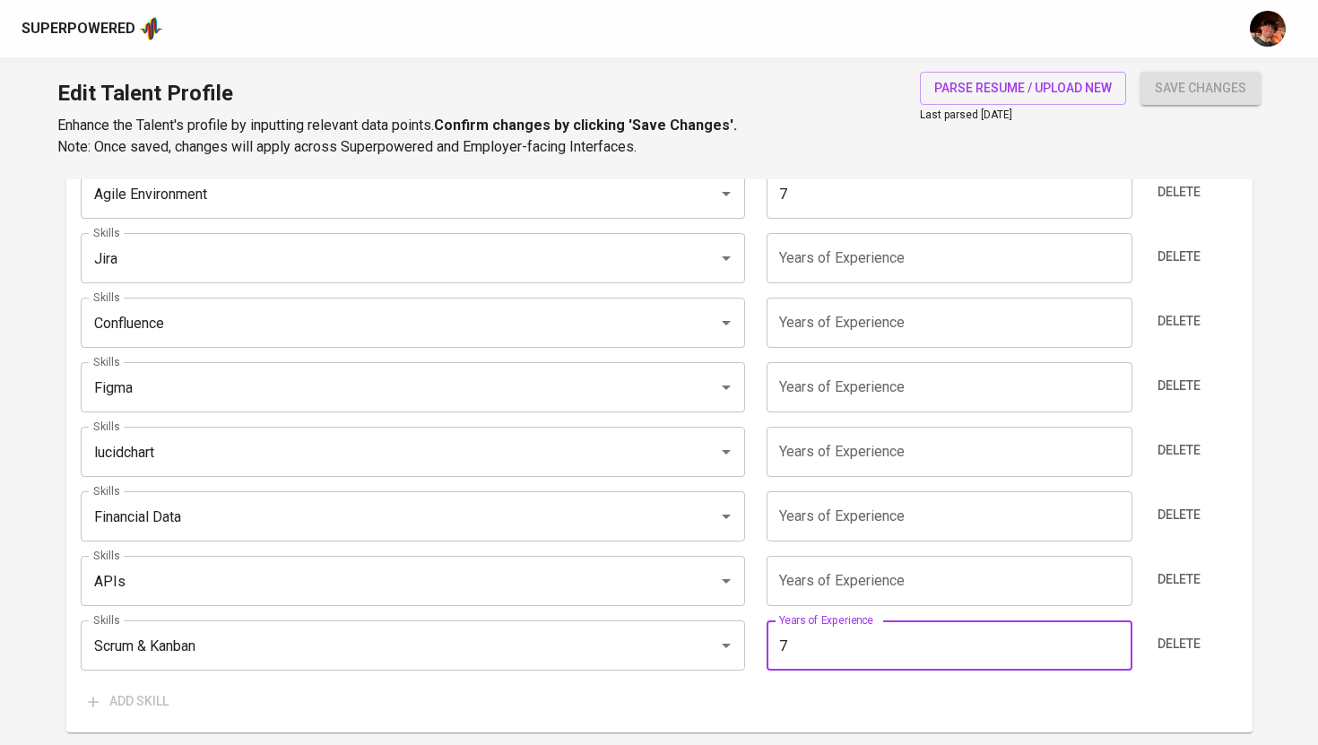
type input "7"
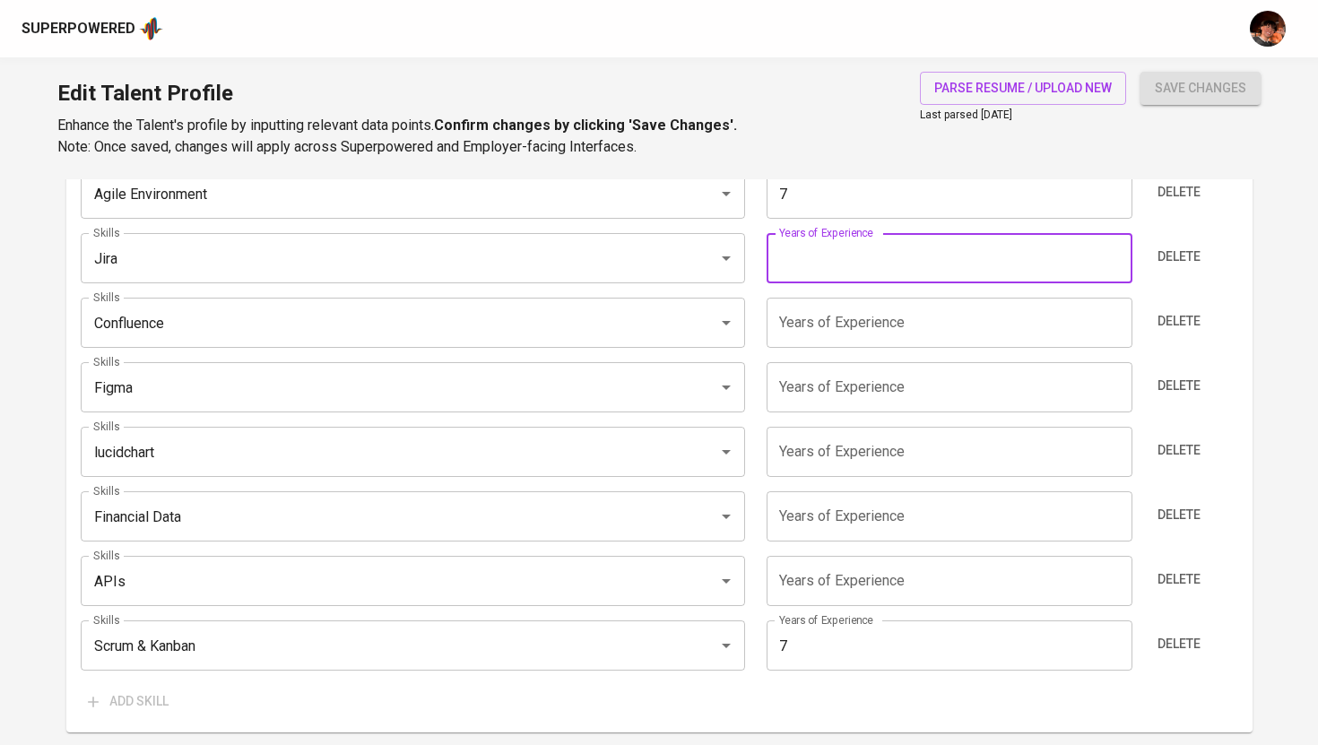
click at [866, 270] on input "number" at bounding box center [949, 258] width 366 height 50
type input "8"
click at [809, 327] on input "number" at bounding box center [949, 323] width 366 height 50
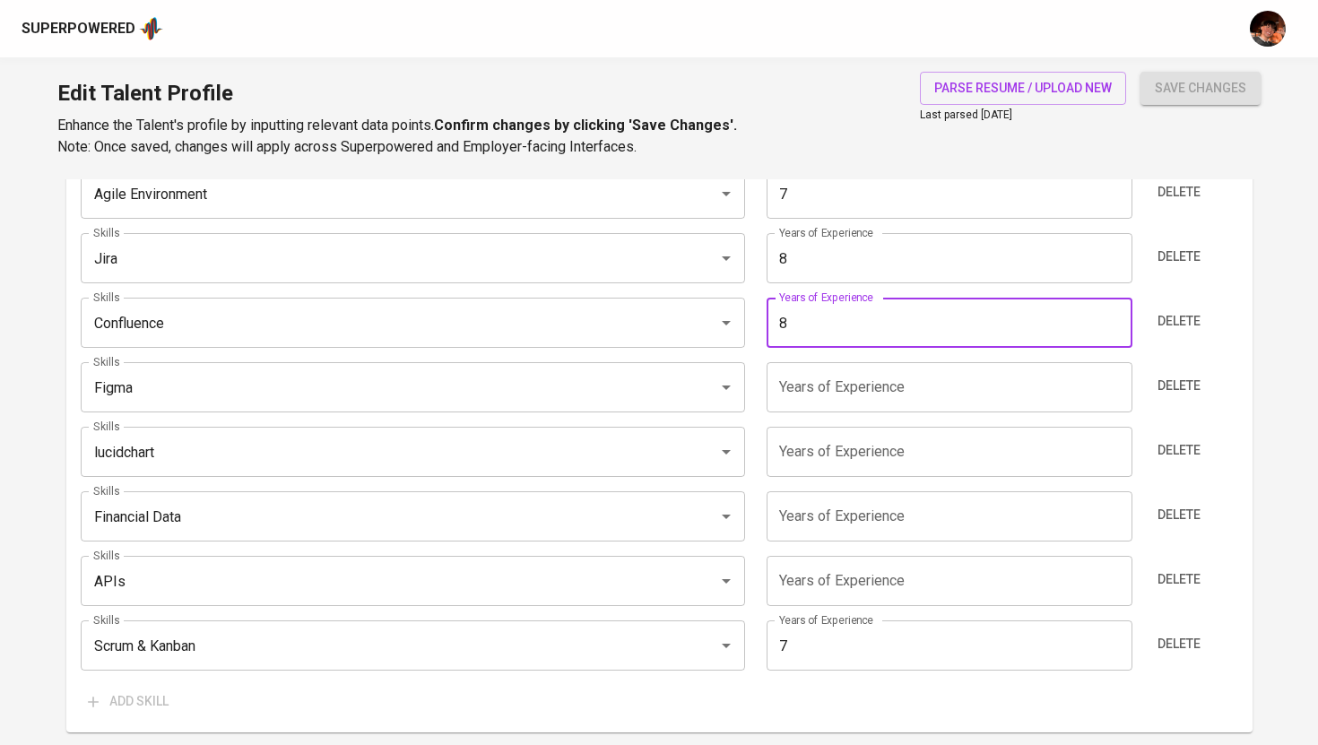
type input "8"
click at [835, 373] on input "number" at bounding box center [949, 387] width 366 height 50
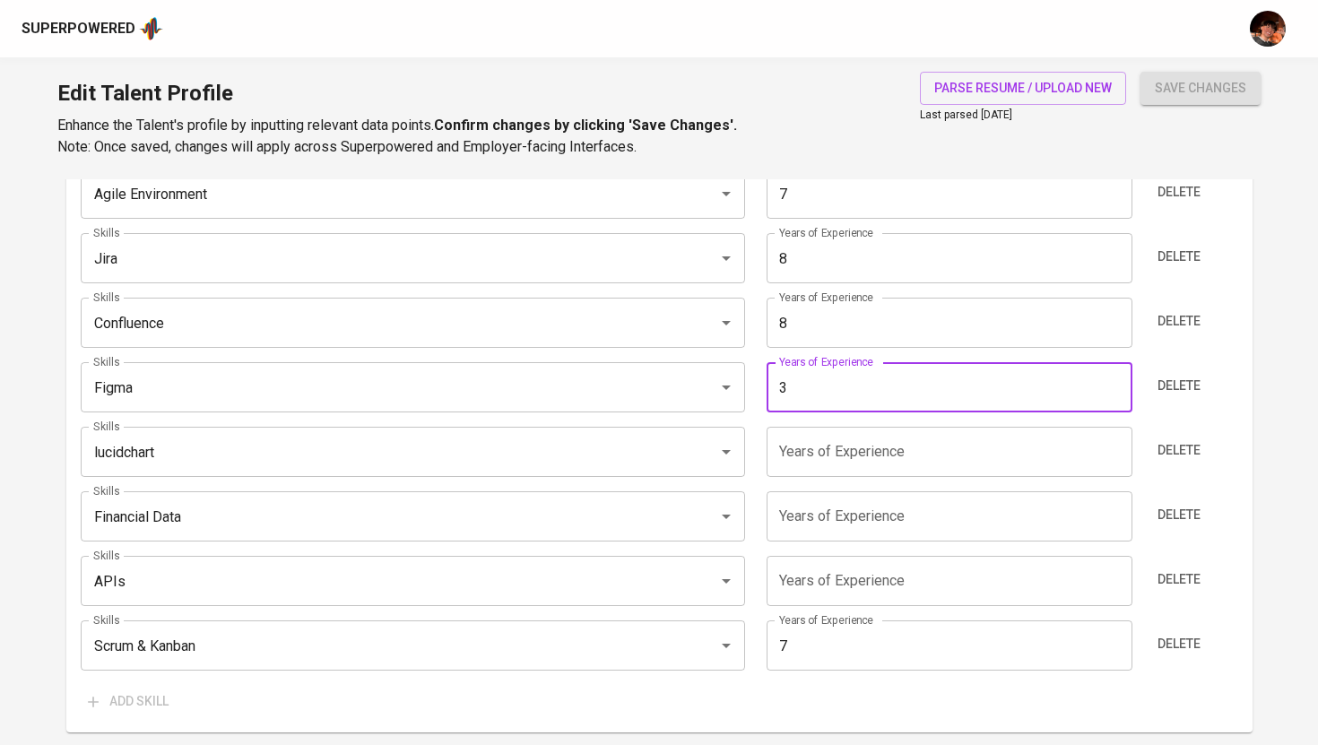
type input "3"
click at [840, 453] on input "number" at bounding box center [949, 452] width 366 height 50
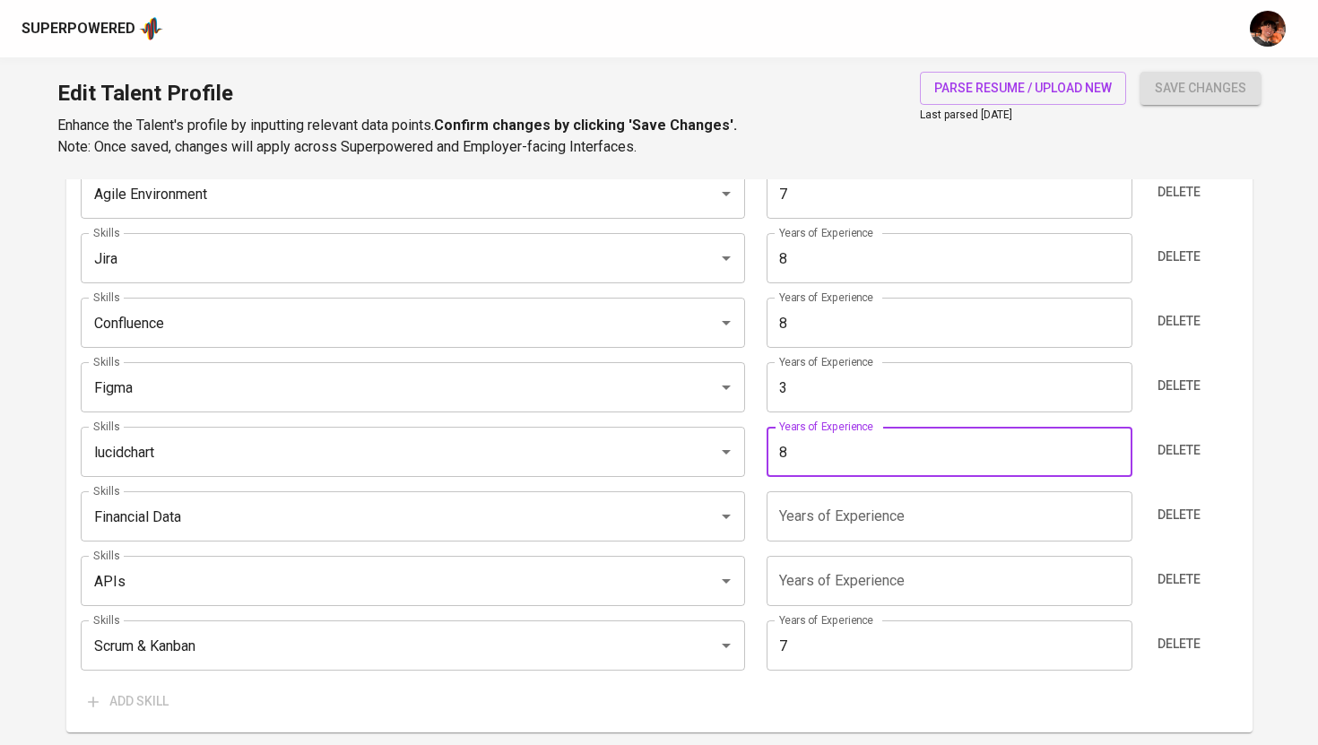
type input "8"
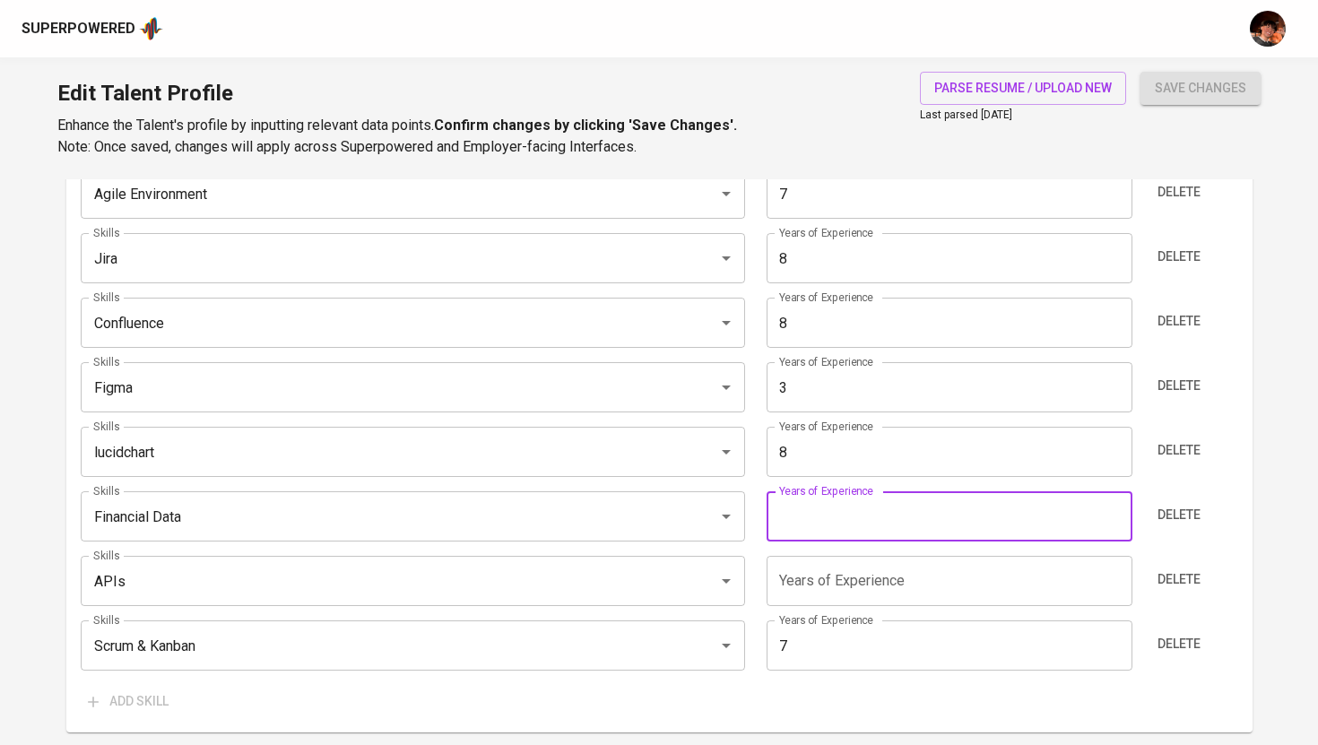
click at [840, 504] on input "number" at bounding box center [949, 516] width 366 height 50
type input "5"
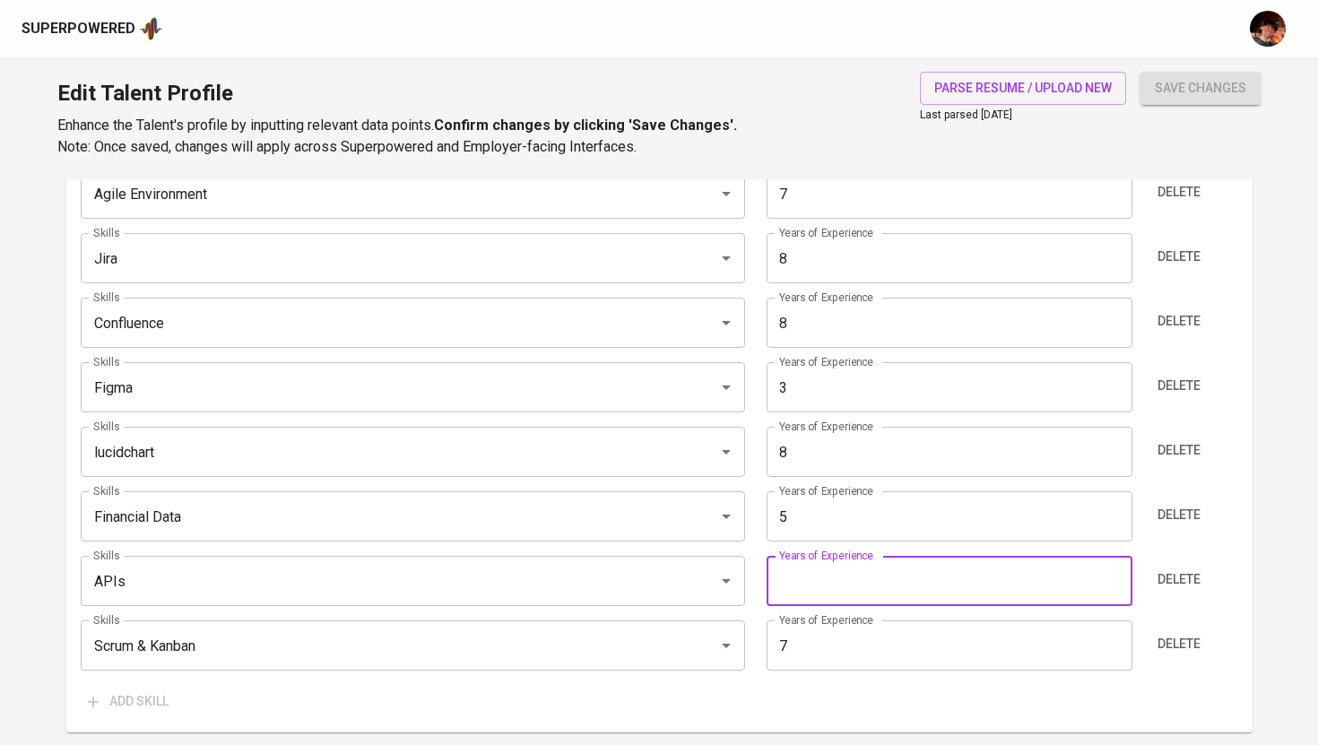
click at [827, 569] on input "number" at bounding box center [949, 581] width 366 height 50
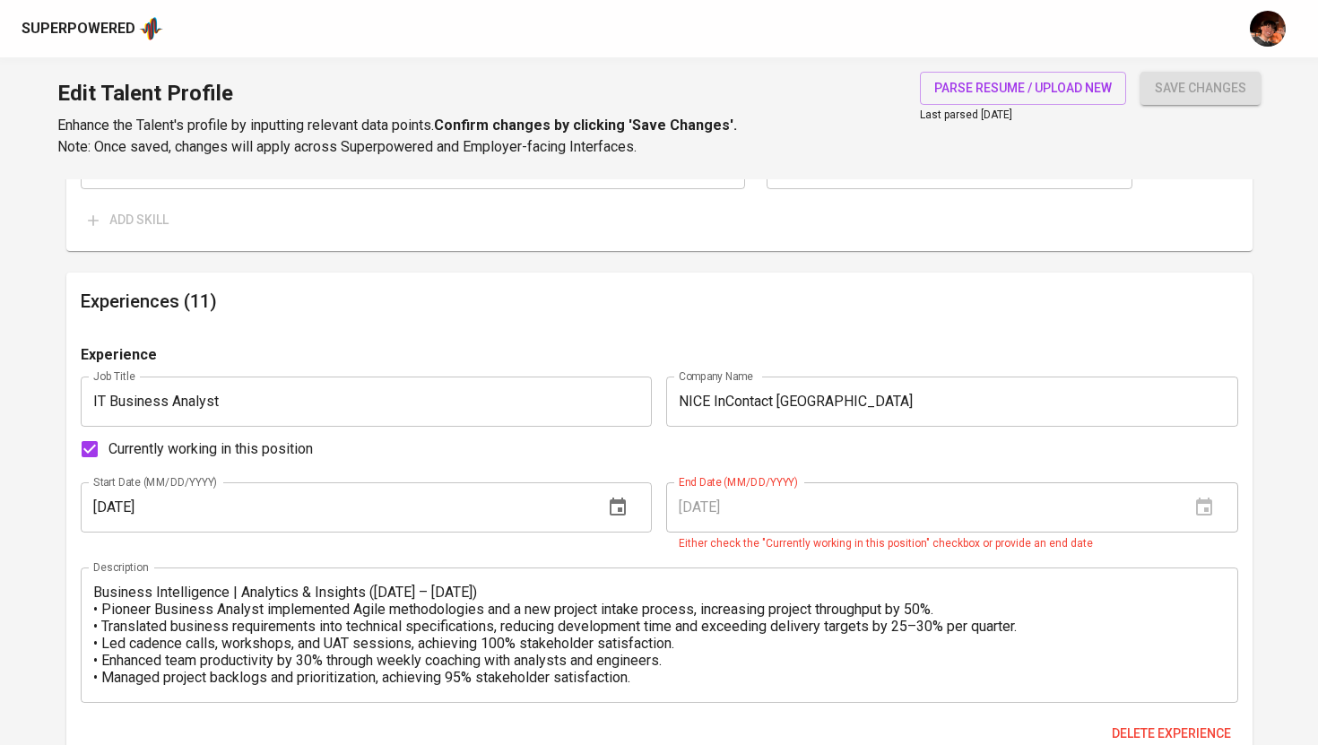
scroll to position [1614, 0]
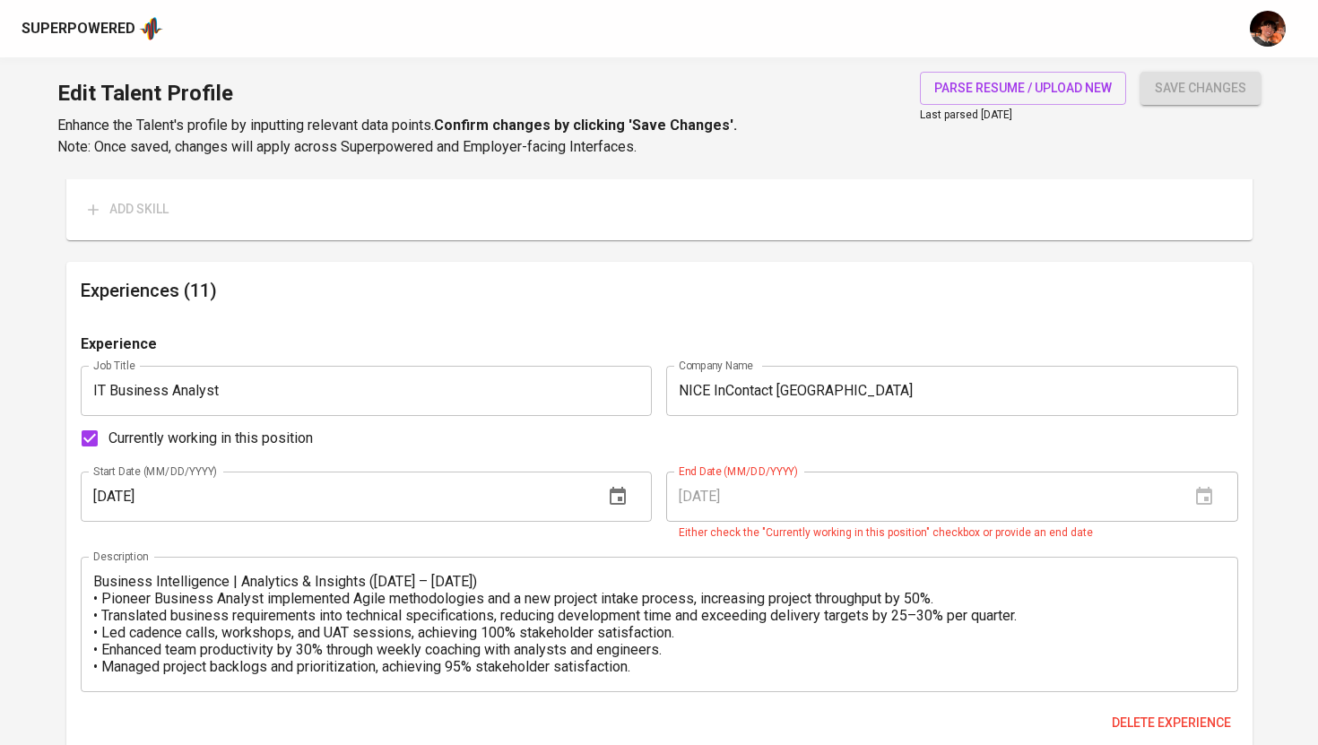
type input "10"
click at [92, 437] on input "Currently working in this position" at bounding box center [90, 439] width 38 height 38
checkbox input "false"
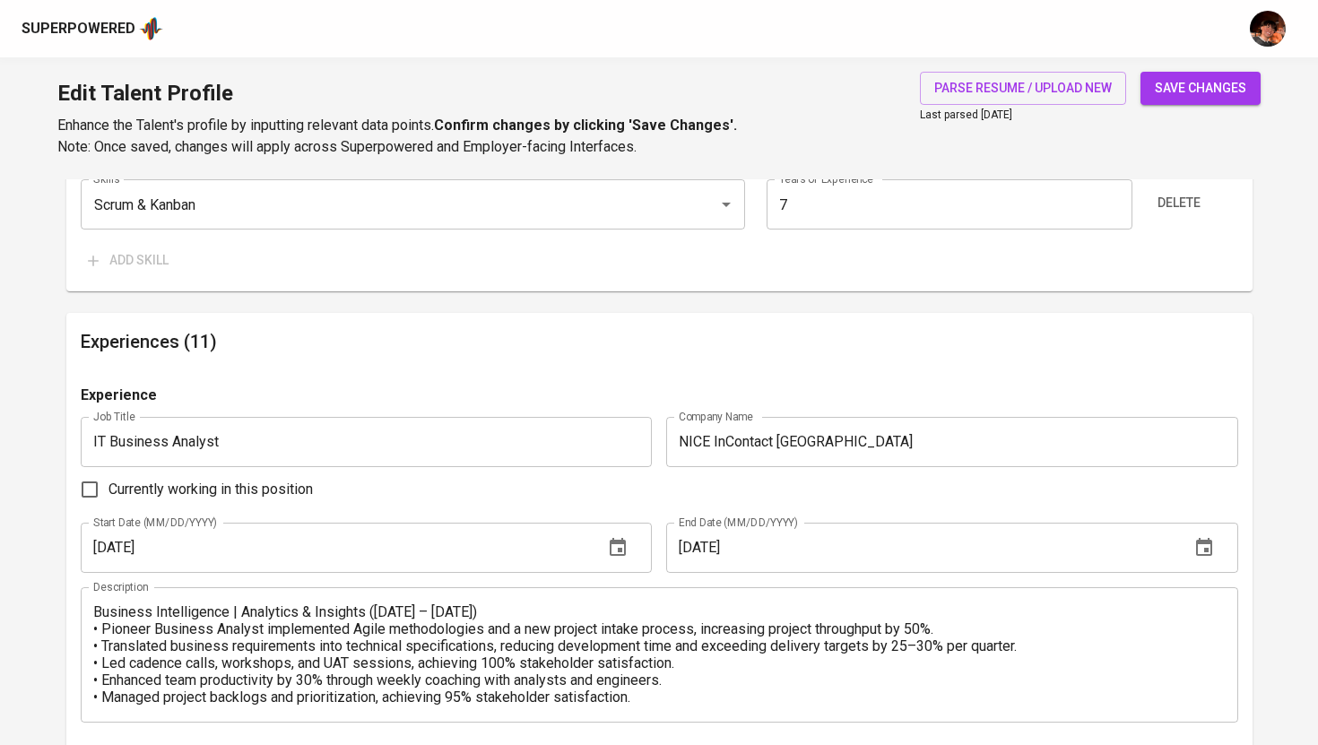
scroll to position [1564, 0]
click at [1208, 98] on span "save changes" at bounding box center [1200, 88] width 91 height 22
type input "Business Analysis"
type input "APIs"
type input "10"
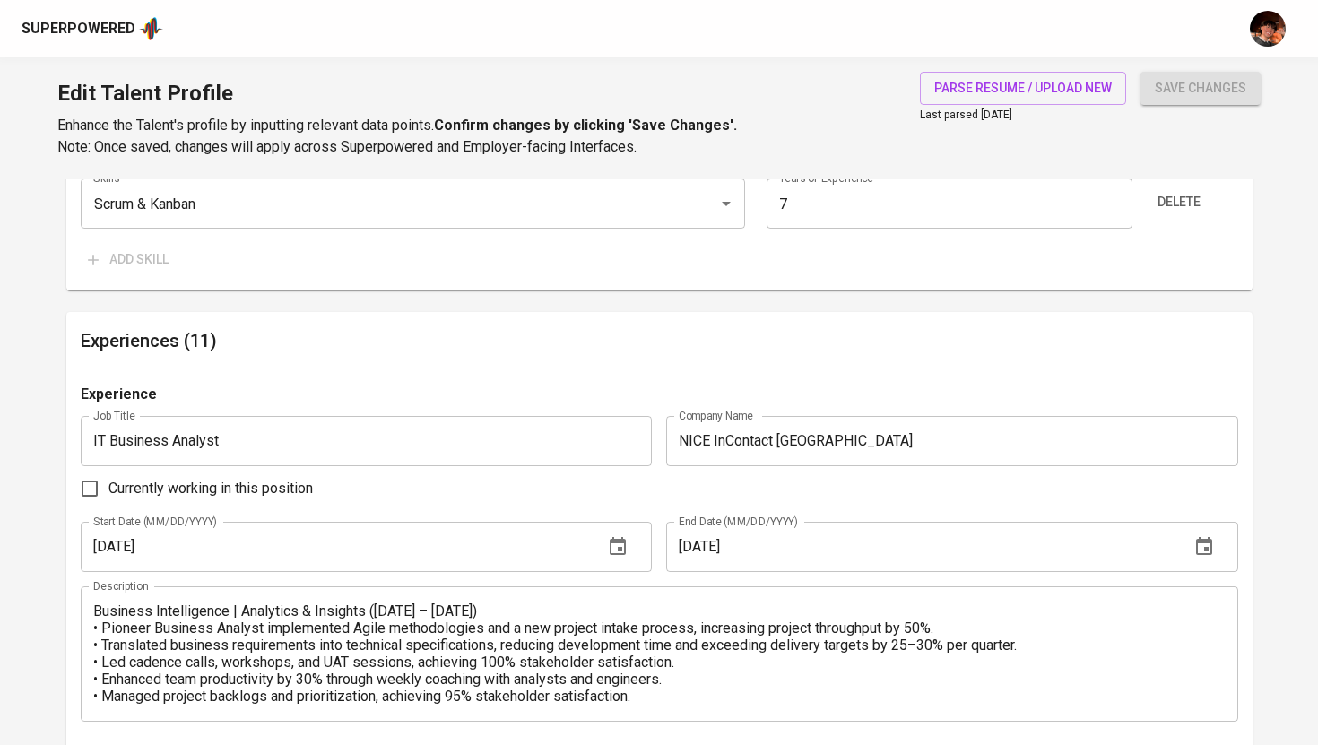
type input "Confluence"
type input "8"
type input "Lucidchart"
type input "Jira"
type input "Kanban"
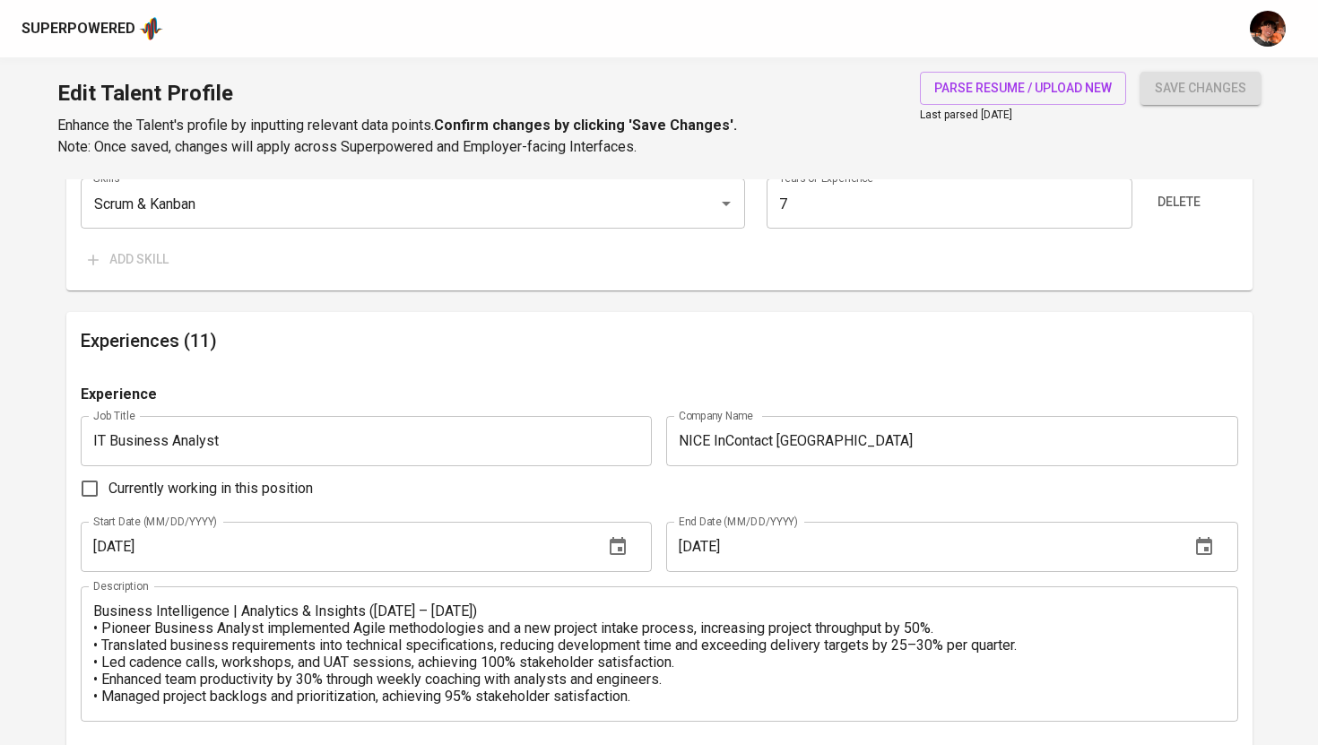
type input "7"
type input "Agile Environment"
type input "7"
type input "Product Owner"
type input "6"
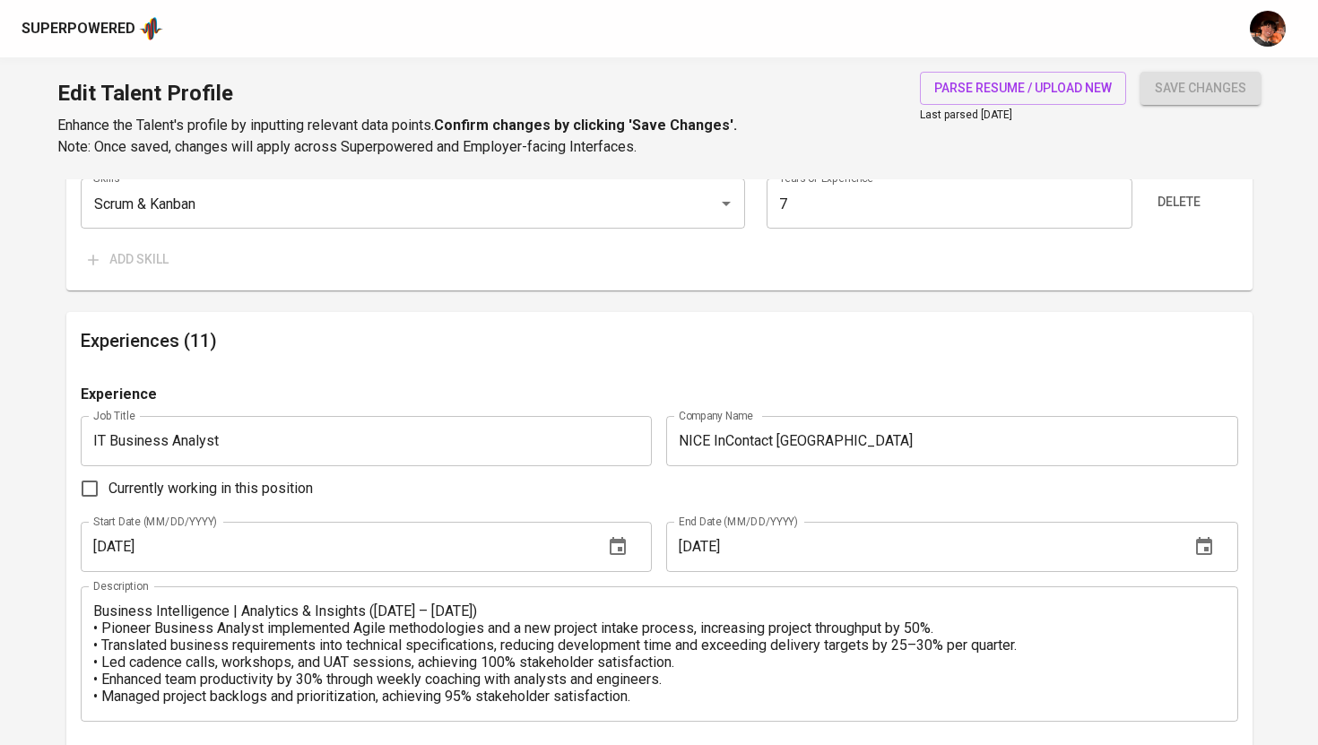
type input "Financial Data"
type input "5"
type input "Figma"
type input "3"
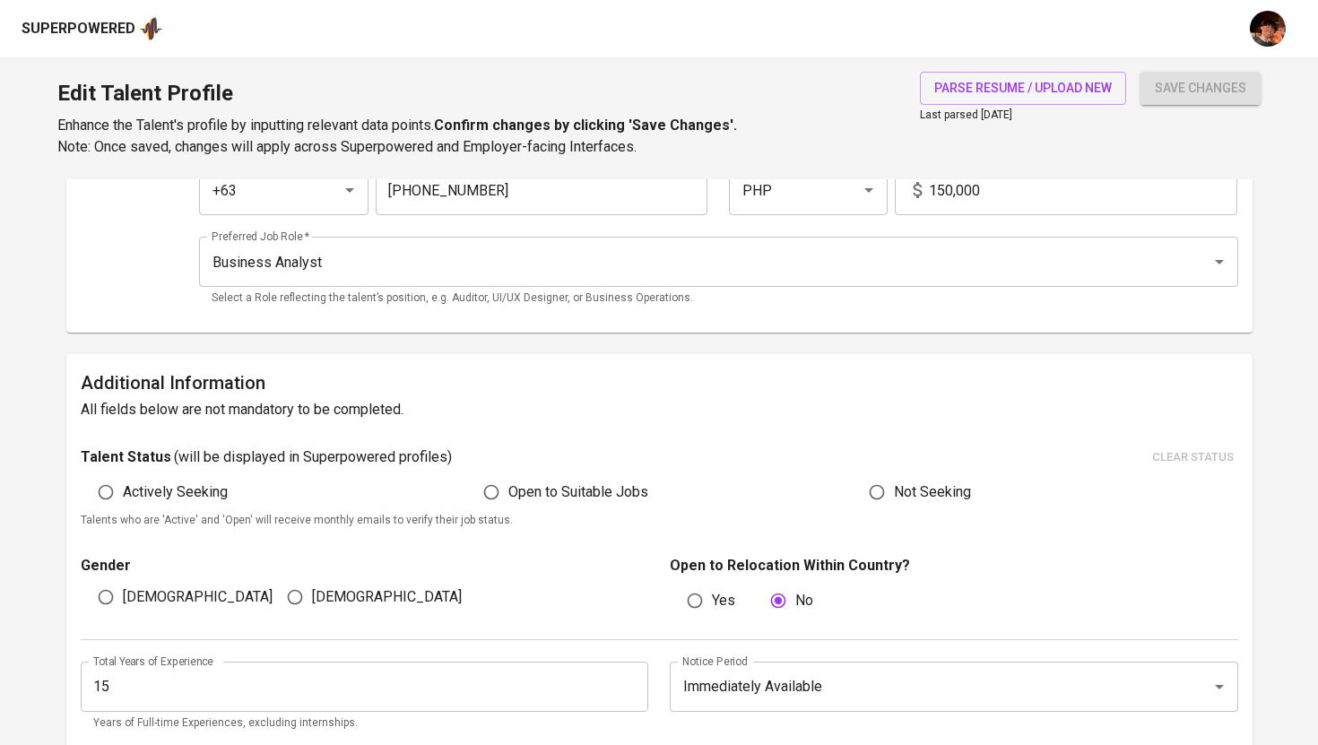
scroll to position [0, 0]
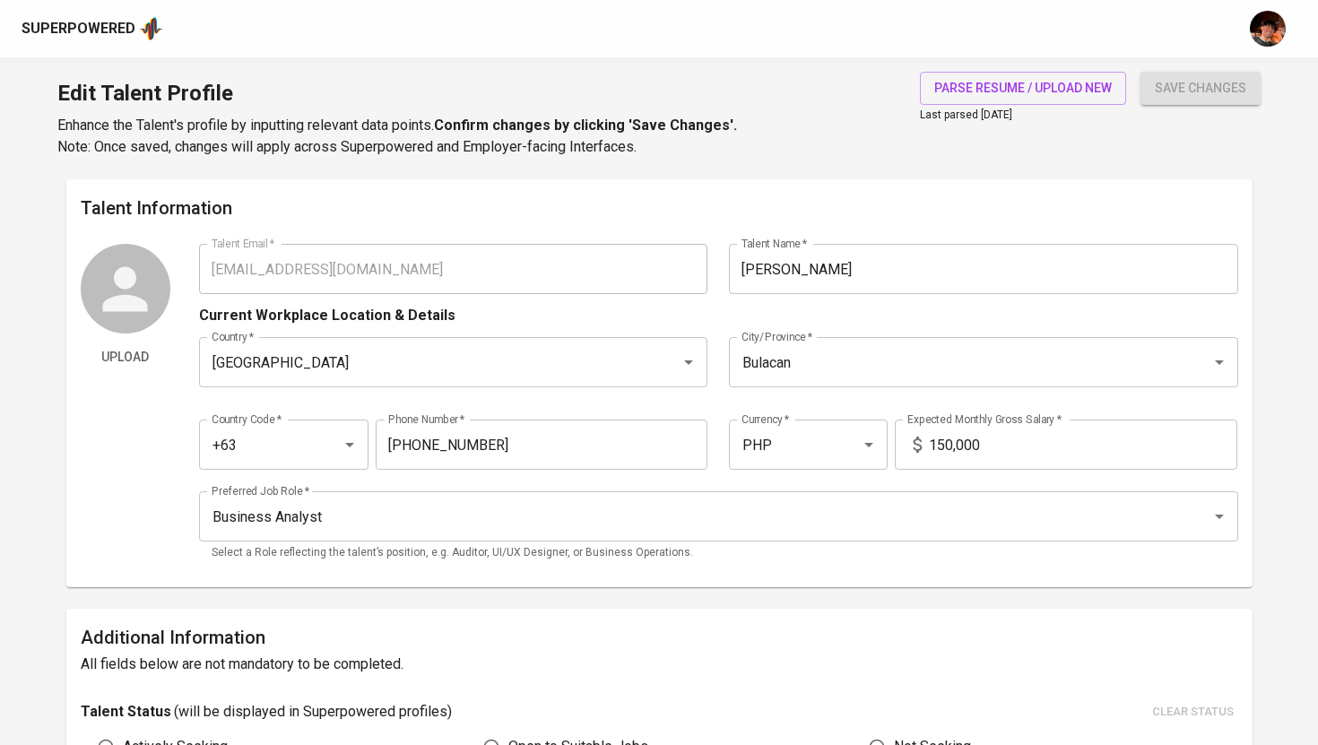
click at [195, 262] on div "Upload Talent Email   * catherinedjreyes@gmail.com Talent Email * Talent Name  …" at bounding box center [659, 408] width 1157 height 329
click at [94, 17] on div "Superpowered" at bounding box center [93, 28] width 142 height 27
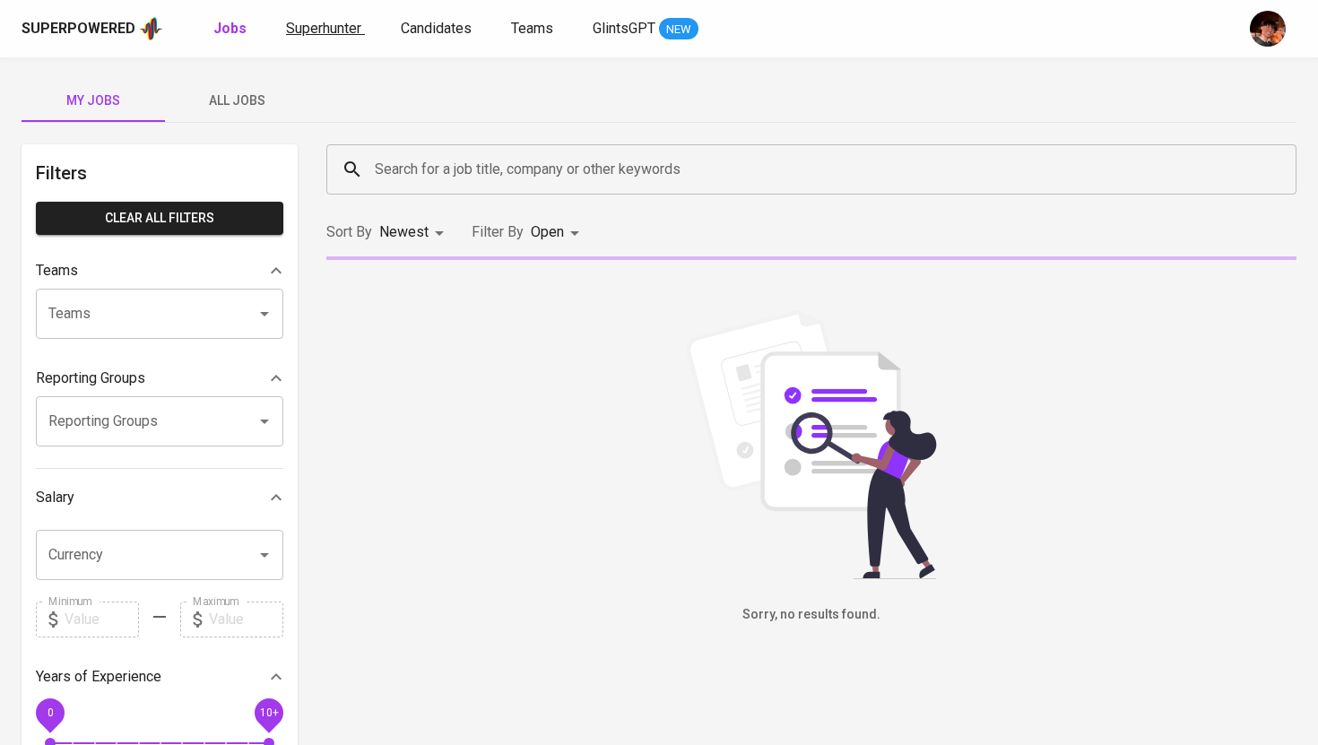
click at [296, 28] on span "Superhunter" at bounding box center [323, 28] width 75 height 17
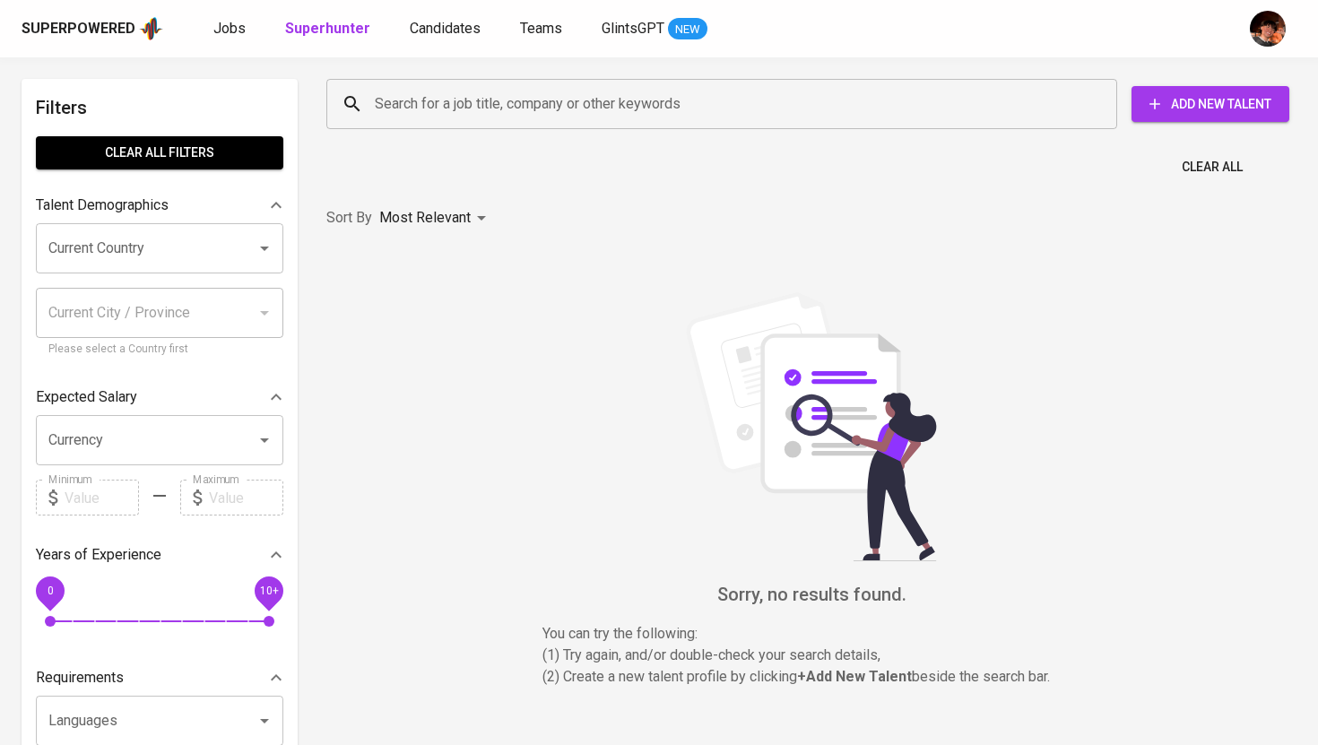
click at [469, 119] on input "Search for a job title, company or other keywords" at bounding box center [726, 104] width 712 height 34
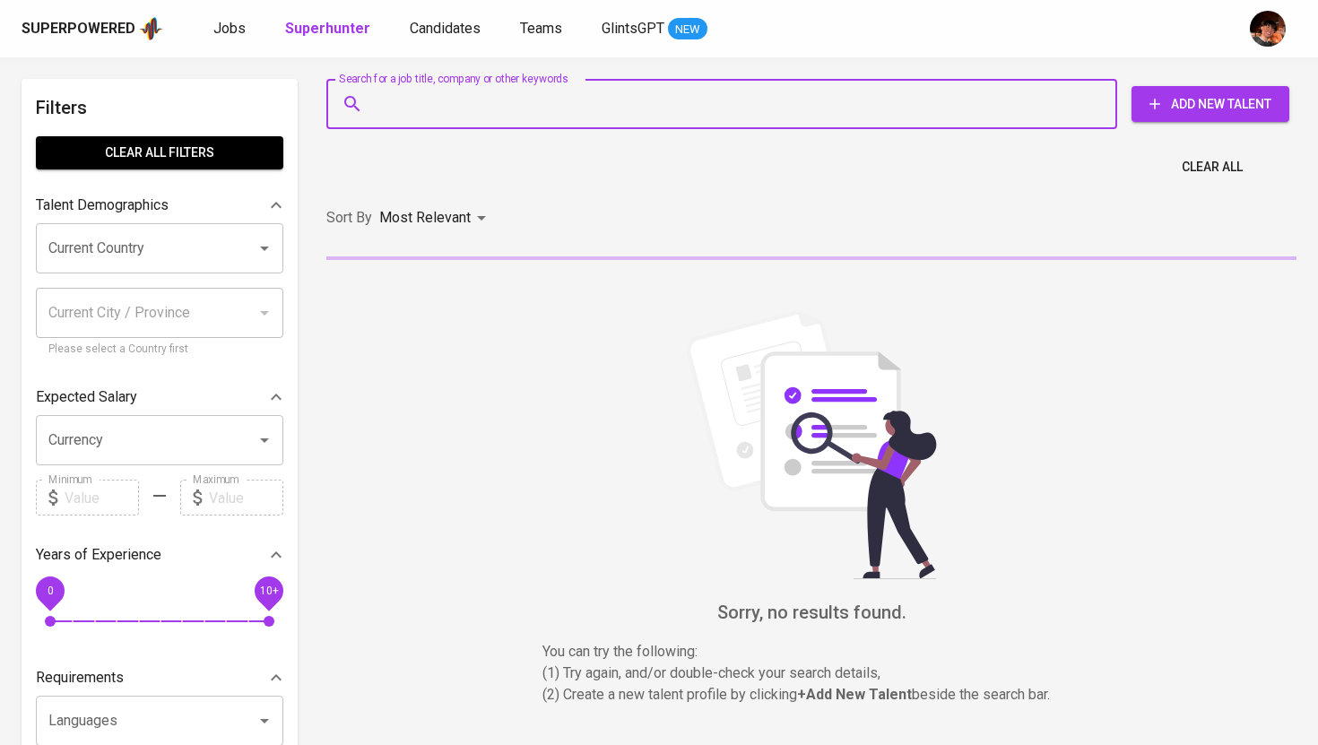
paste input "catherinedjreyes@gmail.com"
type input "catherinedjreyes@gmail.com"
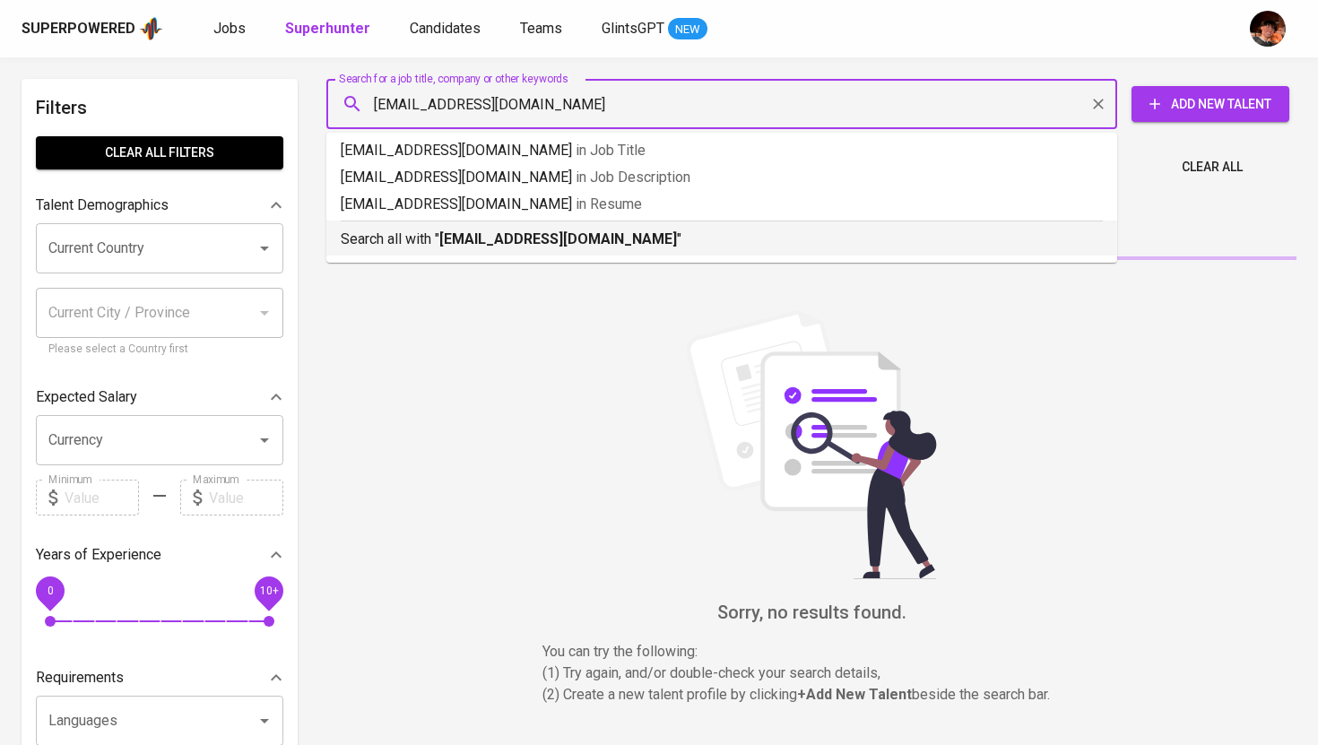
click at [485, 235] on b "catherinedjreyes@gmail.com" at bounding box center [558, 238] width 238 height 17
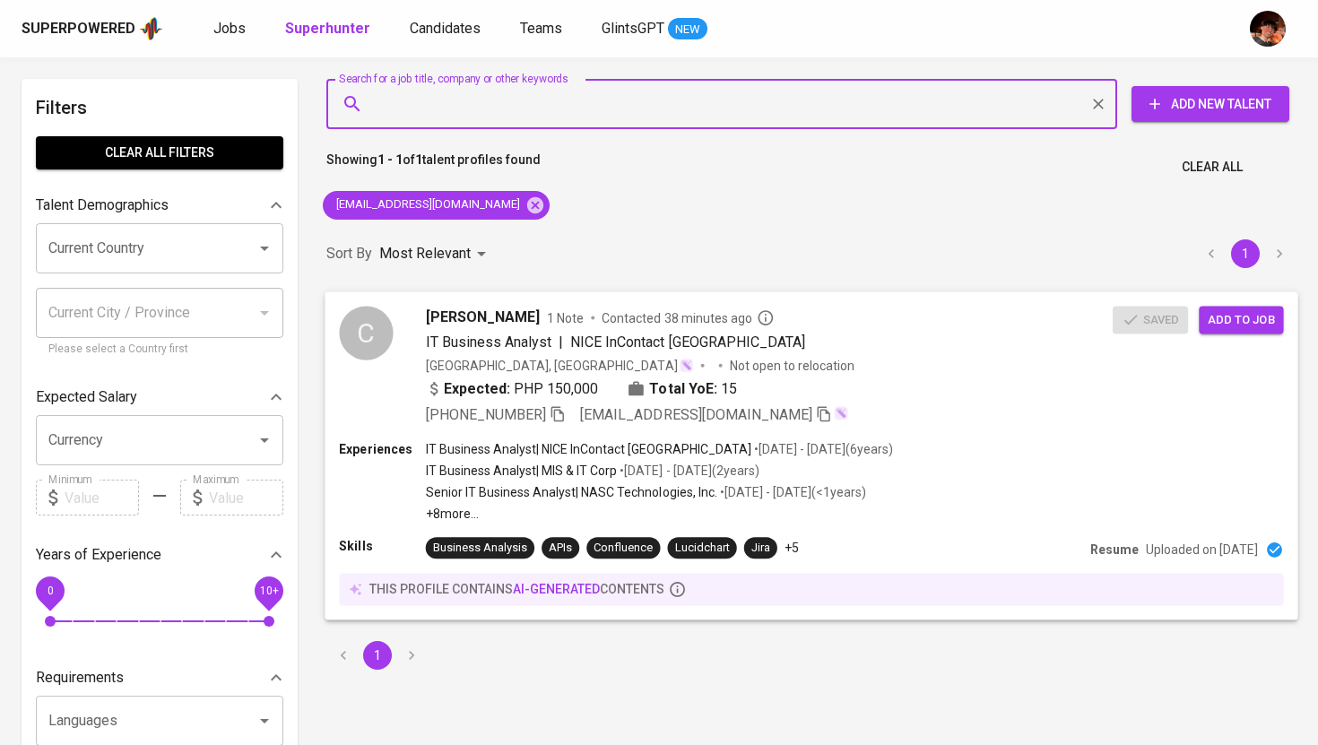
click at [1215, 320] on span "Add to job" at bounding box center [1240, 319] width 66 height 21
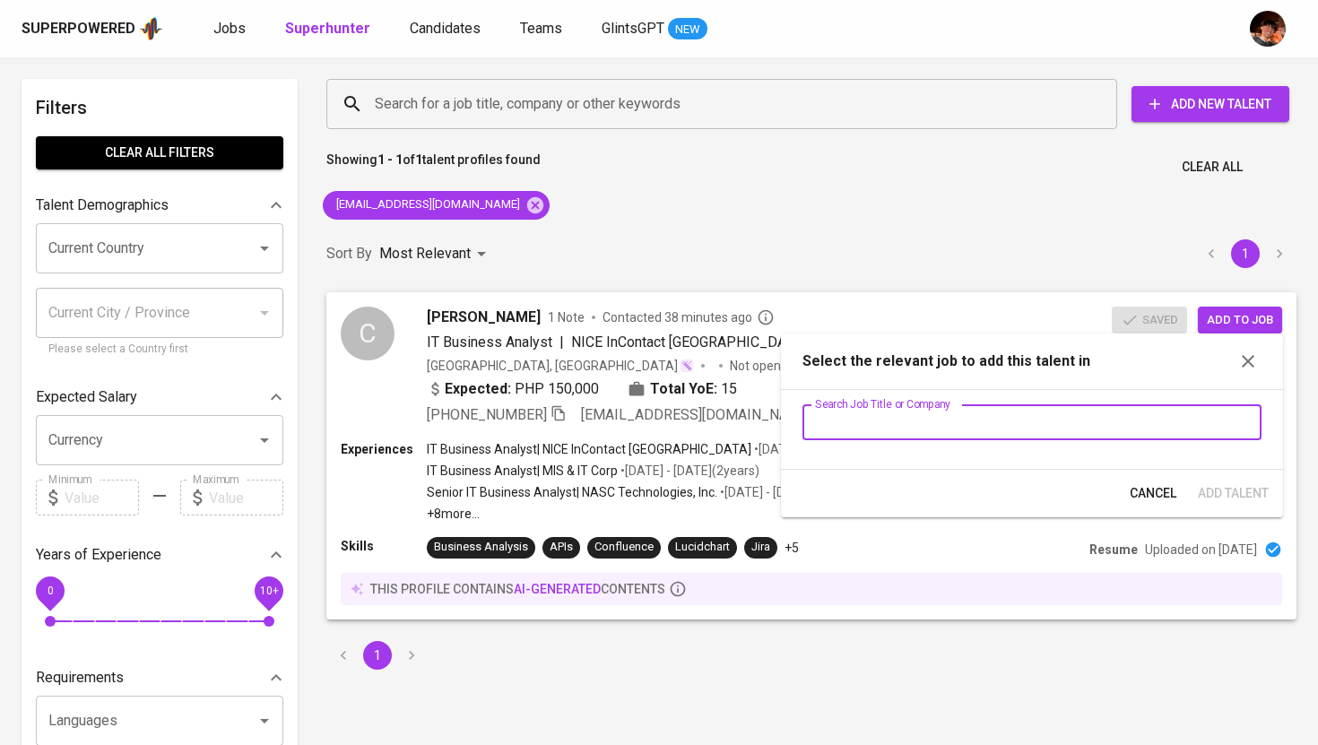
click at [940, 410] on input "text" at bounding box center [1031, 422] width 459 height 36
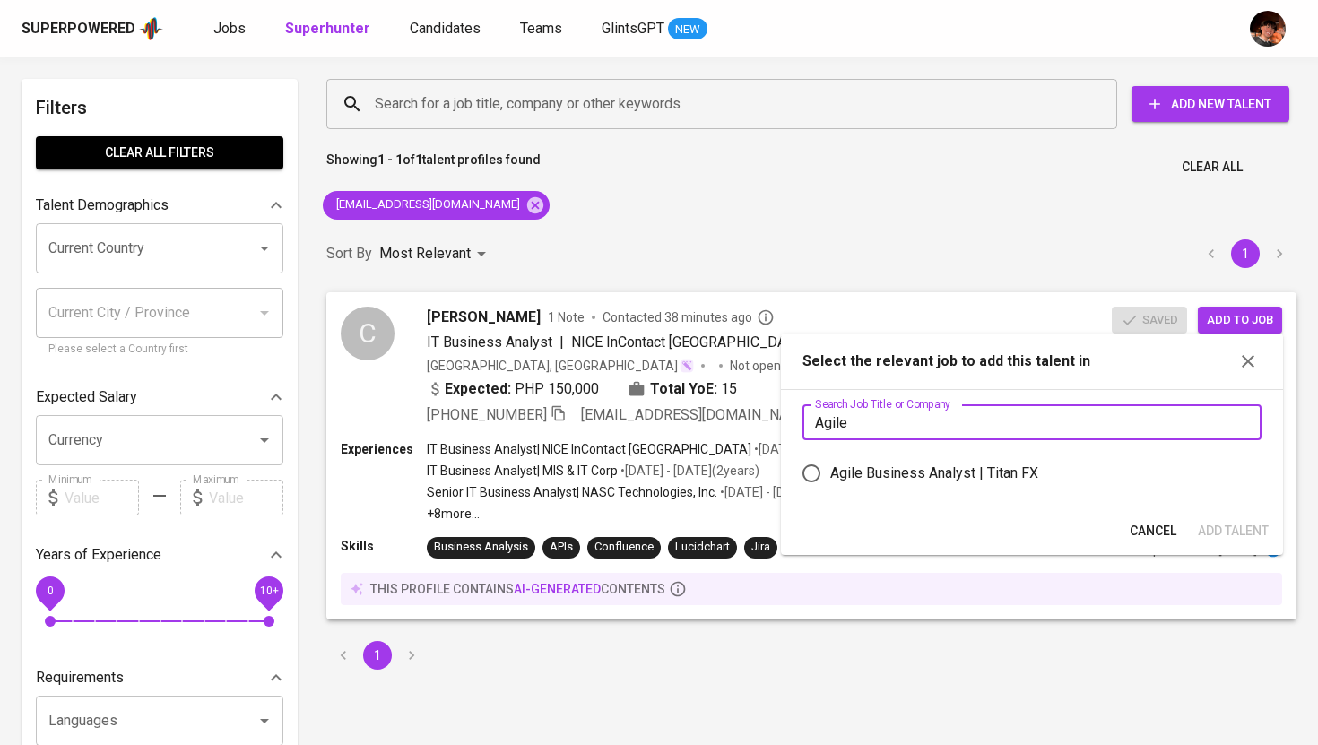
type input "Agile"
click at [926, 465] on div "Agile Business Analyst | Titan FX" at bounding box center [934, 474] width 208 height 22
click at [830, 465] on input "Agile Business Analyst | Titan FX" at bounding box center [811, 473] width 38 height 38
radio input "true"
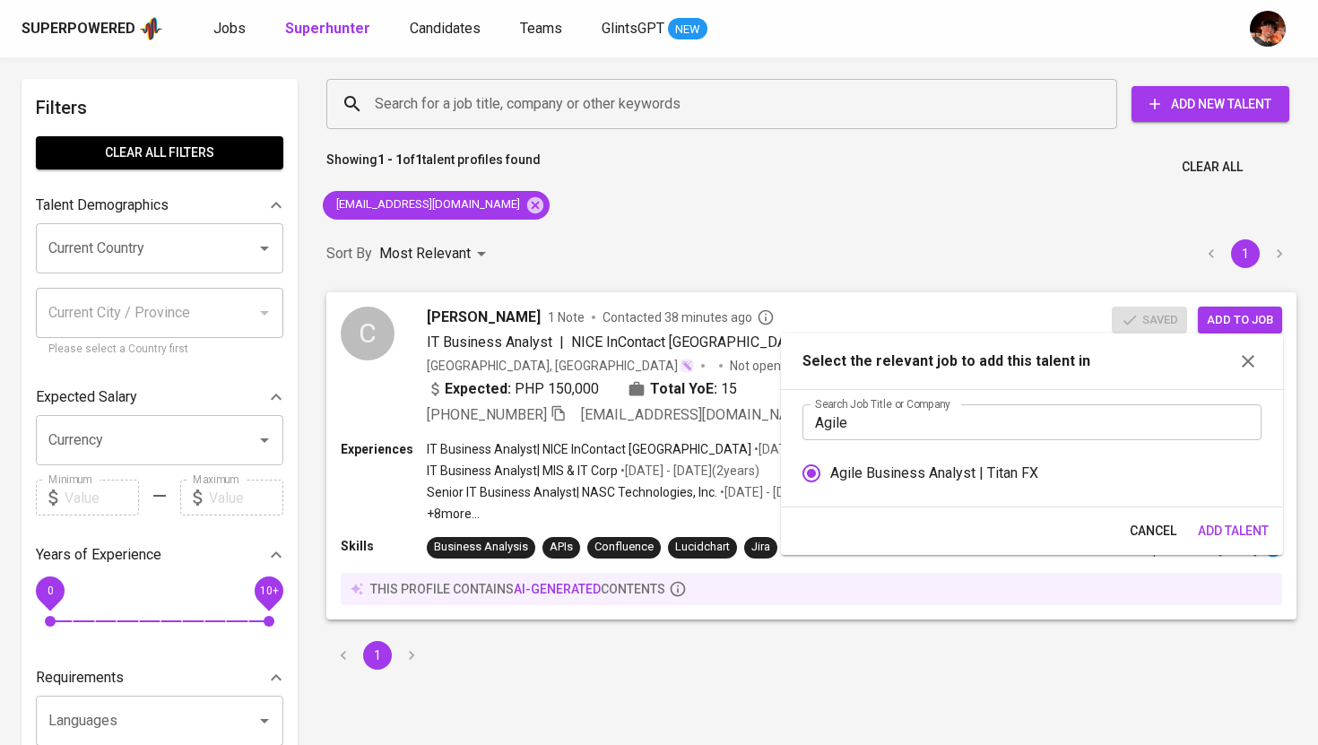
click at [1214, 528] on span "Add Talent" at bounding box center [1233, 531] width 71 height 22
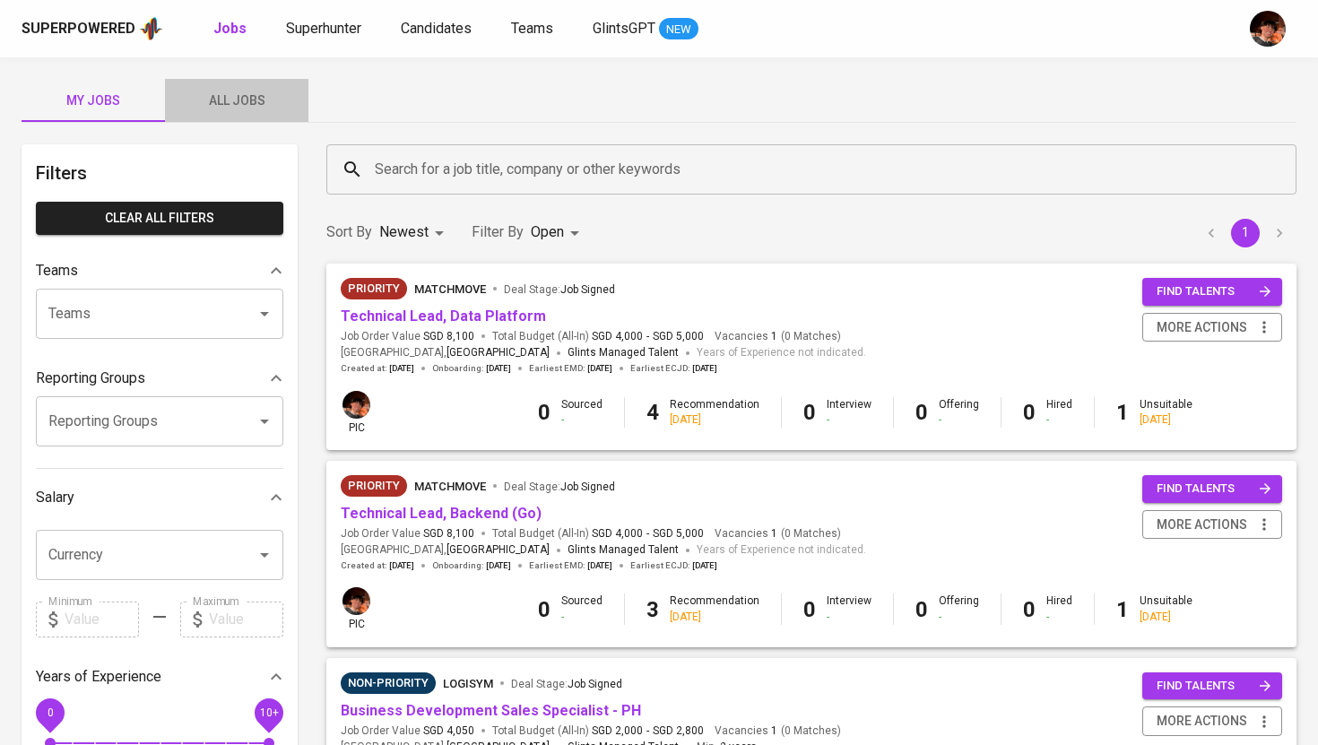
click at [269, 103] on span "All Jobs" at bounding box center [237, 101] width 122 height 22
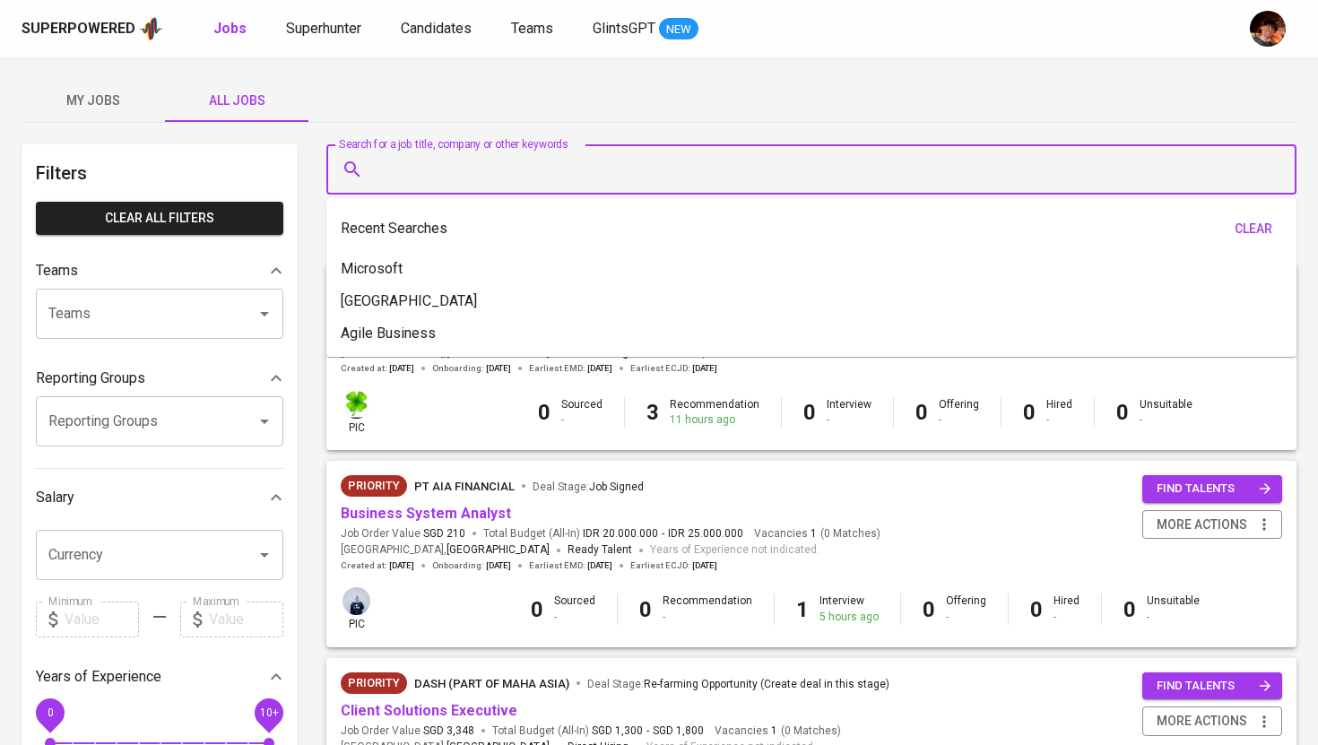
click at [416, 166] on input "Search for a job title, company or other keywords" at bounding box center [815, 169] width 891 height 34
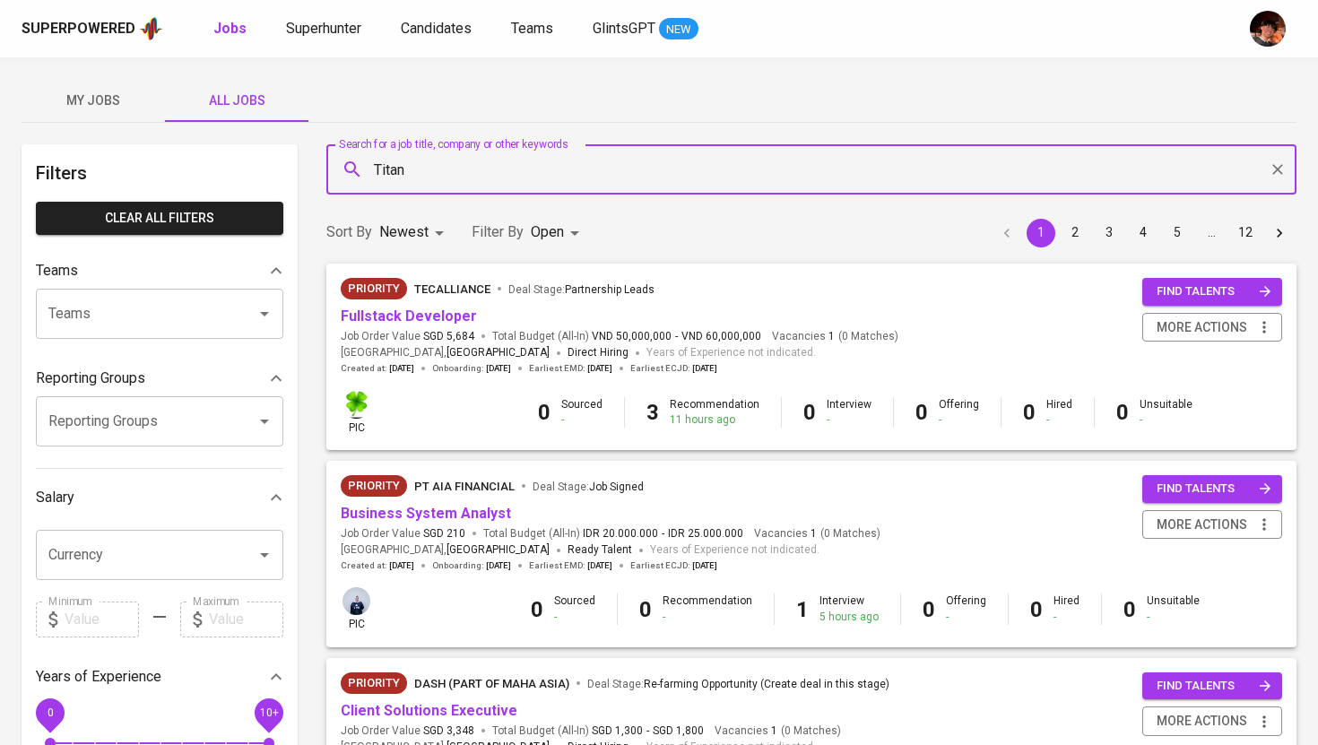
type input "Titan"
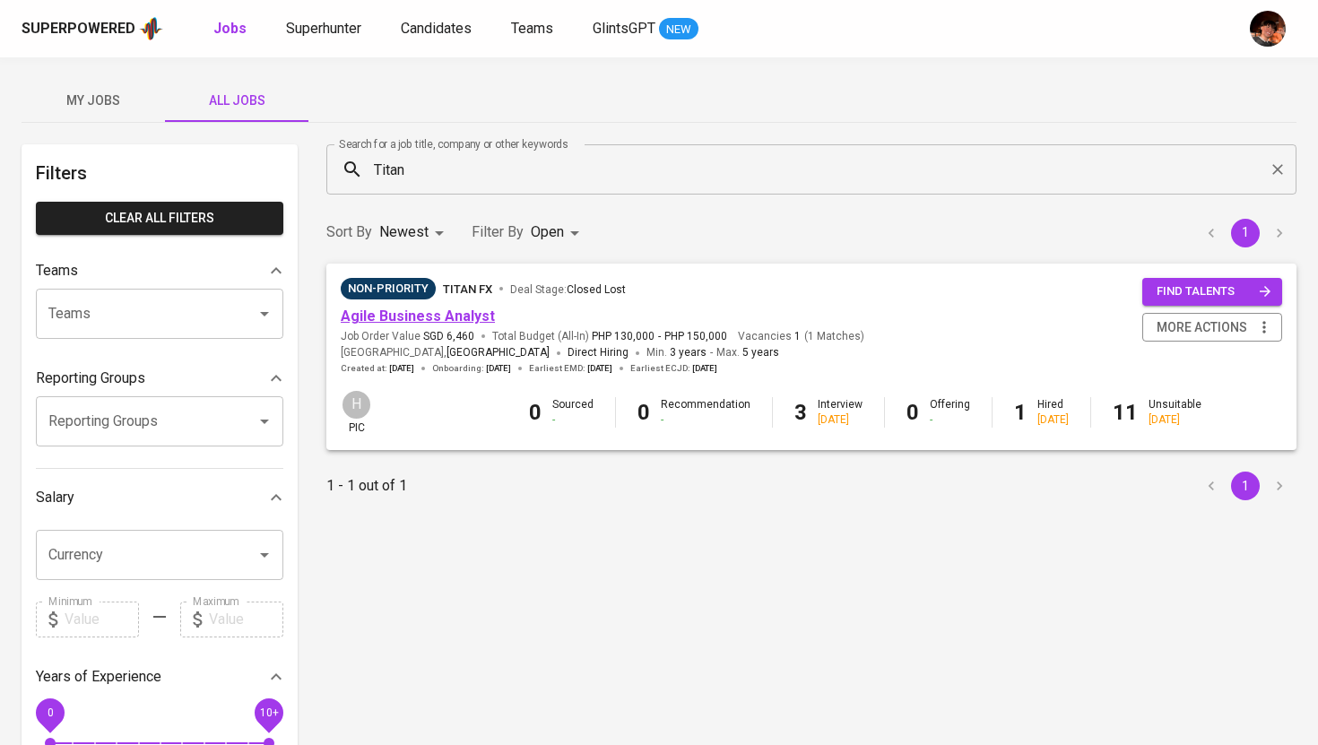
click at [370, 307] on link "Agile Business Analyst" at bounding box center [418, 315] width 154 height 17
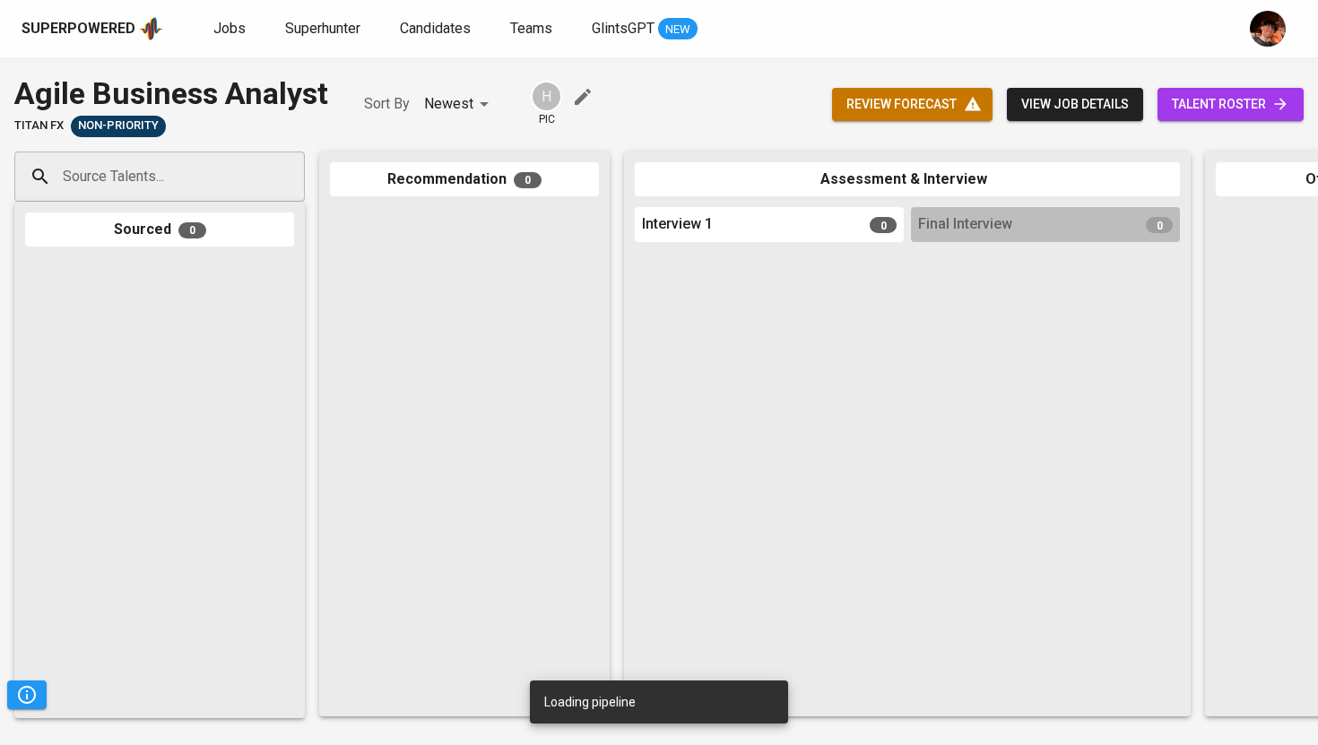
click at [1207, 108] on span "talent roster" at bounding box center [1230, 104] width 117 height 22
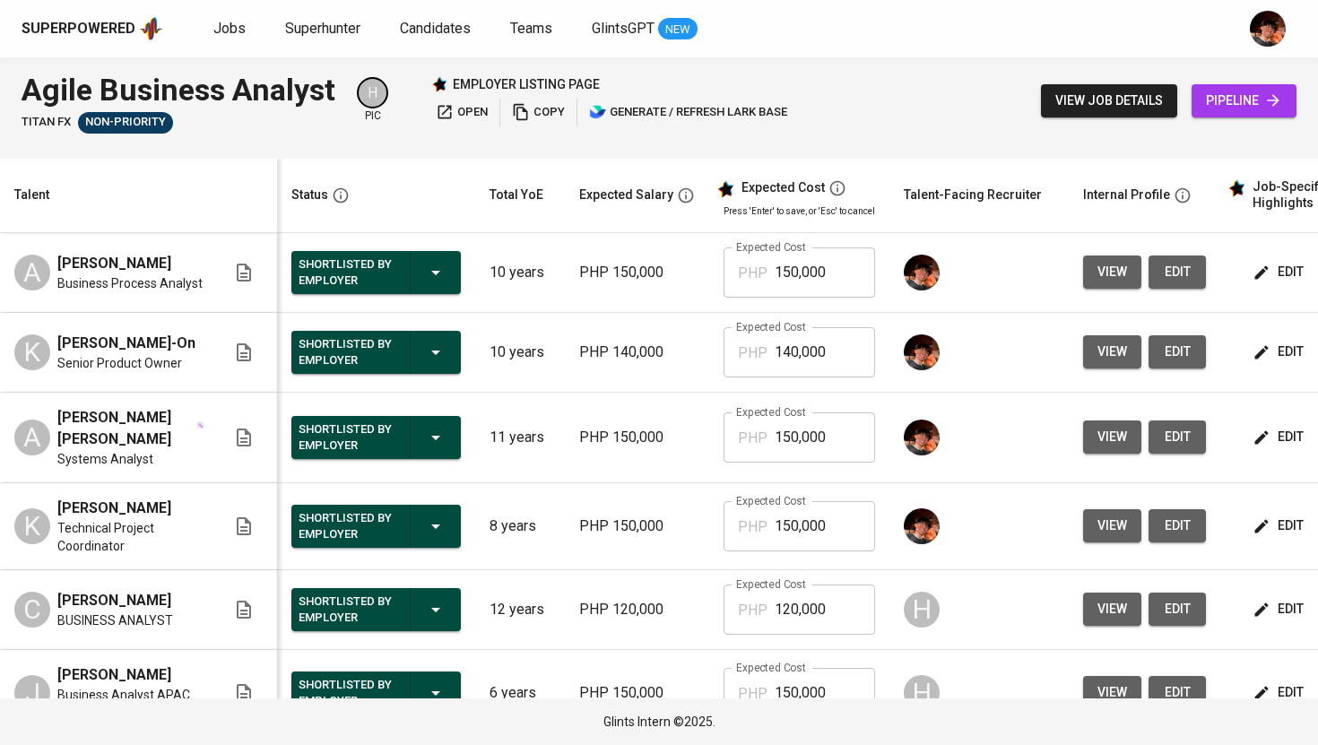
click at [1097, 112] on button "view job details" at bounding box center [1109, 100] width 136 height 33
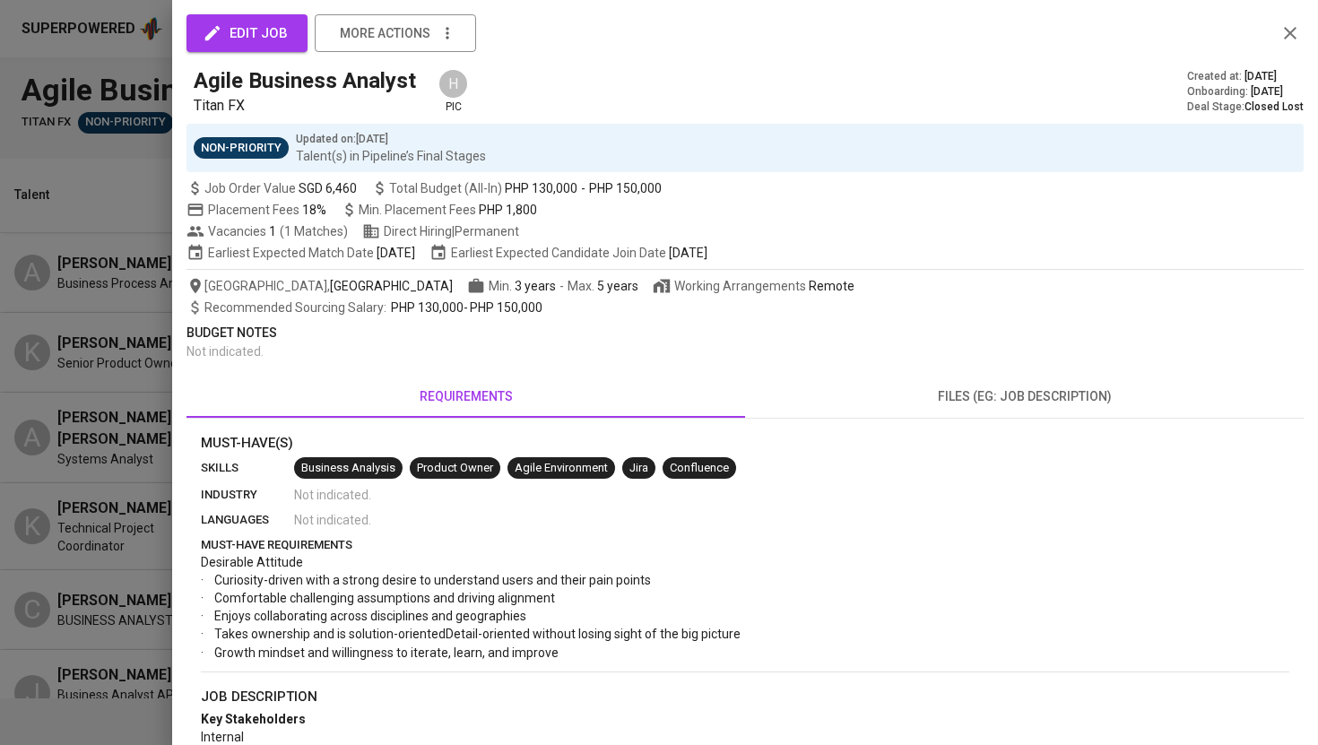
click at [153, 190] on div at bounding box center [659, 372] width 1318 height 745
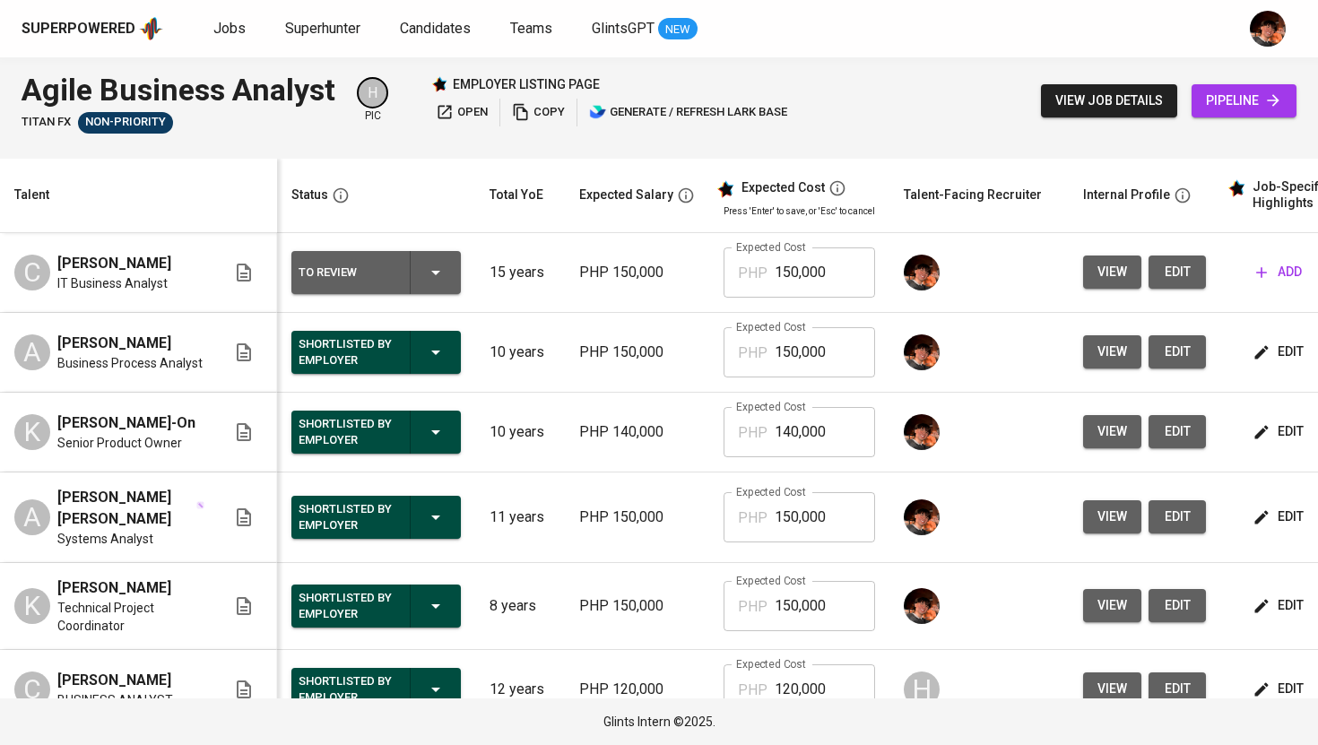
scroll to position [0, 153]
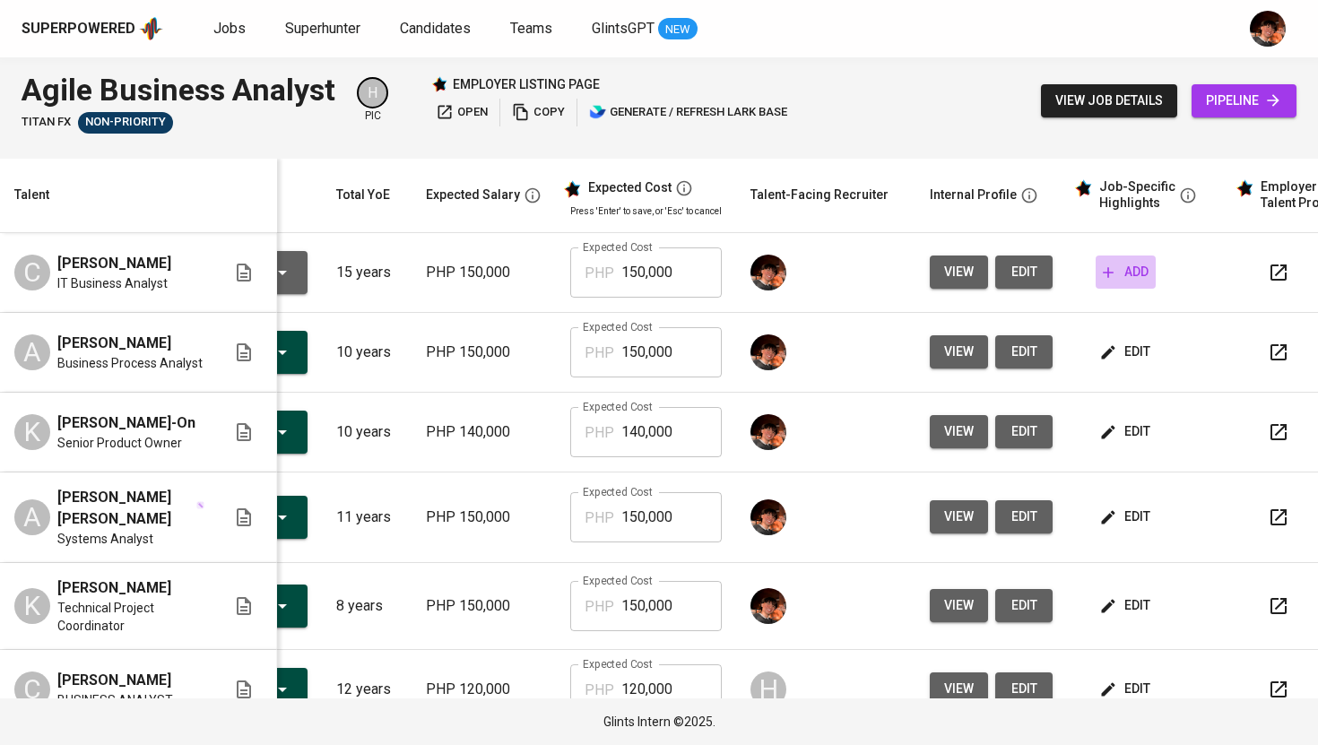
click at [1123, 275] on span "add" at bounding box center [1126, 272] width 46 height 22
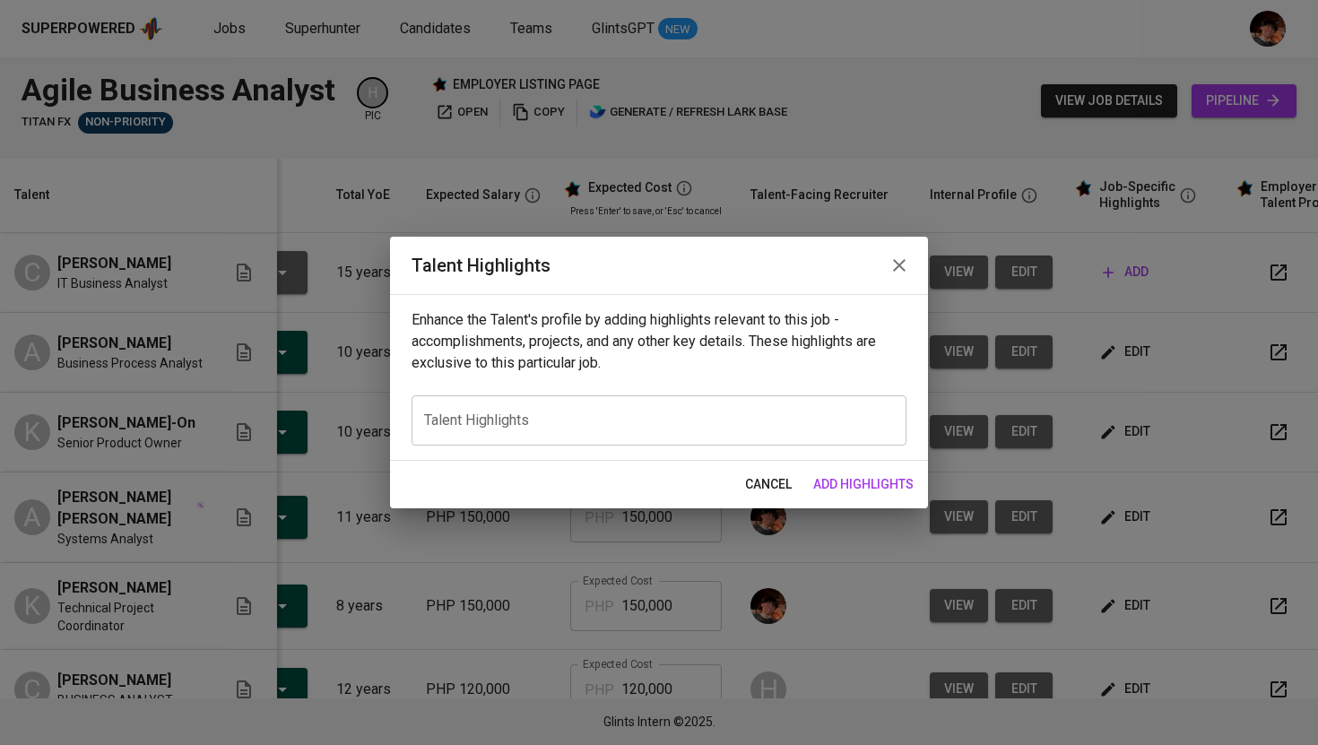
click at [466, 436] on div "x Talent Highlights" at bounding box center [658, 420] width 495 height 50
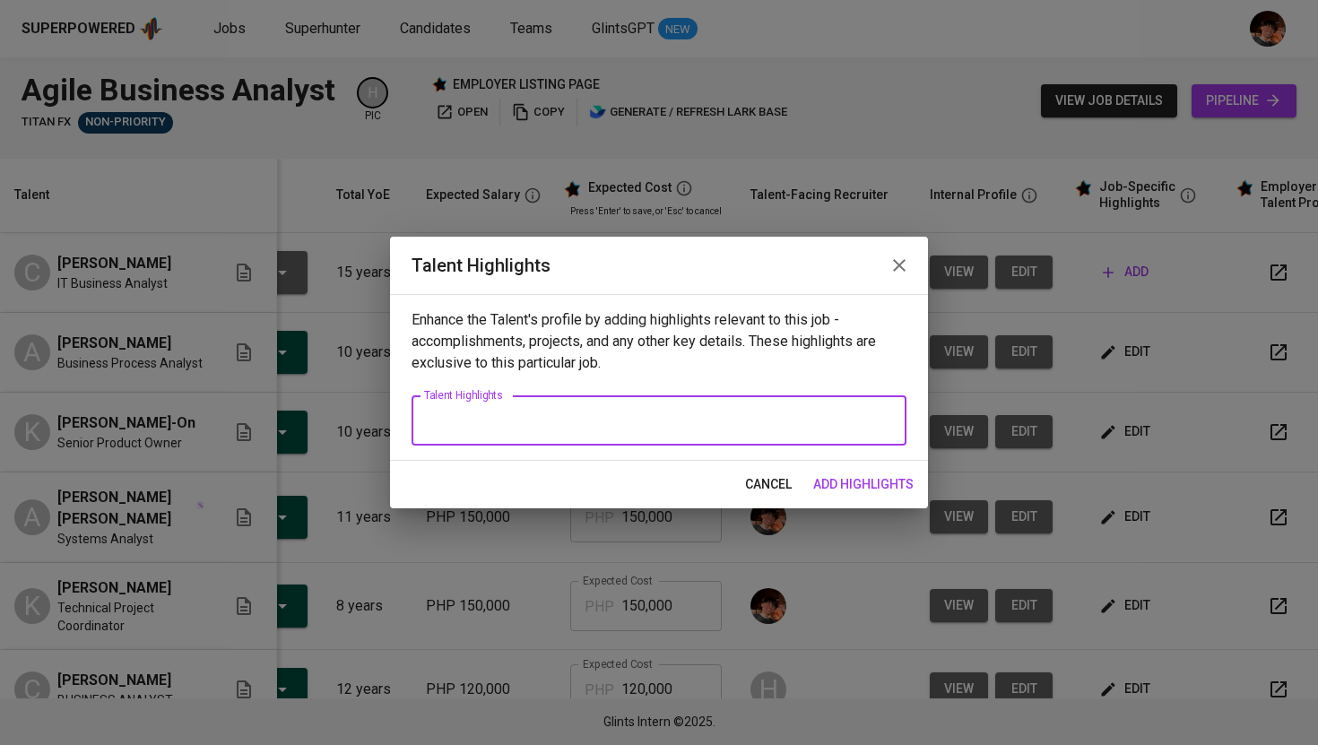
paste textarea "[PERSON_NAME] is an accomplished Senior Business Analyst with over 18 years of …"
type textarea "[PERSON_NAME] is an accomplished Senior Business Analyst with over 18 years of …"
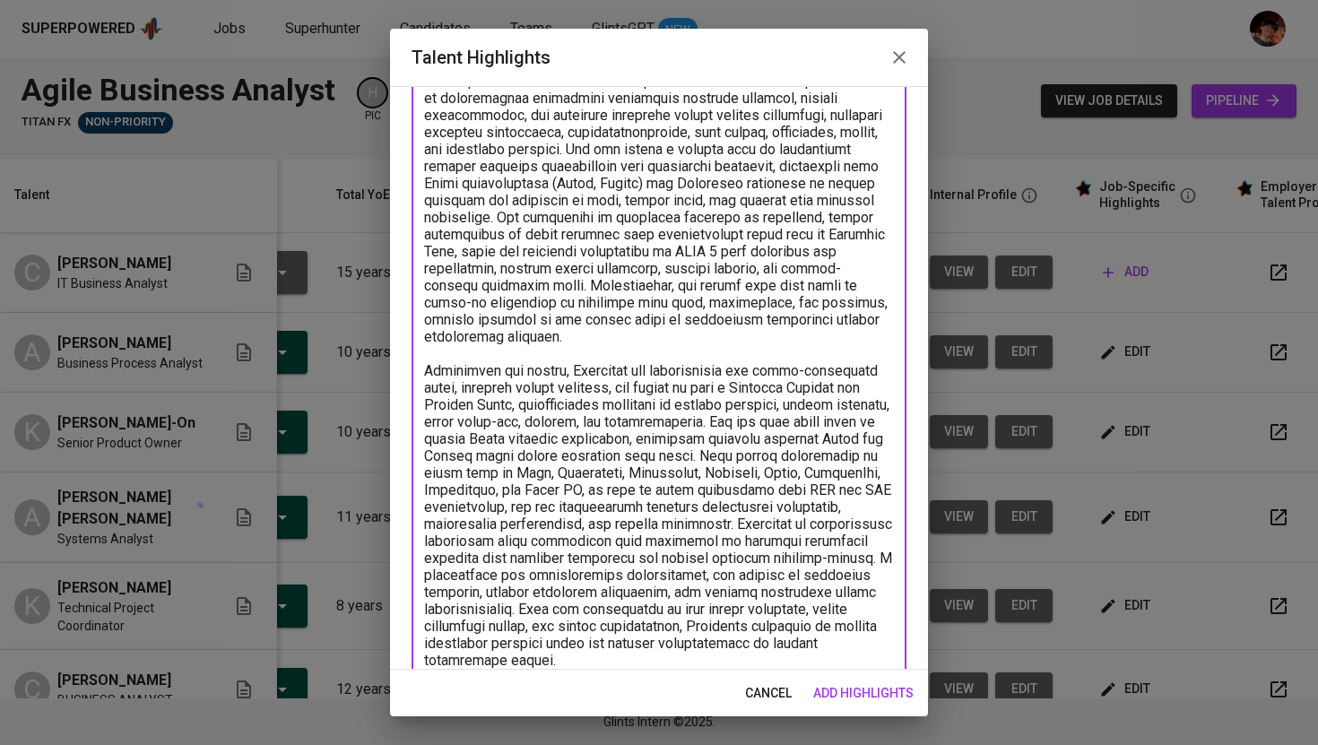
scroll to position [0, 0]
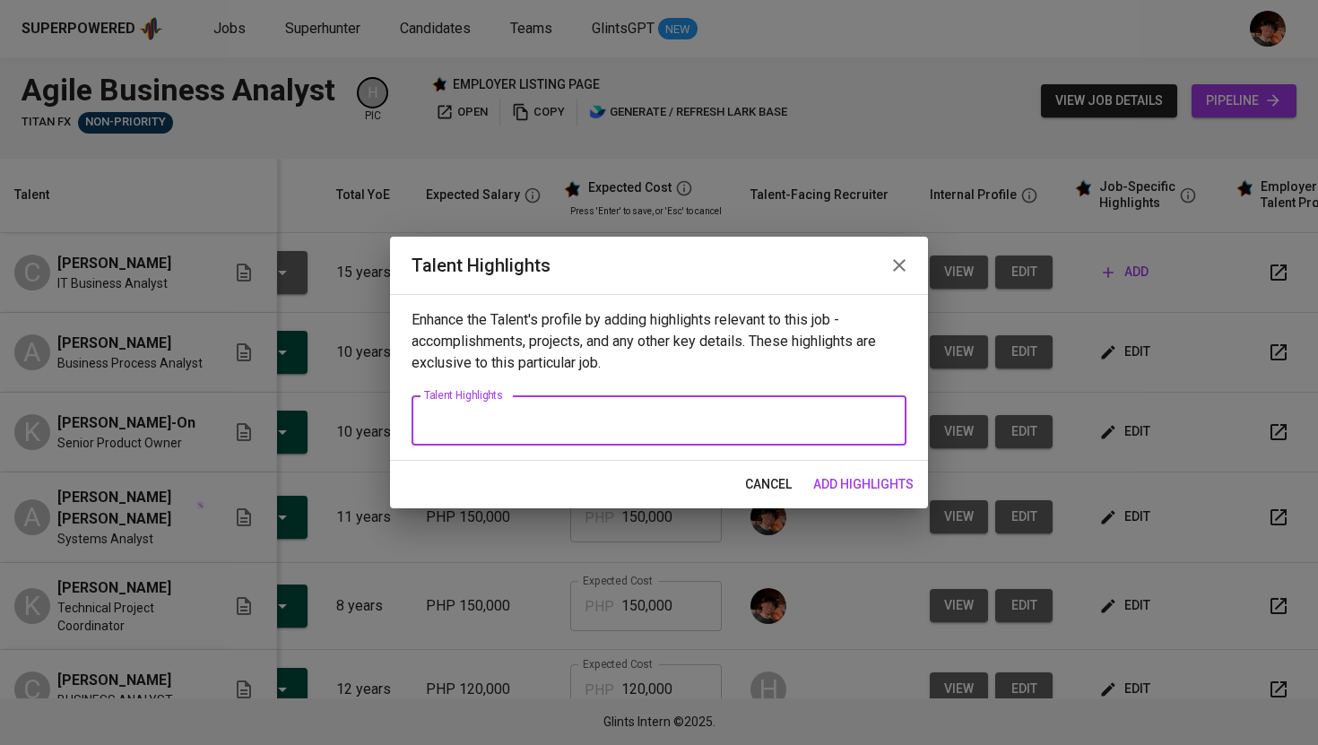
paste textarea "[PERSON_NAME] is a highly accomplished Senior Business Analyst with over 18 yea…"
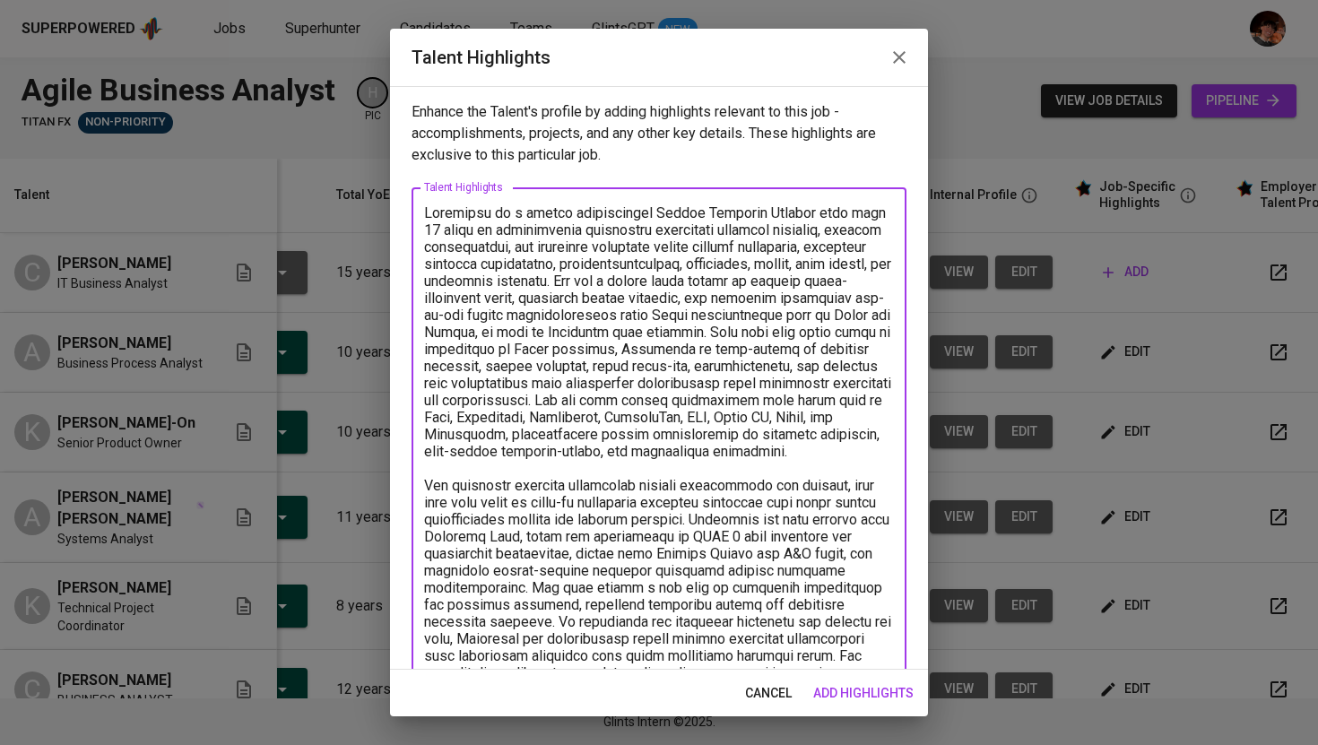
scroll to position [64, 0]
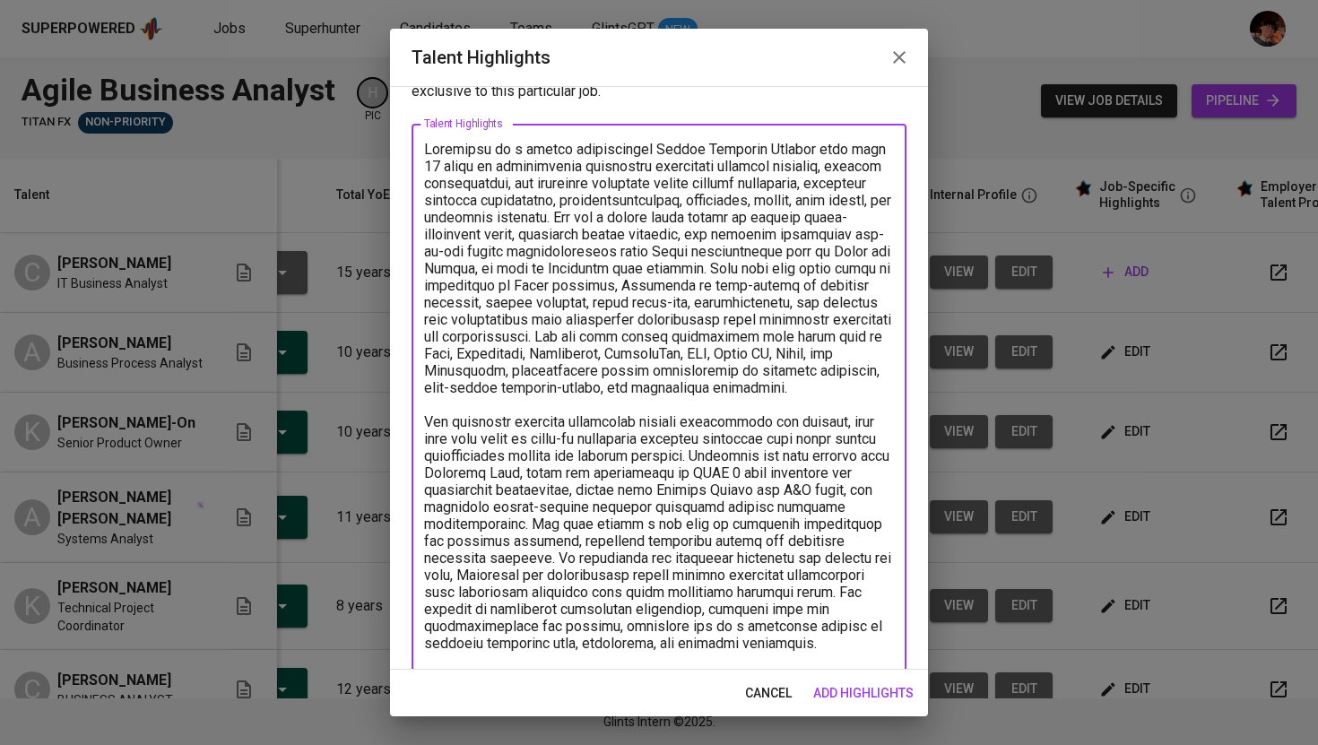
type textarea "[PERSON_NAME] is a highly accomplished Senior Business Analyst with over 18 yea…"
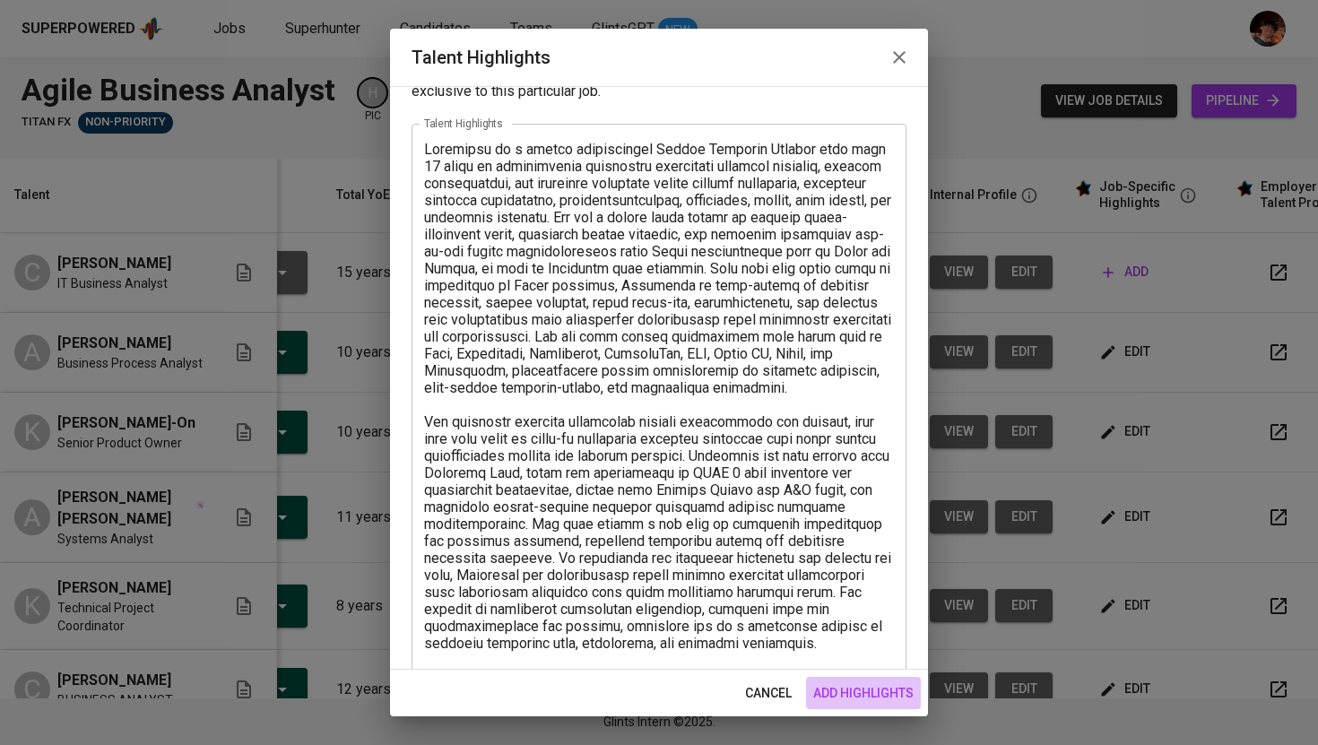
click at [875, 685] on span "add highlights" at bounding box center [863, 693] width 100 height 22
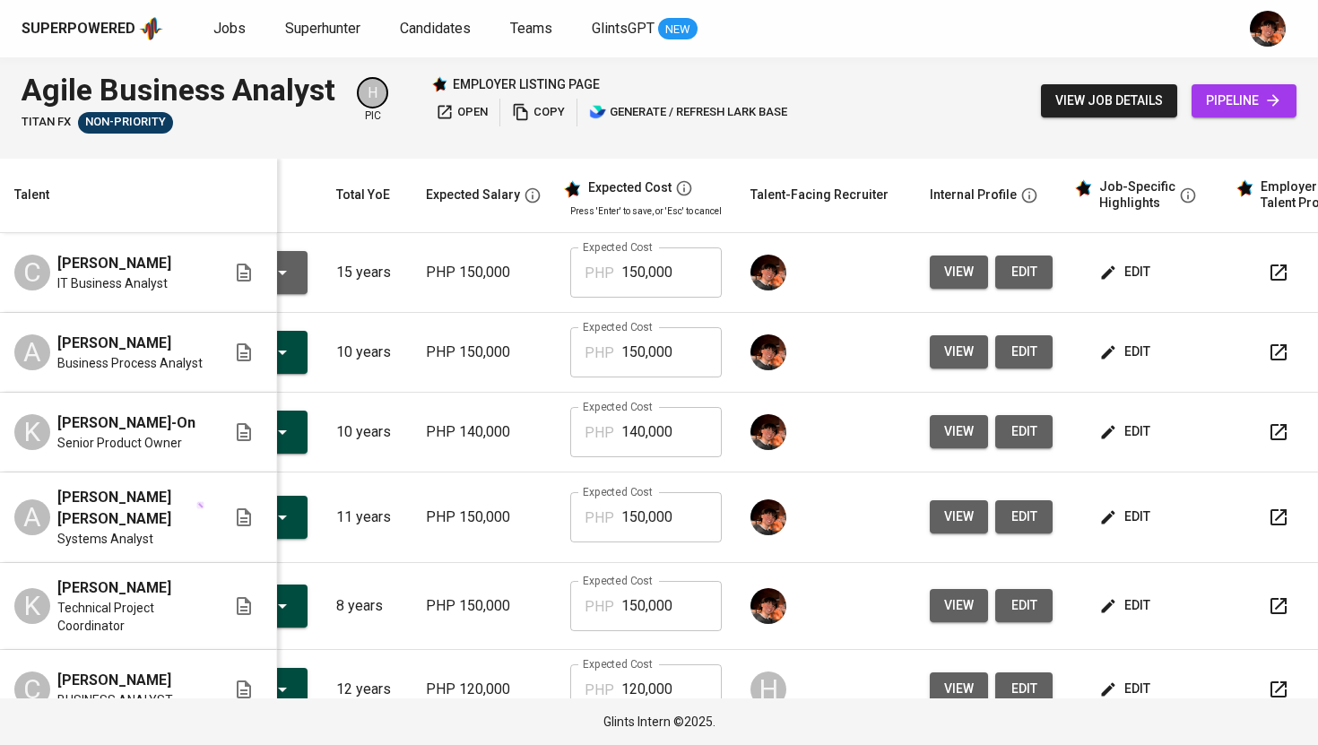
click at [1115, 372] on td "edit" at bounding box center [1147, 353] width 161 height 80
click at [1115, 359] on span "edit" at bounding box center [1127, 352] width 48 height 22
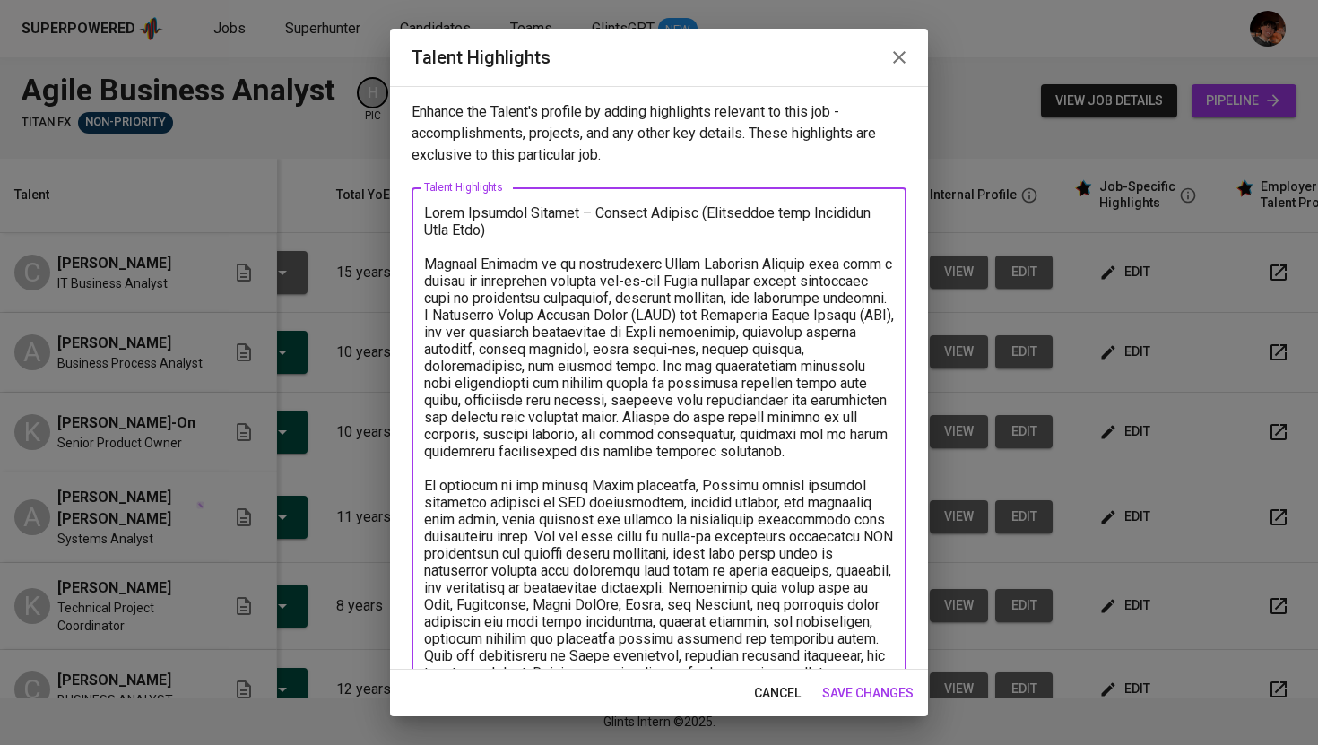
drag, startPoint x: 471, startPoint y: 233, endPoint x: 416, endPoint y: 214, distance: 58.7
click at [416, 214] on div "x Talent Highlights" at bounding box center [658, 527] width 495 height 680
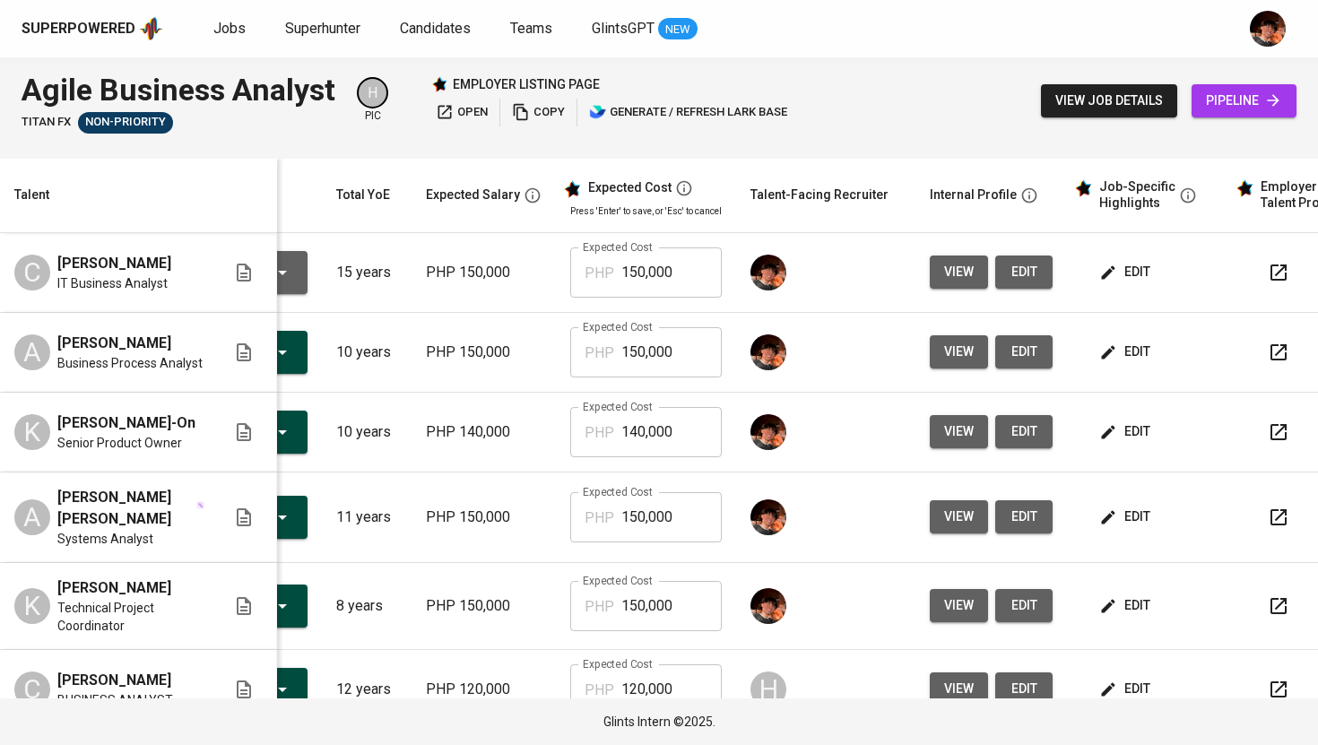
click at [1112, 281] on span "edit" at bounding box center [1127, 272] width 48 height 22
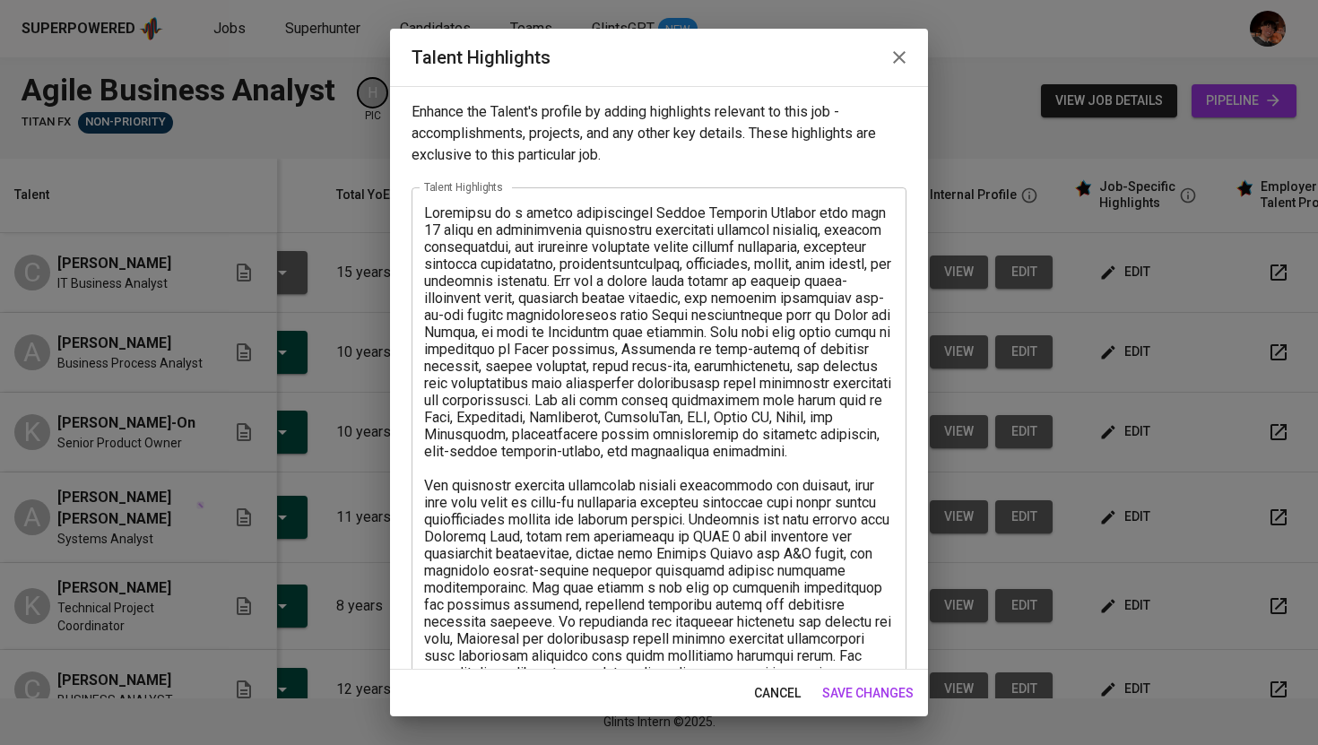
click at [422, 212] on div "x Talent Highlights" at bounding box center [658, 467] width 495 height 561
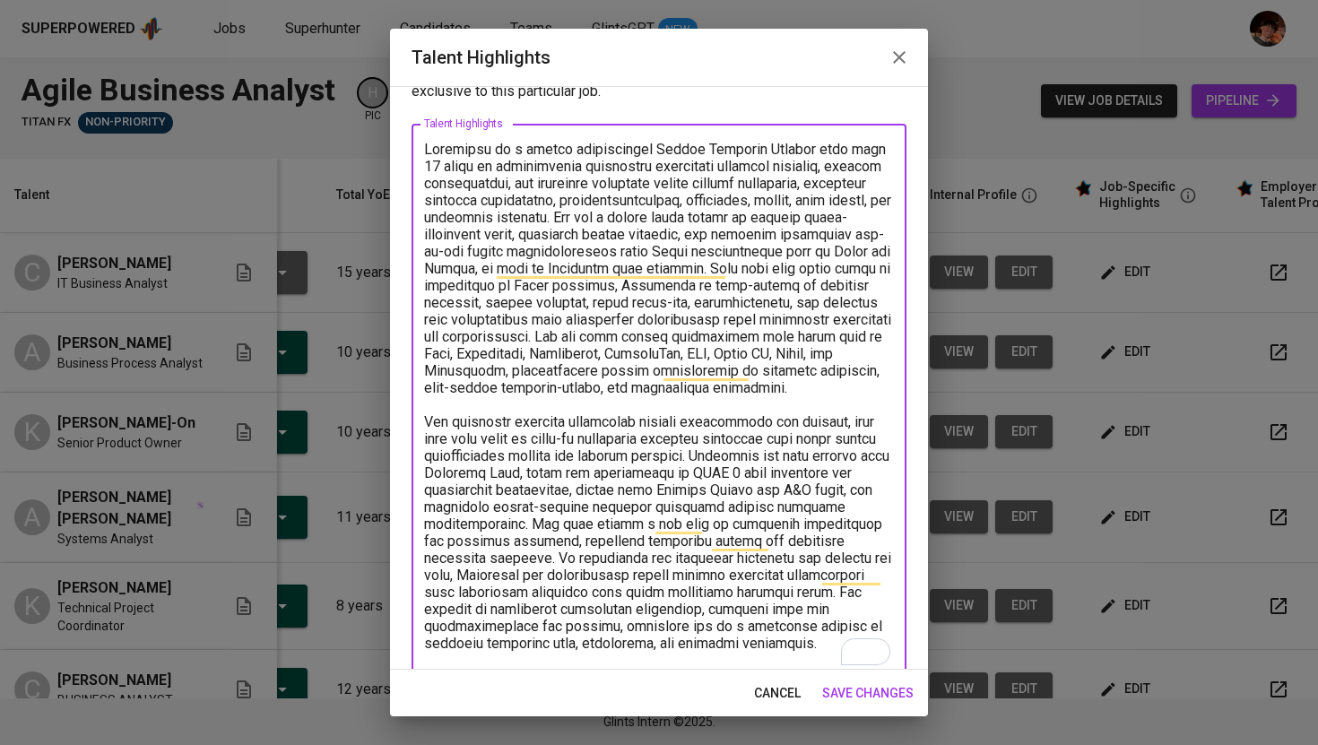
click at [428, 153] on textarea "To enrich screen reader interactions, please activate Accessibility in Grammarl…" at bounding box center [659, 405] width 470 height 528
paste textarea "Agile Business Analyst – [PERSON_NAME] (Experience with Financial Data Flow)"
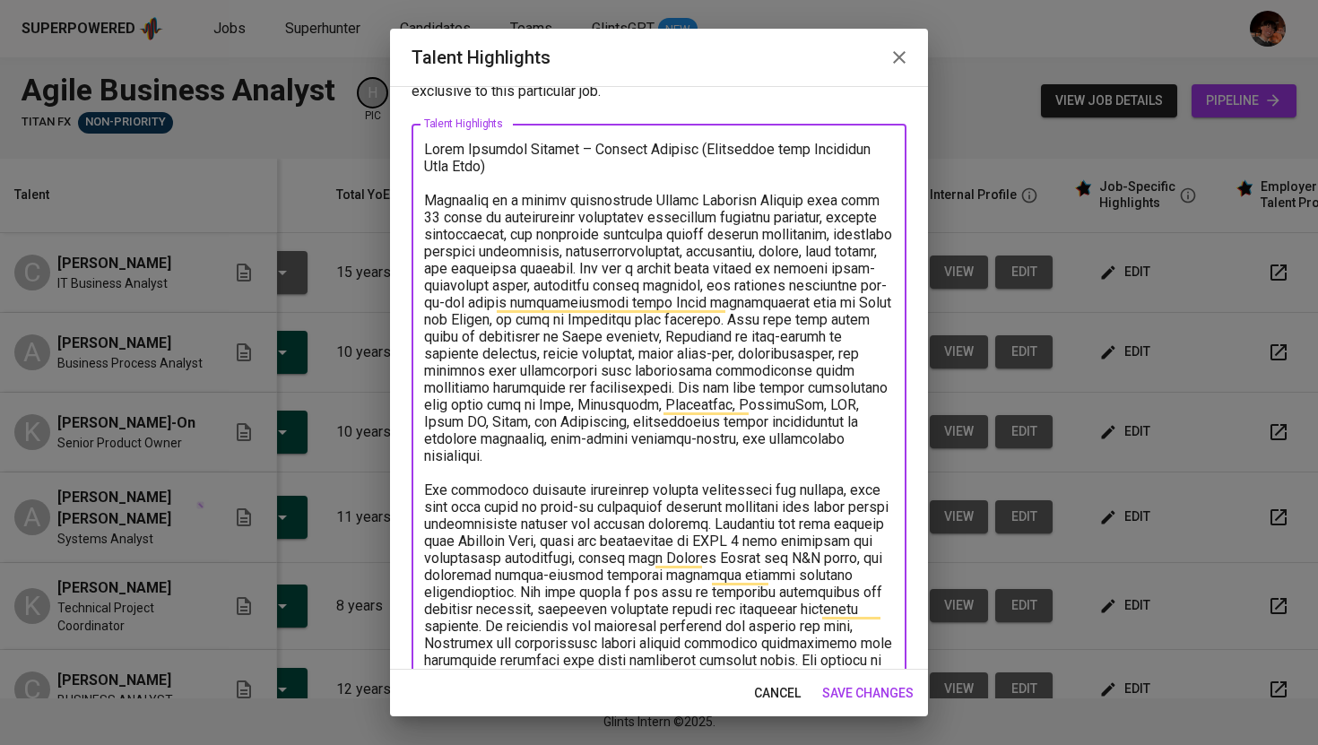
drag, startPoint x: 586, startPoint y: 149, endPoint x: 677, endPoint y: 154, distance: 90.7
click at [677, 154] on textarea "To enrich screen reader interactions, please activate Accessibility in Grammarl…" at bounding box center [659, 430] width 470 height 579
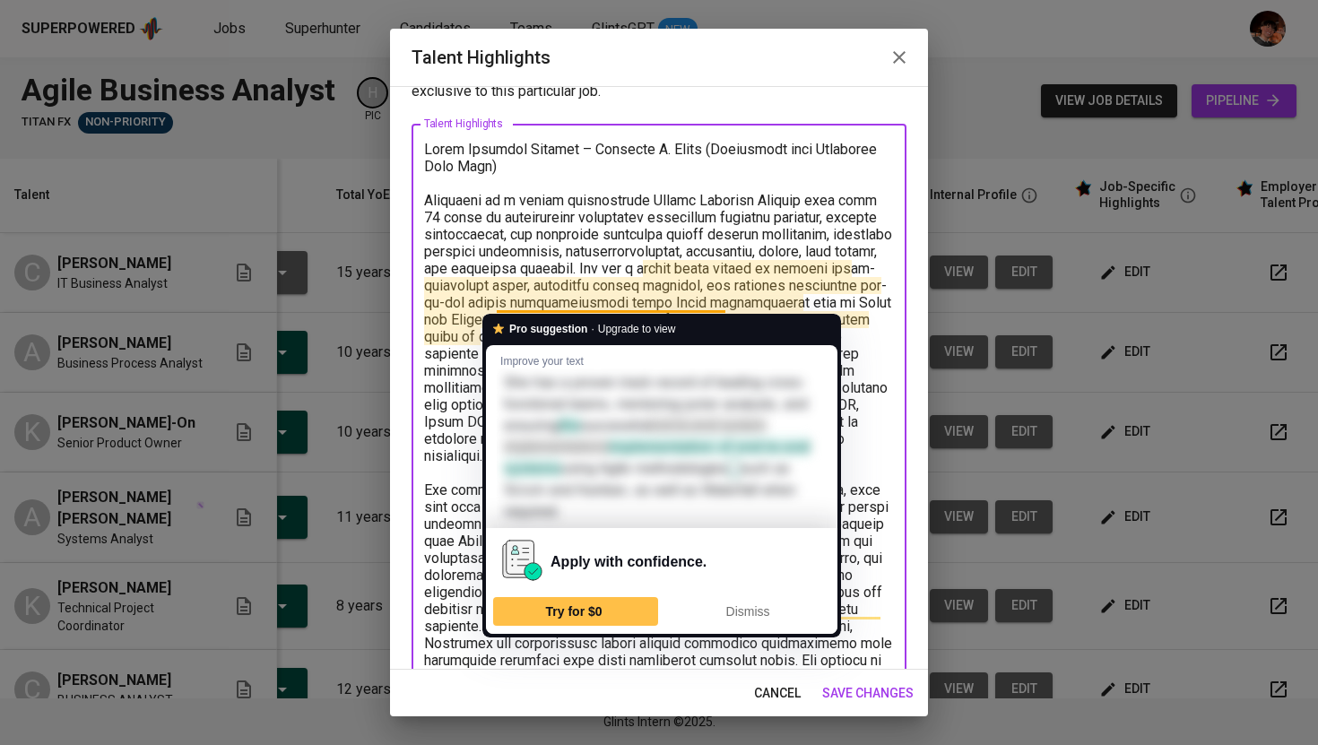
scroll to position [145, 0]
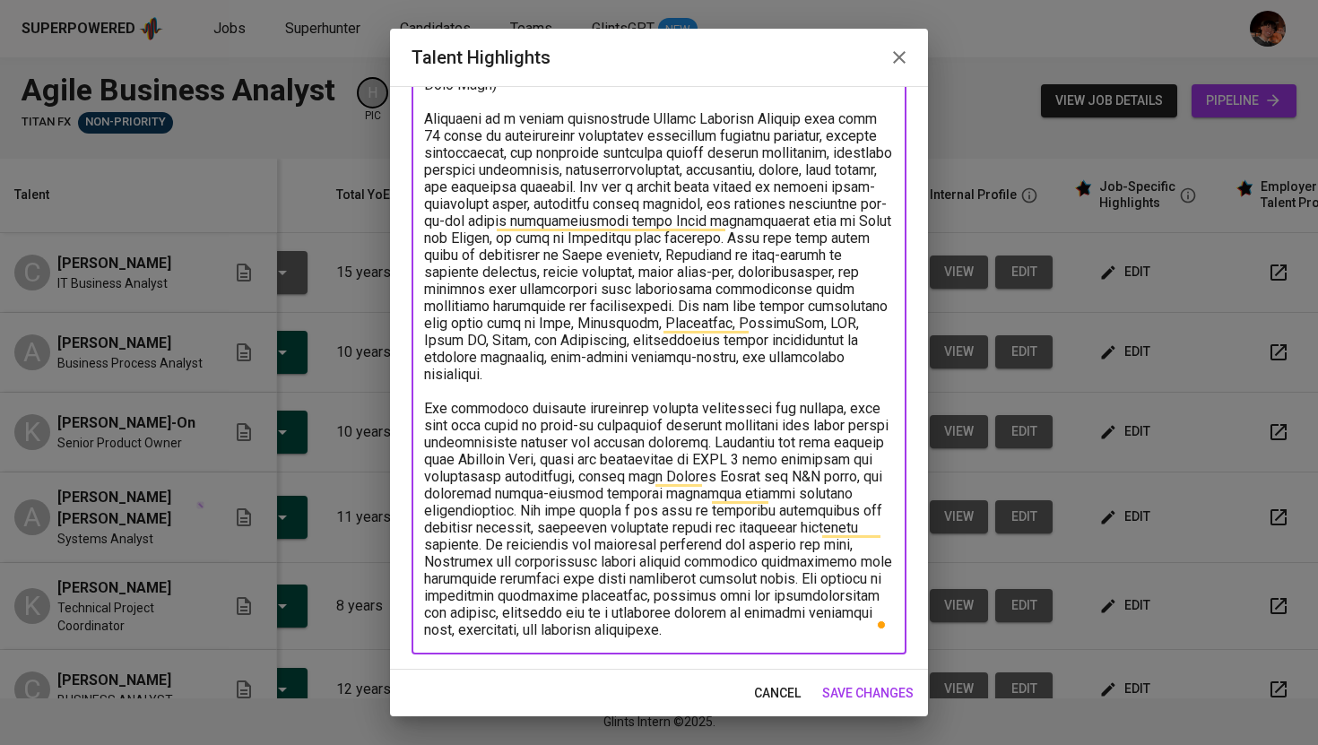
click at [731, 627] on textarea "To enrich screen reader interactions, please activate Accessibility in Grammarl…" at bounding box center [659, 348] width 470 height 579
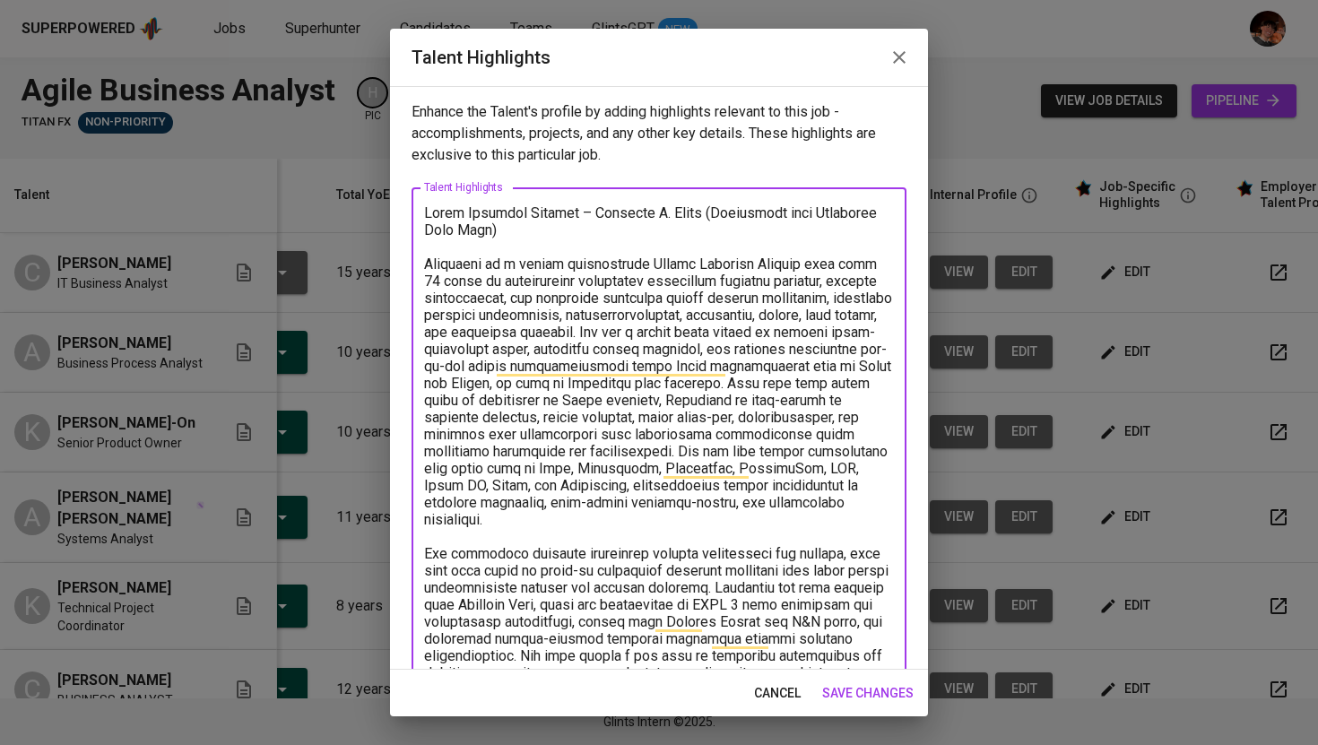
scroll to position [179, 0]
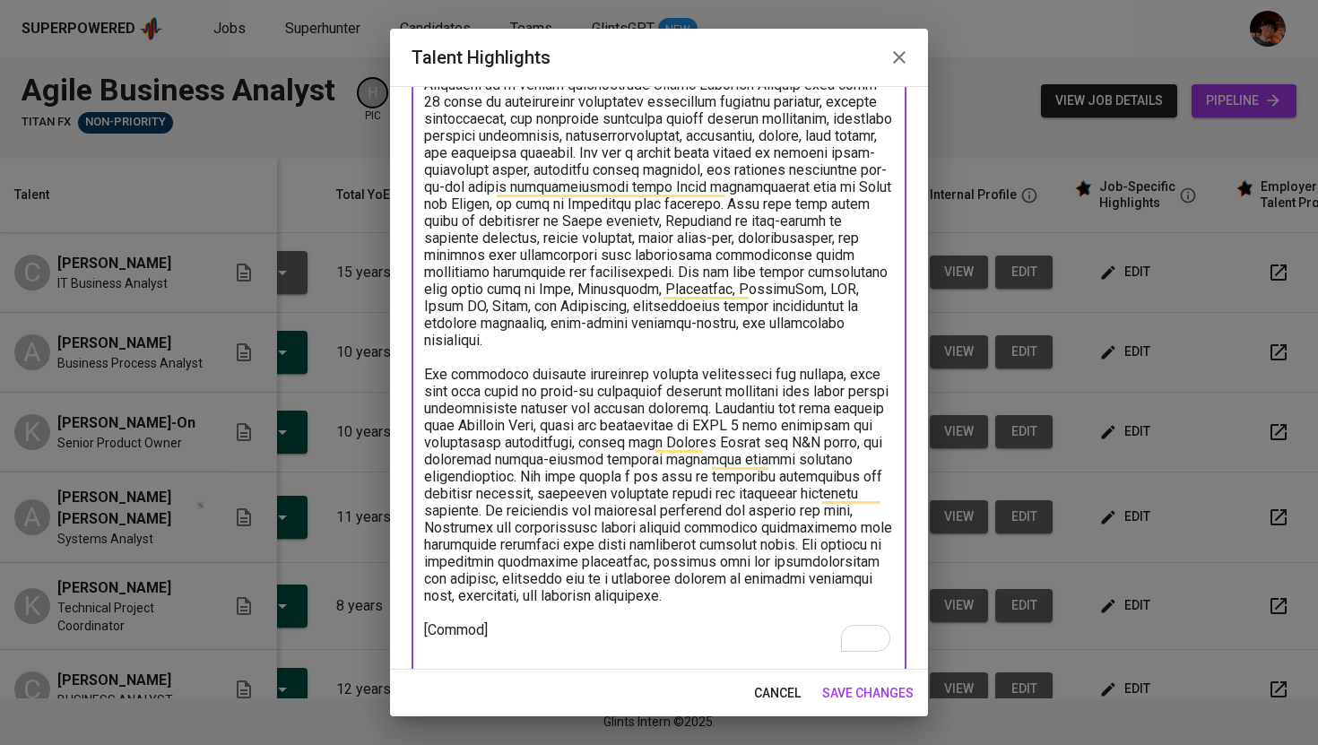
paste textarea "[URL][DOMAIN_NAME]"
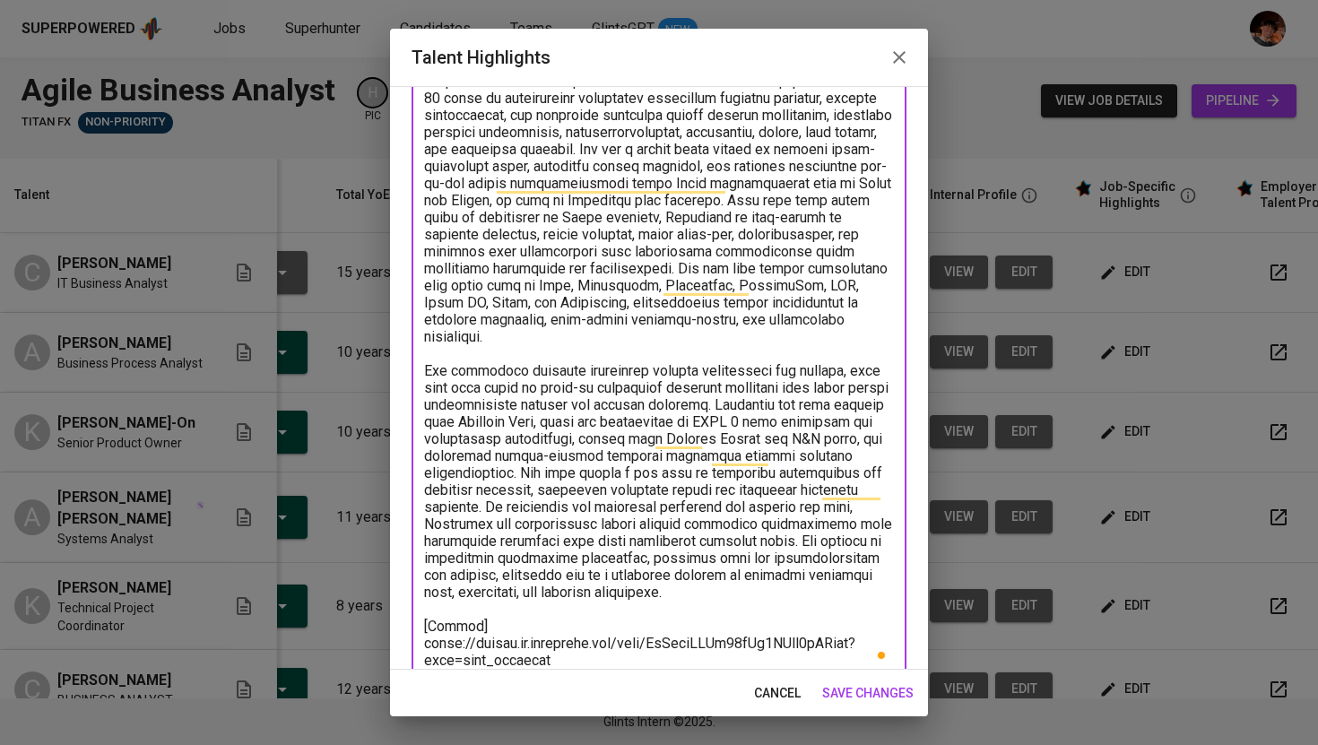
click at [661, 593] on textarea "To enrich screen reader interactions, please activate Accessibility in Grammarl…" at bounding box center [659, 345] width 470 height 647
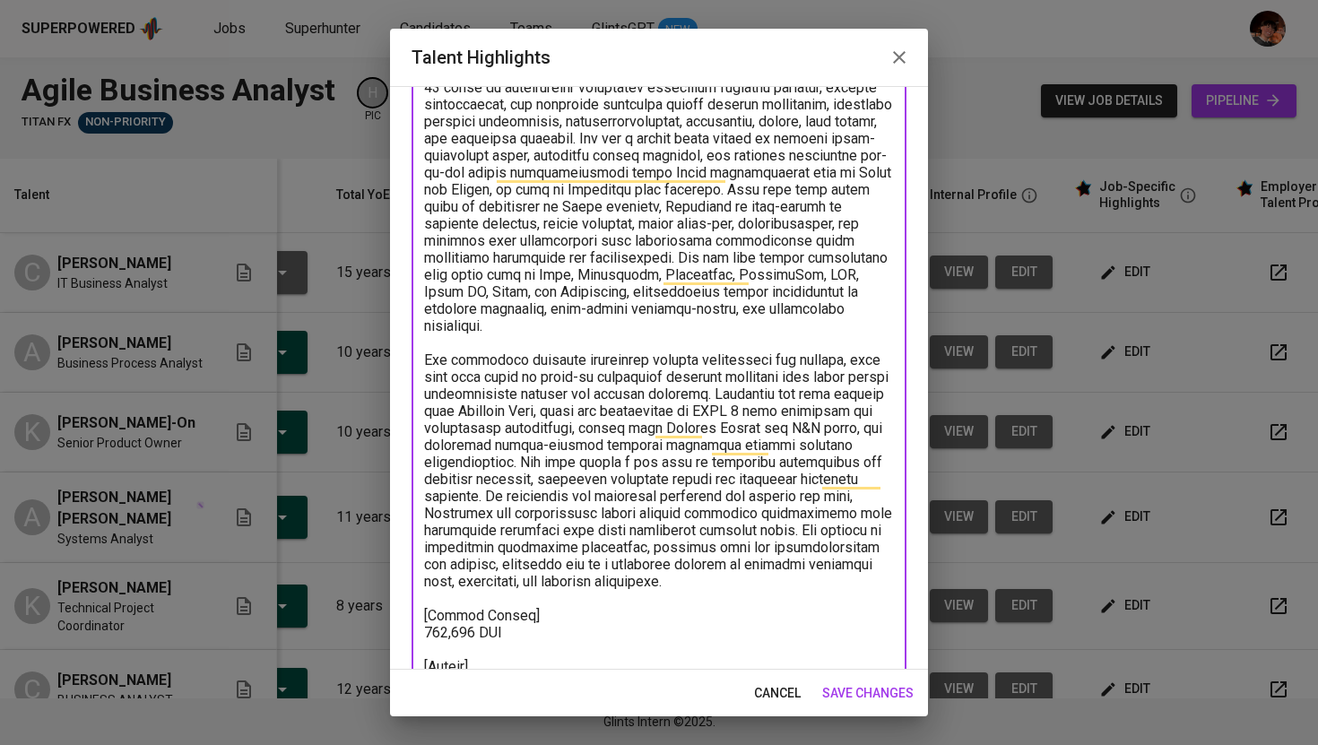
scroll to position [264, 0]
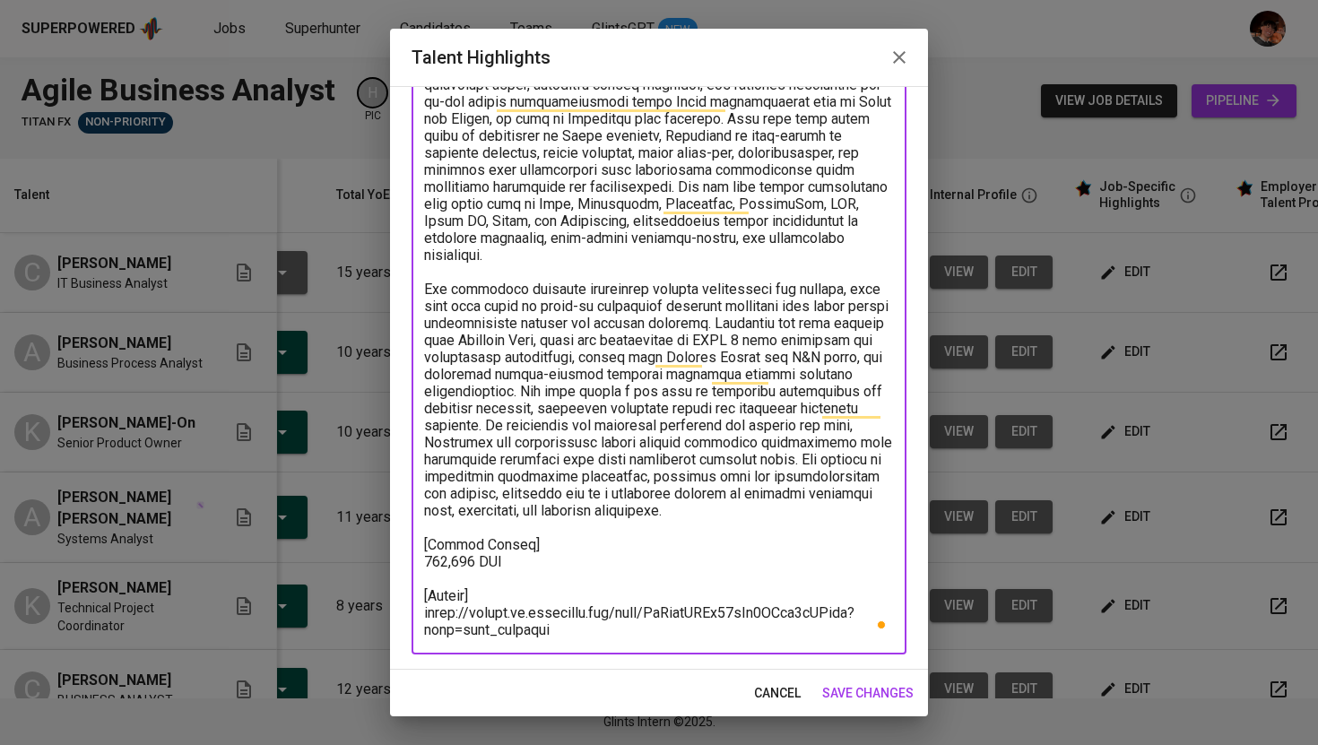
type textarea "Lorem Ipsumdol Sitamet – Consecte A. Elits (Doeiusmodt inci Utlaboree Dolo Magn…"
click at [871, 689] on span "save changes" at bounding box center [867, 693] width 91 height 22
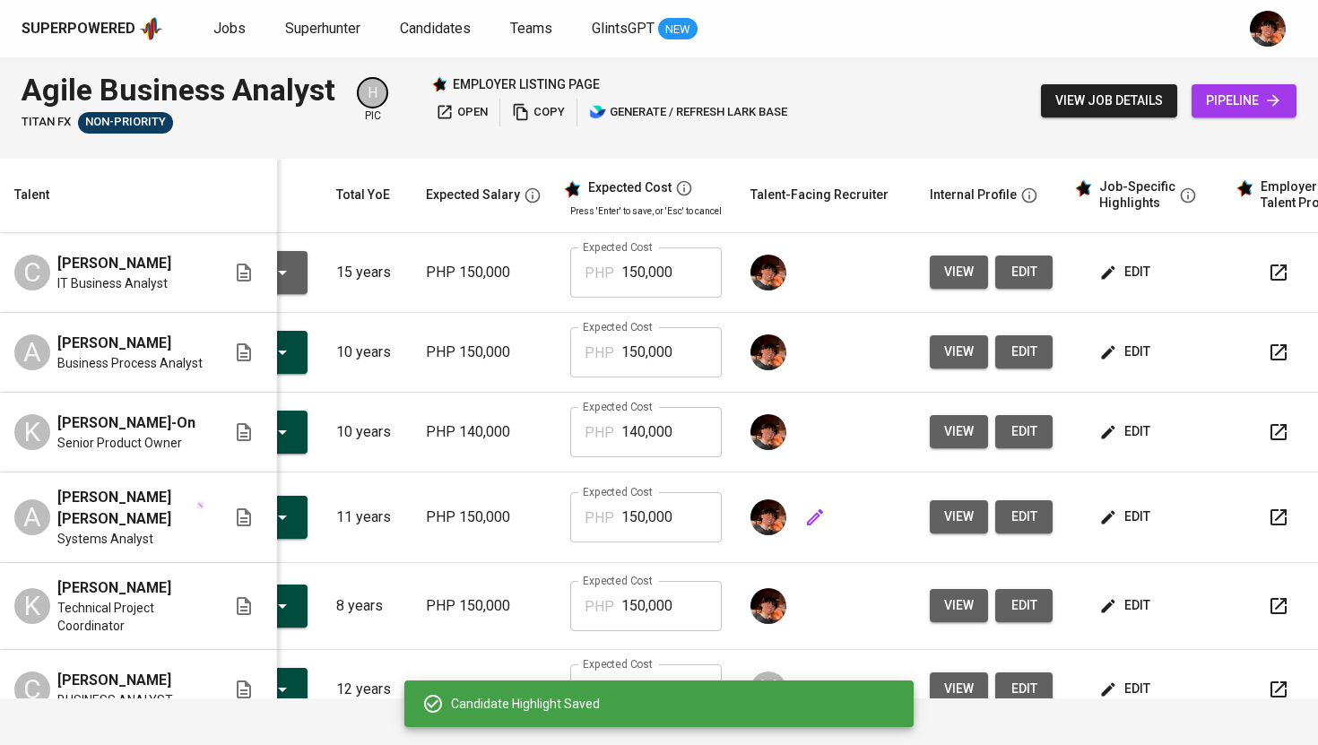
scroll to position [0, 0]
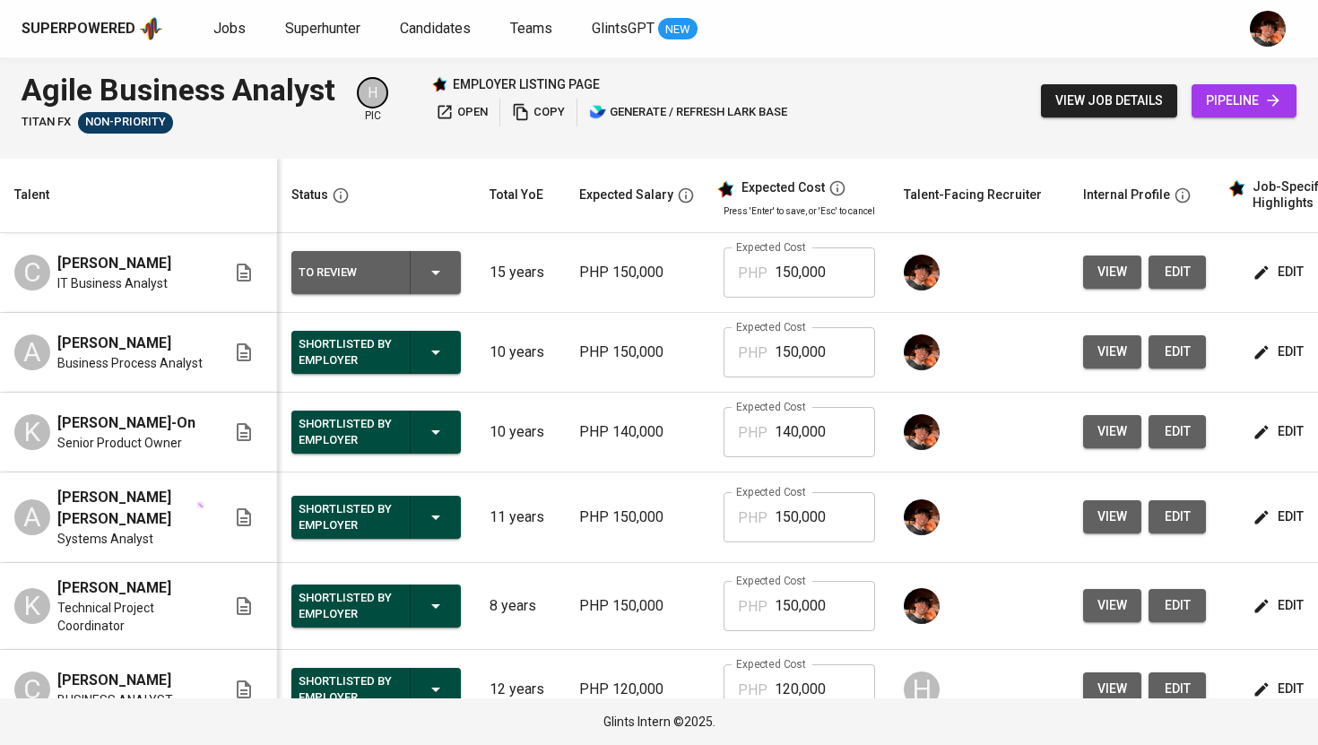
click at [428, 275] on icon "button" at bounding box center [436, 273] width 22 height 22
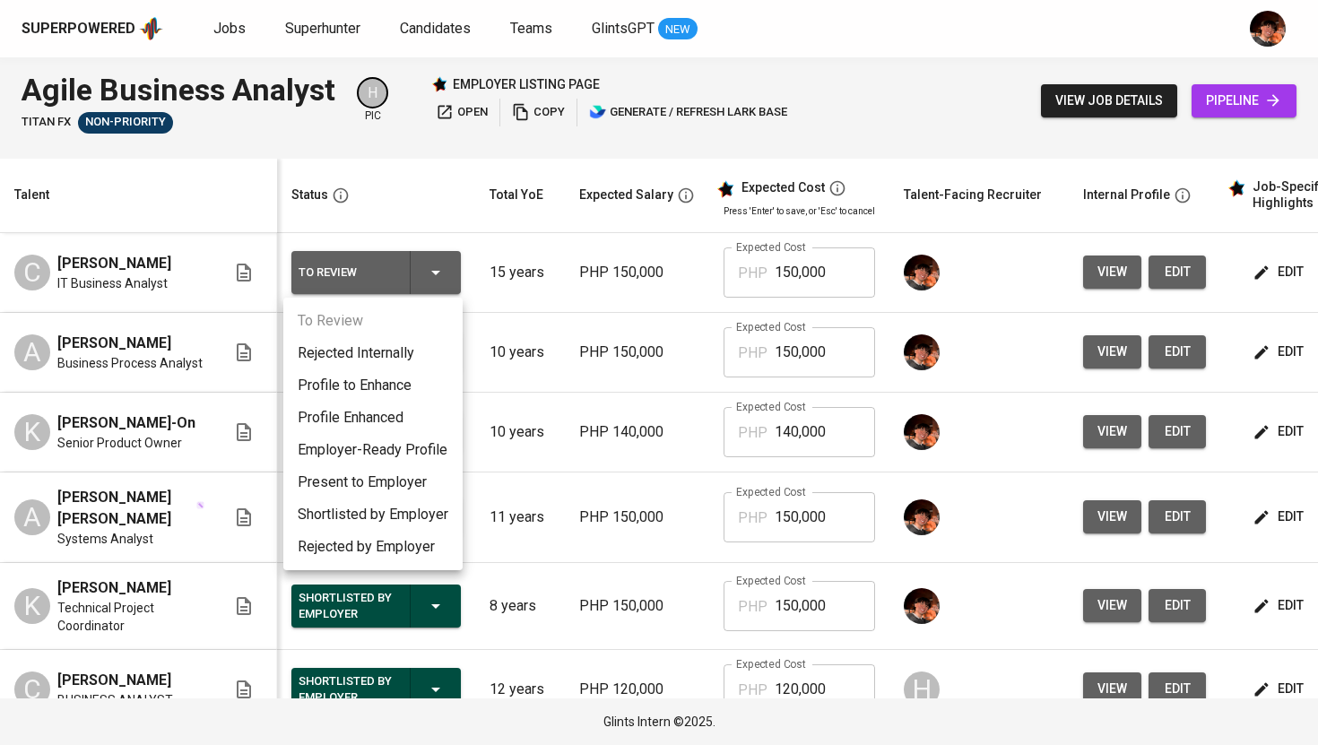
click at [401, 449] on li "Employer-Ready Profile" at bounding box center [372, 450] width 179 height 32
